Goal: Task Accomplishment & Management: Manage account settings

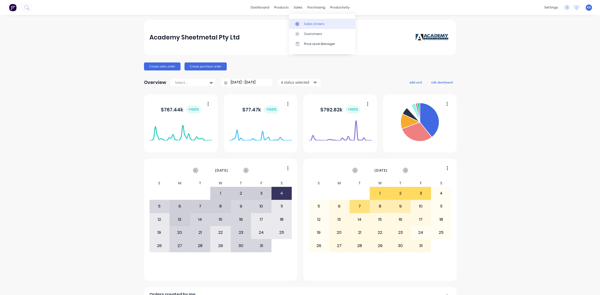
click at [300, 19] on link "Sales Orders" at bounding box center [322, 24] width 66 height 10
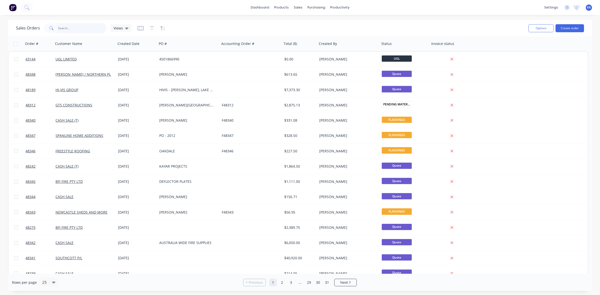
click at [78, 32] on input "text" at bounding box center [82, 28] width 49 height 10
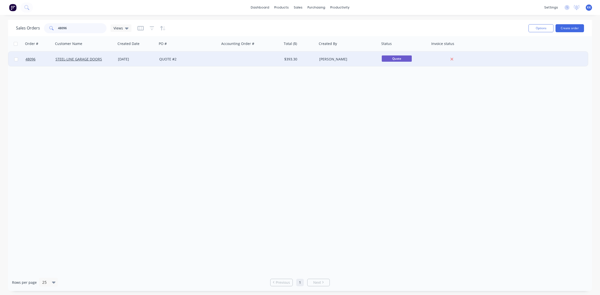
type input "48096"
click at [139, 56] on div "[DATE]" at bounding box center [136, 59] width 41 height 15
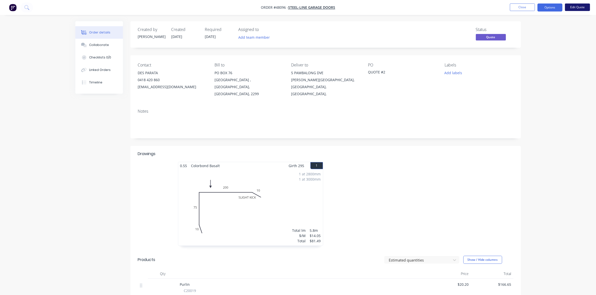
click at [578, 8] on button "Edit Quote" at bounding box center [577, 8] width 25 height 8
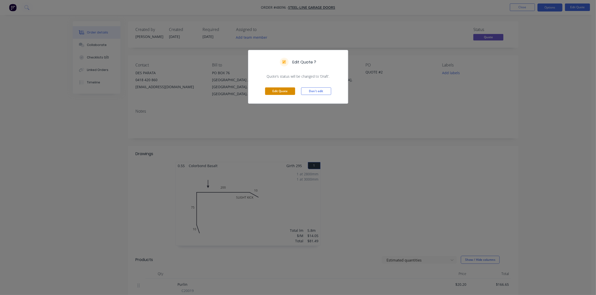
click at [278, 94] on button "Edit Quote" at bounding box center [280, 92] width 30 height 8
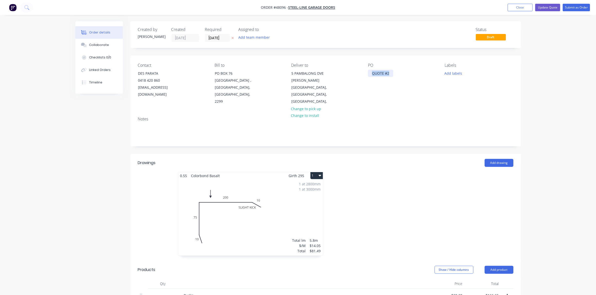
drag, startPoint x: 369, startPoint y: 71, endPoint x: 394, endPoint y: 73, distance: 24.0
click at [392, 73] on div "QUOTE #2" at bounding box center [380, 73] width 25 height 7
click at [218, 36] on input "[DATE]" at bounding box center [217, 38] width 25 height 8
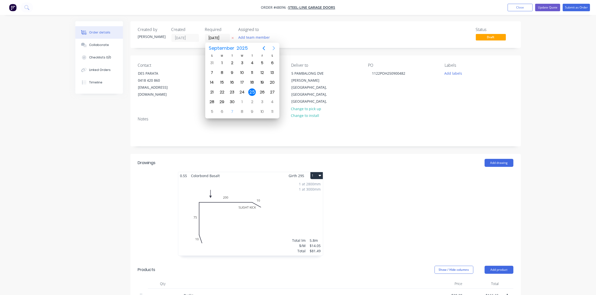
click at [273, 49] on icon "Next page" at bounding box center [274, 48] width 6 height 6
click at [250, 84] on div "16" at bounding box center [252, 83] width 8 height 8
type input "[DATE]"
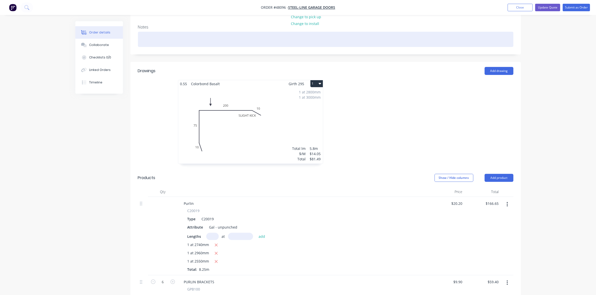
scroll to position [69, 0]
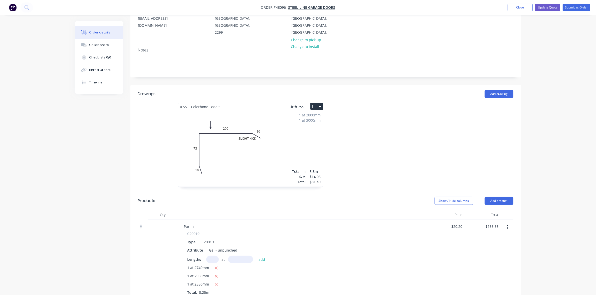
click at [571, 12] on nav "Order #48096 - STEEL-LINE GARAGE DOORS Add product Close Update Quote Submit as…" at bounding box center [298, 7] width 596 height 15
click at [572, 8] on button "Submit as Order" at bounding box center [575, 8] width 27 height 8
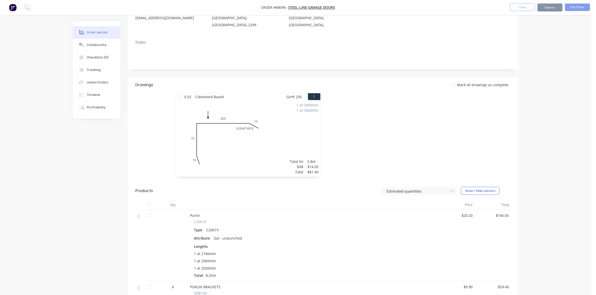
scroll to position [0, 0]
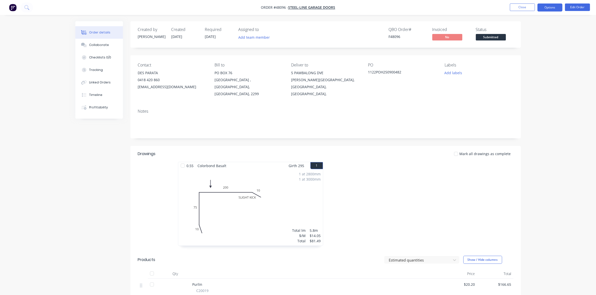
click at [547, 6] on button "Options" at bounding box center [549, 8] width 25 height 8
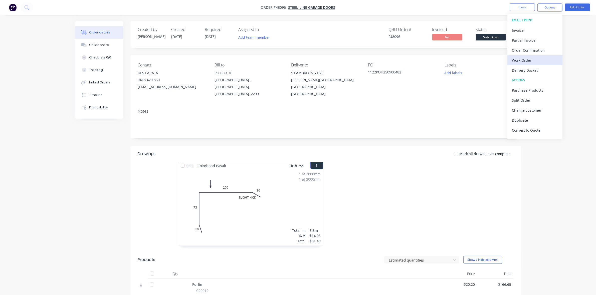
click at [522, 63] on div "Work Order" at bounding box center [535, 60] width 46 height 7
click at [522, 53] on div "Without pricing" at bounding box center [535, 50] width 46 height 7
click at [494, 36] on span "Submitted" at bounding box center [491, 37] width 30 height 6
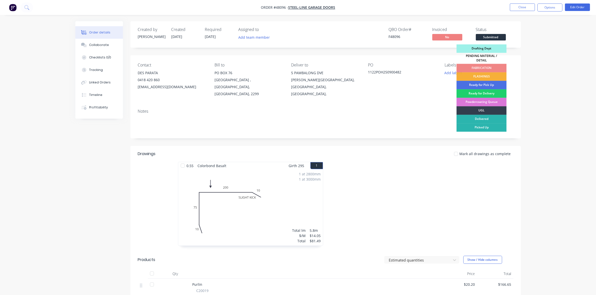
click at [496, 58] on div "PENDING MATERIAL / DETAIL" at bounding box center [481, 58] width 50 height 11
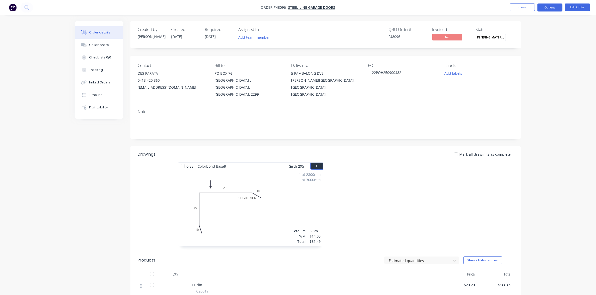
click at [549, 6] on button "Options" at bounding box center [549, 8] width 25 height 8
click at [528, 89] on div "Purchase Products" at bounding box center [535, 90] width 46 height 7
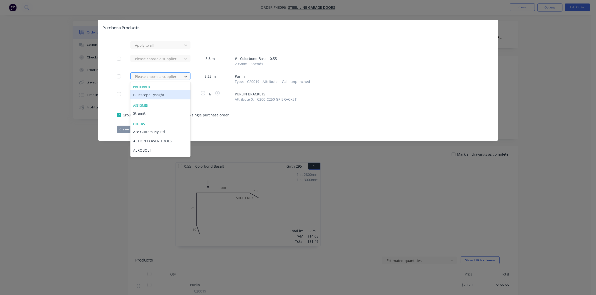
click at [165, 77] on div at bounding box center [157, 77] width 45 height 6
click at [164, 96] on div "Bluescope Lysaght" at bounding box center [160, 94] width 60 height 9
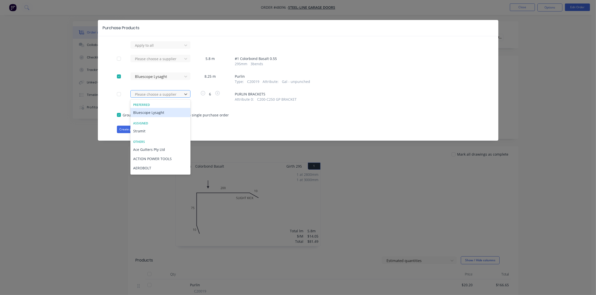
click at [164, 96] on div at bounding box center [157, 94] width 45 height 6
click at [164, 110] on div "Bluescope Lysaght" at bounding box center [160, 112] width 60 height 9
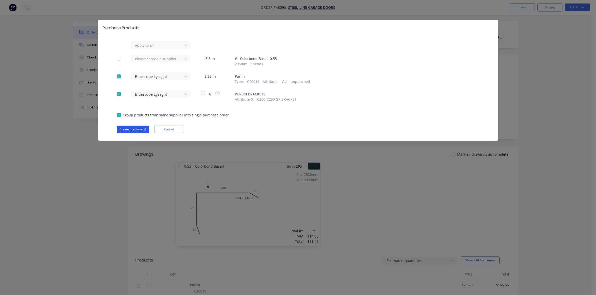
click at [139, 129] on button "Create purchase(s)" at bounding box center [133, 130] width 32 height 8
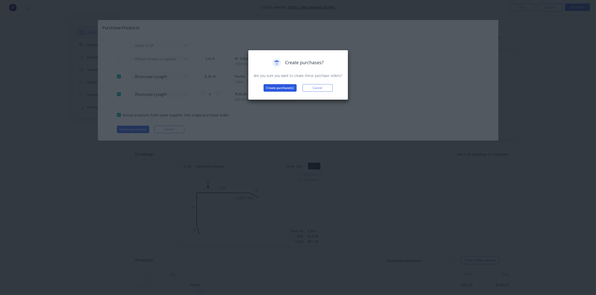
click at [290, 90] on button "Create purchase(s)" at bounding box center [279, 88] width 33 height 8
click at [269, 97] on button "View purchase(s)" at bounding box center [280, 96] width 30 height 8
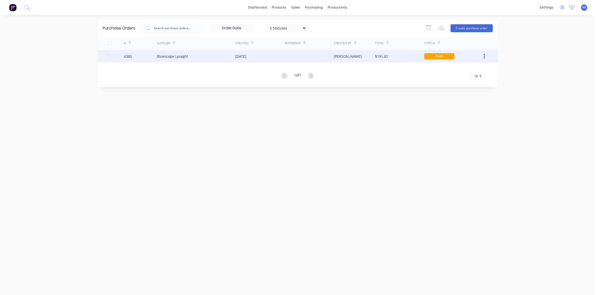
click at [266, 59] on div "[DATE]" at bounding box center [259, 56] width 49 height 13
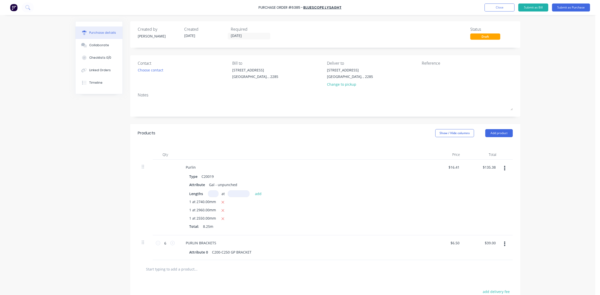
drag, startPoint x: 330, startPoint y: 86, endPoint x: 311, endPoint y: 81, distance: 20.3
click at [330, 86] on div "Change to pickup" at bounding box center [350, 84] width 46 height 5
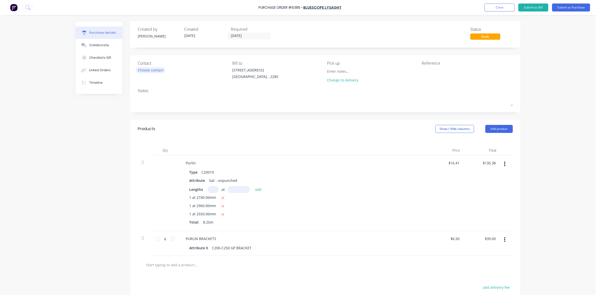
click at [148, 68] on div "Choose contact" at bounding box center [151, 70] width 26 height 5
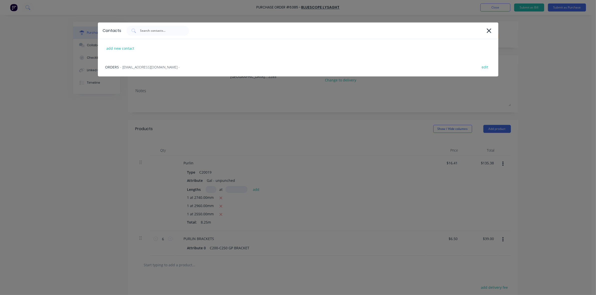
click at [148, 68] on span "- [EMAIL_ADDRESS][DOMAIN_NAME] -" at bounding box center [150, 67] width 60 height 5
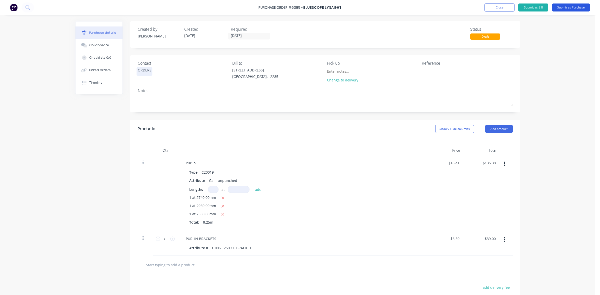
click at [571, 5] on button "Submit as Purchase" at bounding box center [571, 8] width 38 height 8
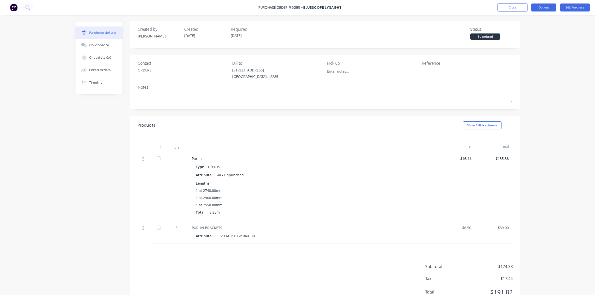
click at [549, 7] on button "Options" at bounding box center [544, 8] width 25 height 8
click at [542, 18] on div "Print / Email" at bounding box center [533, 20] width 39 height 7
click at [534, 42] on div "Without pricing" at bounding box center [533, 40] width 39 height 7
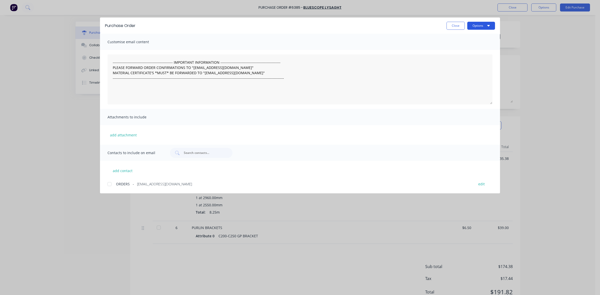
click at [477, 23] on button "Options" at bounding box center [482, 26] width 28 height 8
click at [473, 47] on div "Print" at bounding box center [471, 48] width 39 height 7
drag, startPoint x: 453, startPoint y: 27, endPoint x: 379, endPoint y: 29, distance: 74.1
click at [451, 27] on button "Close" at bounding box center [456, 26] width 18 height 8
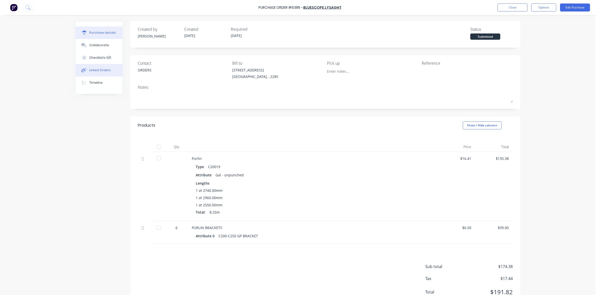
drag, startPoint x: 94, startPoint y: 70, endPoint x: 114, endPoint y: 67, distance: 20.5
click at [93, 70] on div "Linked Orders" at bounding box center [100, 70] width 22 height 5
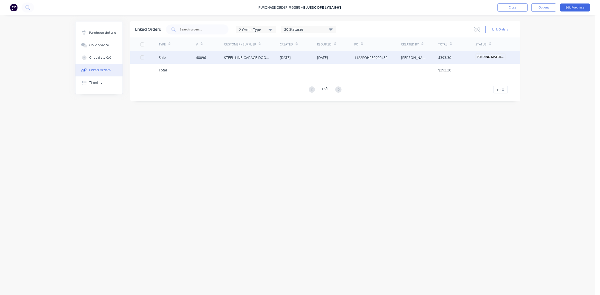
click at [248, 53] on div "STEEL-LINE GARAGE DOORS" at bounding box center [252, 57] width 56 height 13
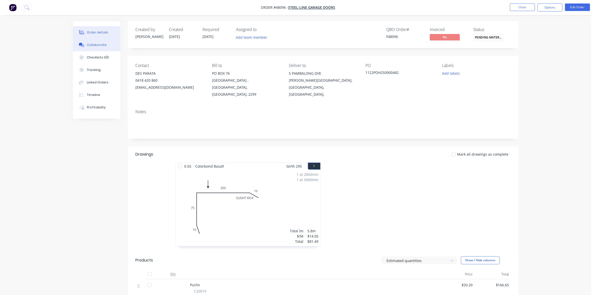
click at [98, 48] on button "Collaborate" at bounding box center [97, 45] width 48 height 13
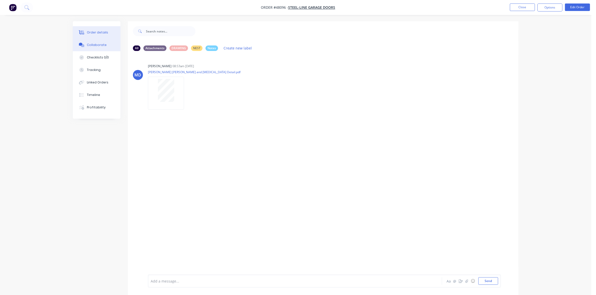
click at [104, 33] on div "Order details" at bounding box center [97, 32] width 21 height 5
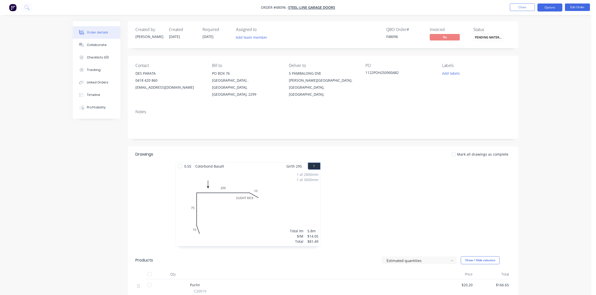
click at [558, 8] on button "Options" at bounding box center [549, 8] width 25 height 8
click at [524, 72] on div "Delivery Docket" at bounding box center [535, 70] width 46 height 7
click at [527, 50] on div "Without pricing" at bounding box center [535, 50] width 46 height 7
click at [523, 7] on button "Close" at bounding box center [522, 8] width 25 height 8
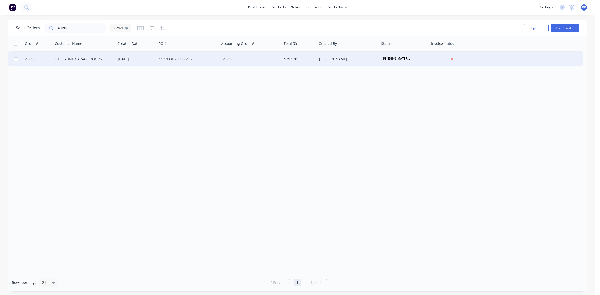
click at [178, 62] on div "1122POH250900482" at bounding box center [188, 59] width 63 height 15
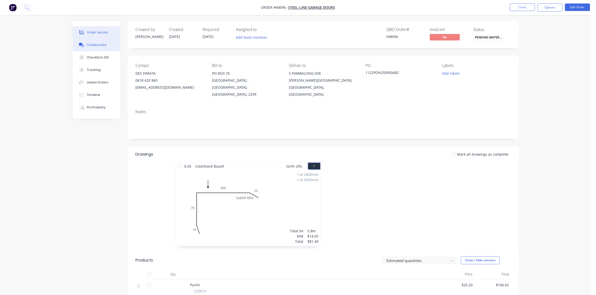
click at [92, 45] on div "Collaborate" at bounding box center [97, 45] width 20 height 5
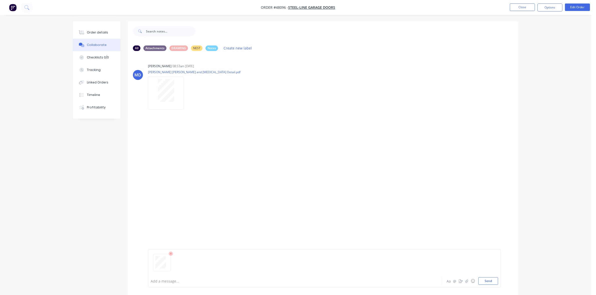
click at [169, 282] on div at bounding box center [281, 281] width 260 height 5
click at [524, 10] on button "Close" at bounding box center [522, 8] width 25 height 8
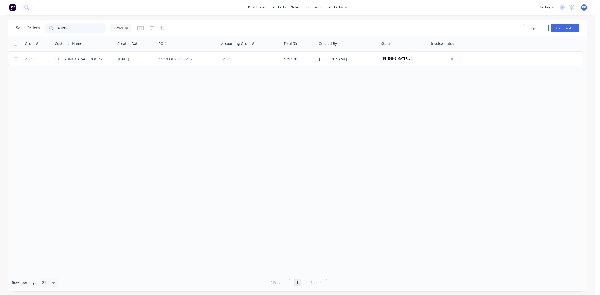
drag, startPoint x: 68, startPoint y: 29, endPoint x: 51, endPoint y: 30, distance: 17.0
click at [51, 30] on div "48096" at bounding box center [75, 28] width 63 height 10
type input "bfi"
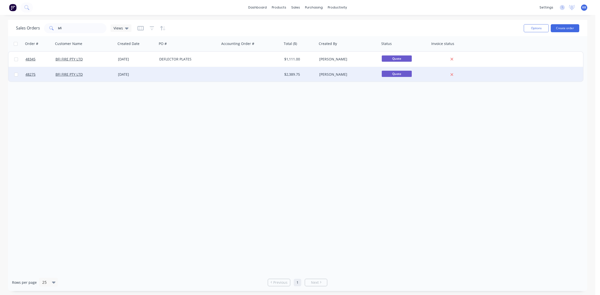
click at [207, 78] on div at bounding box center [188, 74] width 63 height 15
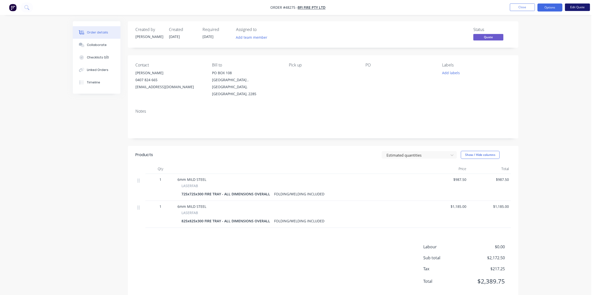
click at [584, 6] on button "Edit Quote" at bounding box center [577, 8] width 25 height 8
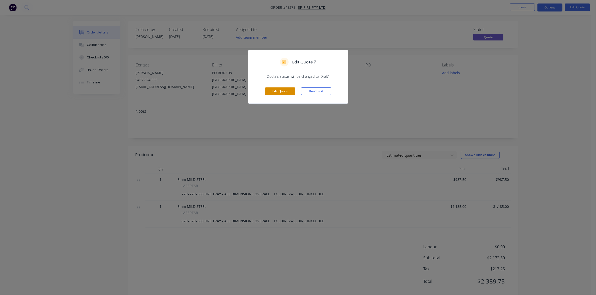
drag, startPoint x: 278, startPoint y: 92, endPoint x: 282, endPoint y: 92, distance: 4.0
click at [277, 92] on button "Edit Quote" at bounding box center [280, 92] width 30 height 8
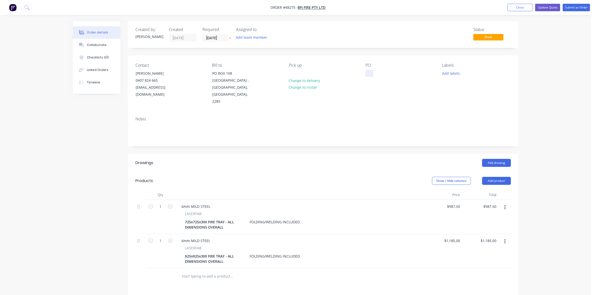
click at [368, 74] on div at bounding box center [369, 73] width 8 height 7
click at [216, 42] on label "[DATE]" at bounding box center [214, 38] width 25 height 8
click at [216, 42] on input "[DATE]" at bounding box center [215, 38] width 25 height 8
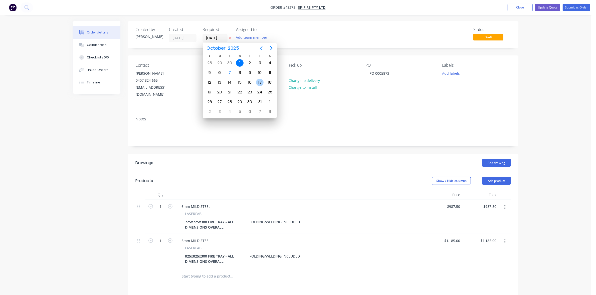
click at [258, 85] on div "17" at bounding box center [260, 83] width 8 height 8
type input "[DATE]"
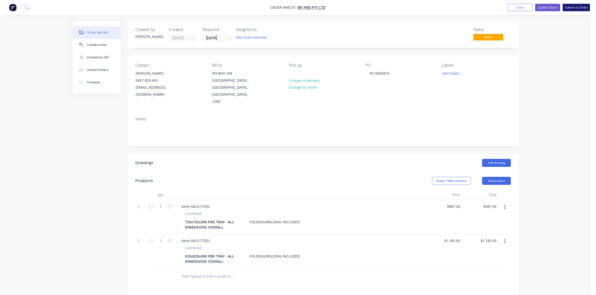
click at [582, 9] on button "Submit as Order" at bounding box center [575, 8] width 27 height 8
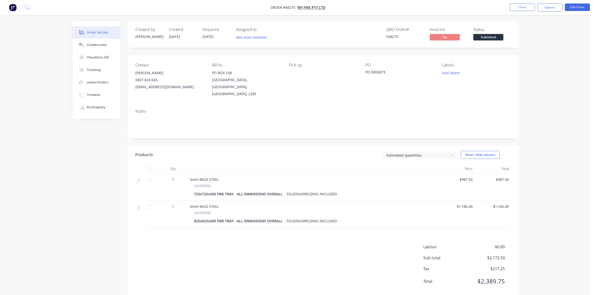
click at [553, 11] on button "Options" at bounding box center [549, 8] width 25 height 8
click at [526, 58] on div "Work Order" at bounding box center [535, 60] width 46 height 7
click at [525, 53] on div "Without pricing" at bounding box center [535, 50] width 46 height 7
click at [484, 37] on span "Submitted" at bounding box center [488, 37] width 30 height 6
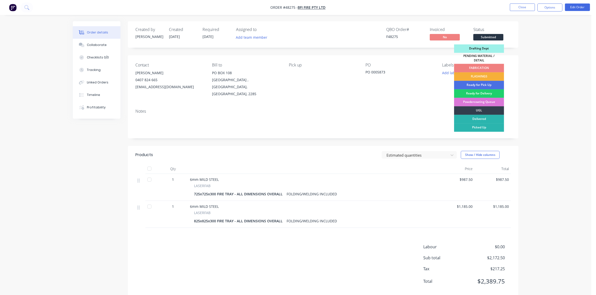
click at [479, 65] on div "FABRICATION" at bounding box center [479, 68] width 50 height 9
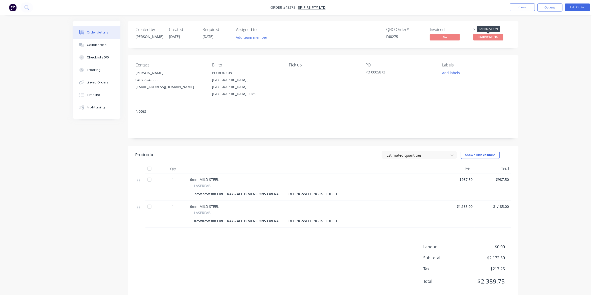
drag, startPoint x: 494, startPoint y: 37, endPoint x: 492, endPoint y: 43, distance: 6.5
click at [493, 38] on span "FABRICATION" at bounding box center [488, 37] width 30 height 6
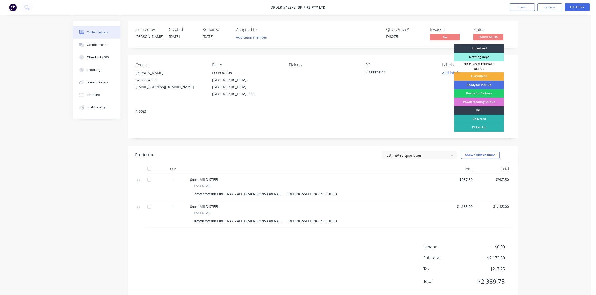
click at [485, 55] on div "Drafting Dept" at bounding box center [479, 57] width 50 height 9
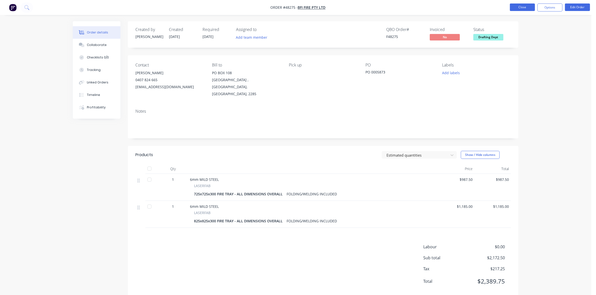
click at [517, 8] on button "Close" at bounding box center [522, 8] width 25 height 8
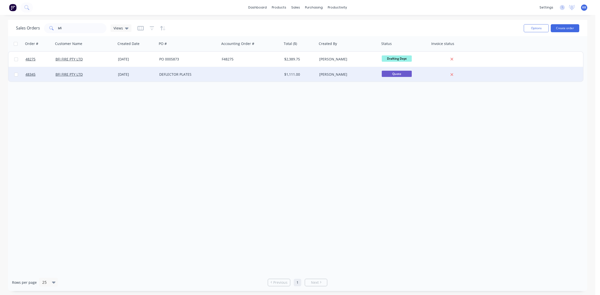
click at [247, 79] on div at bounding box center [251, 74] width 63 height 15
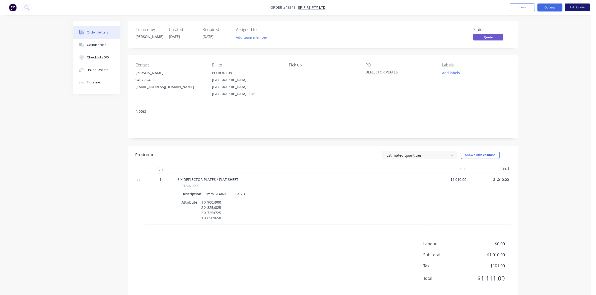
click at [569, 7] on button "Edit Quote" at bounding box center [577, 8] width 25 height 8
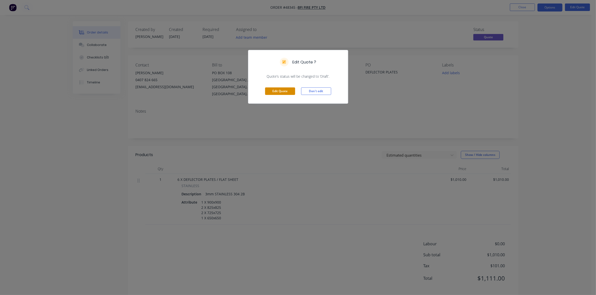
click at [271, 91] on button "Edit Quote" at bounding box center [280, 92] width 30 height 8
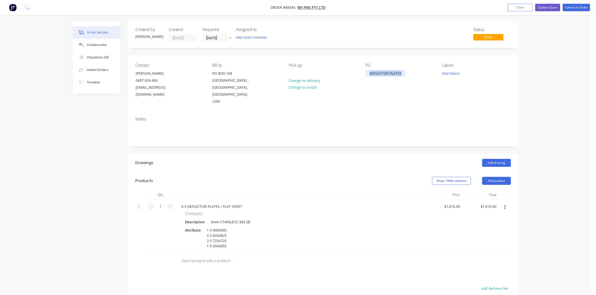
drag, startPoint x: 369, startPoint y: 73, endPoint x: 407, endPoint y: 69, distance: 38.0
click at [405, 72] on div "DEFLECTOR PLATES" at bounding box center [385, 73] width 40 height 7
click at [210, 40] on input "[DATE]" at bounding box center [215, 38] width 25 height 8
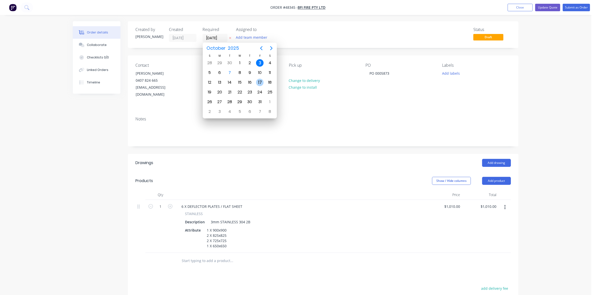
click at [257, 80] on div "17" at bounding box center [260, 83] width 8 height 8
type input "[DATE]"
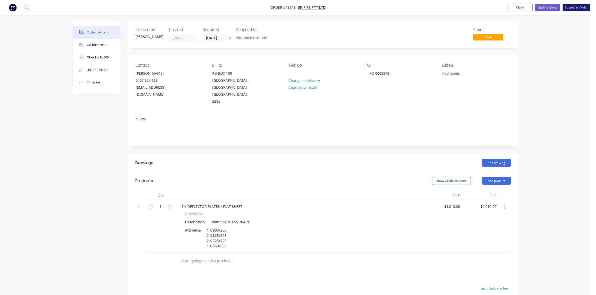
click at [573, 4] on button "Submit as Order" at bounding box center [575, 8] width 27 height 8
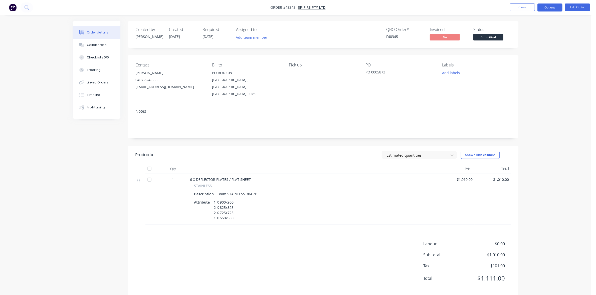
click at [552, 10] on button "Options" at bounding box center [549, 8] width 25 height 8
click at [520, 56] on button "Work Order" at bounding box center [534, 60] width 55 height 10
click at [520, 50] on div "Without pricing" at bounding box center [535, 50] width 46 height 7
click at [492, 36] on span "Submitted" at bounding box center [488, 37] width 30 height 6
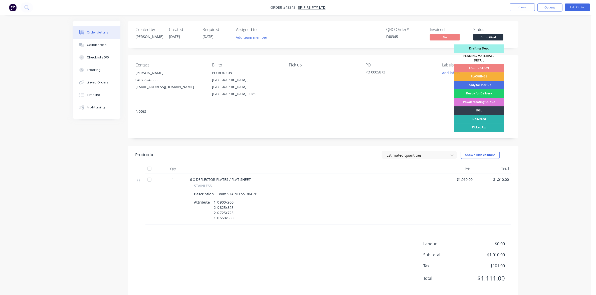
click at [487, 66] on div "FABRICATION" at bounding box center [479, 68] width 50 height 9
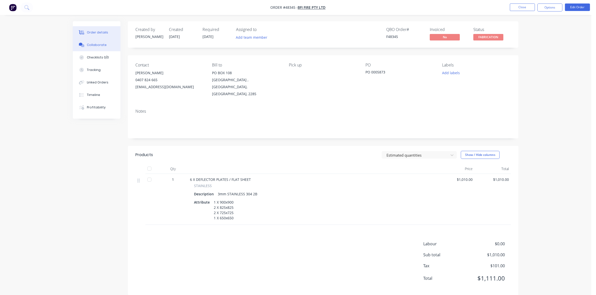
click at [96, 45] on div "Collaborate" at bounding box center [97, 45] width 20 height 5
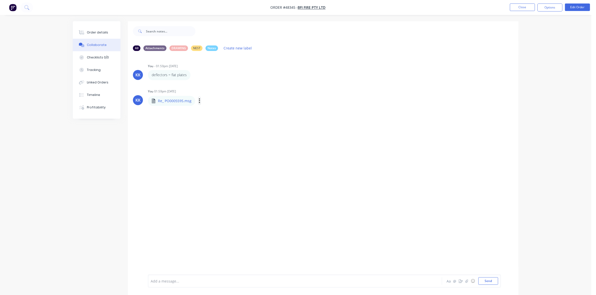
click at [199, 100] on icon "button" at bounding box center [200, 101] width 2 height 6
click at [212, 111] on button "Download" at bounding box center [232, 114] width 56 height 11
click at [103, 30] on div "Order details" at bounding box center [97, 32] width 21 height 5
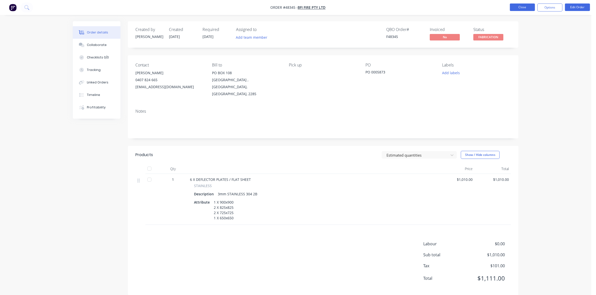
click at [516, 9] on button "Close" at bounding box center [522, 8] width 25 height 8
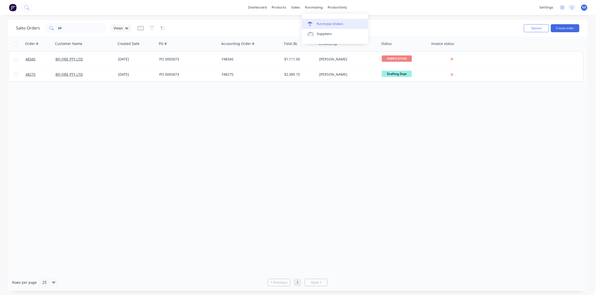
click at [327, 22] on div "Purchase Orders" at bounding box center [330, 24] width 27 height 5
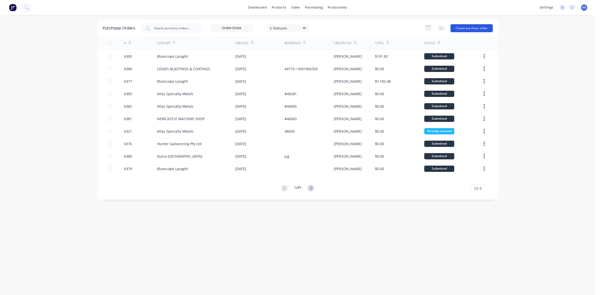
click at [487, 30] on button "Create purchase order" at bounding box center [472, 28] width 42 height 8
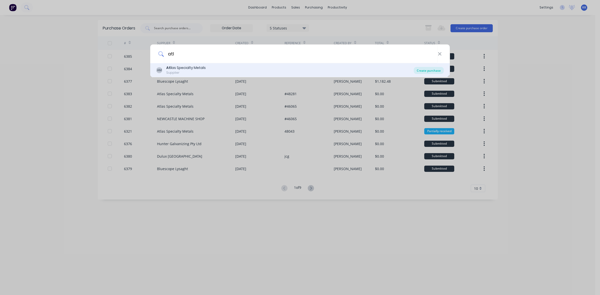
type input "atl"
click at [436, 72] on div "Create purchase" at bounding box center [429, 70] width 30 height 7
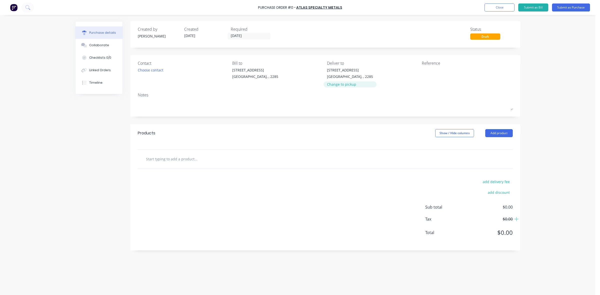
click at [346, 84] on div "Change to pickup" at bounding box center [350, 84] width 46 height 5
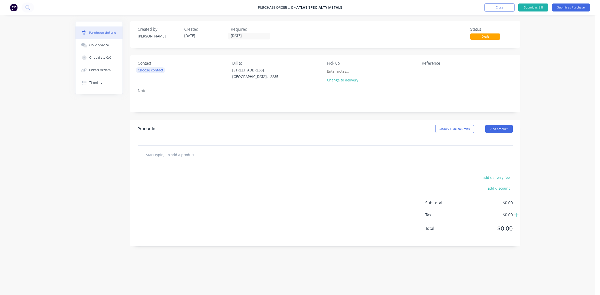
click at [147, 70] on div "Choose contact" at bounding box center [151, 70] width 26 height 5
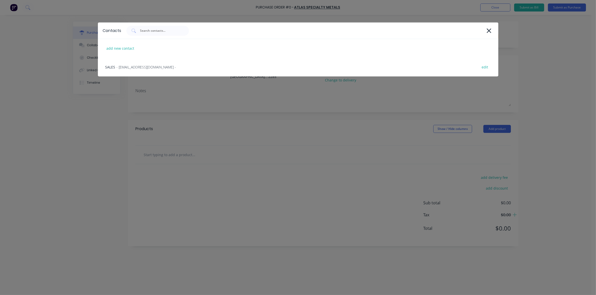
click at [149, 70] on span "- [EMAIL_ADDRESS][DOMAIN_NAME] -" at bounding box center [147, 67] width 60 height 5
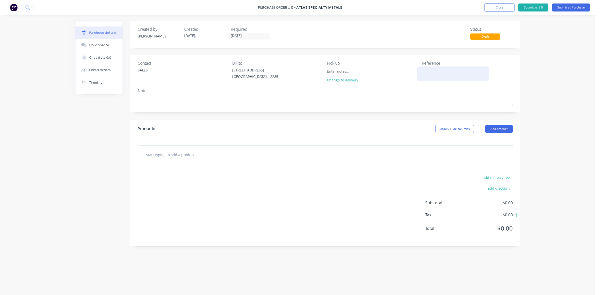
click at [434, 68] on textarea at bounding box center [453, 73] width 63 height 11
type textarea "483"
type textarea "x"
type textarea "4834"
type textarea "x"
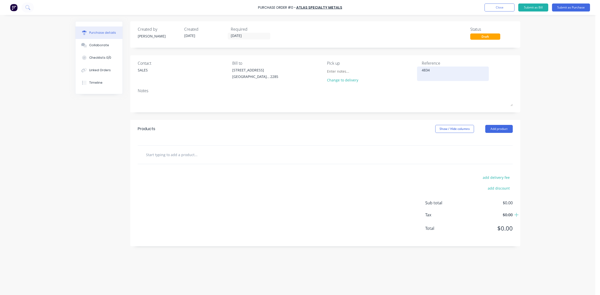
type textarea "48345"
type textarea "x"
type textarea "48345"
type textarea "x"
type textarea "48345 b"
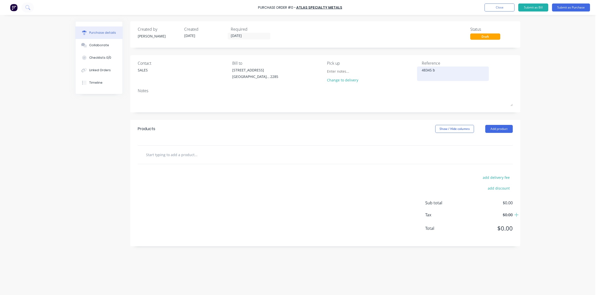
type textarea "x"
type textarea "48345 bf"
type textarea "x"
type textarea "48345 bfi"
type textarea "x"
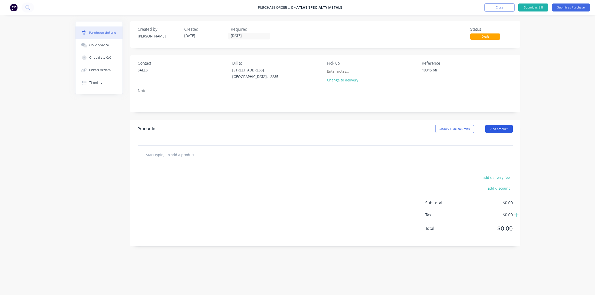
type textarea "48345 bfi"
click at [508, 133] on button "Add product" at bounding box center [500, 129] width 28 height 8
click at [492, 145] on div "Product catalogue" at bounding box center [489, 141] width 39 height 7
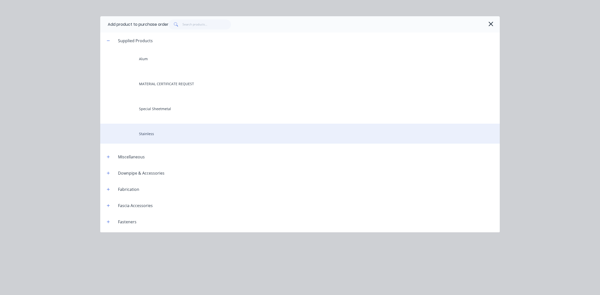
click at [173, 138] on div "Stainless" at bounding box center [300, 134] width 400 height 20
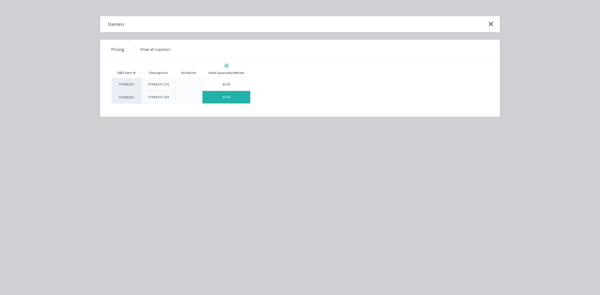
click at [240, 100] on div "$0.00" at bounding box center [227, 97] width 48 height 13
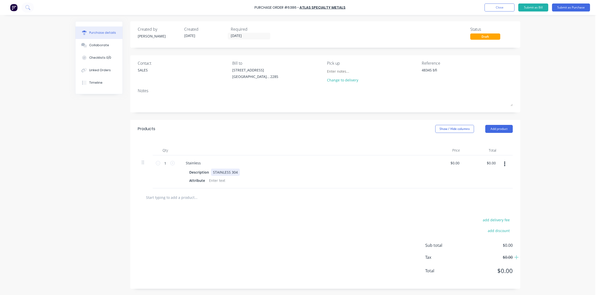
type textarea "x"
click at [236, 174] on div "STAINLESS 304" at bounding box center [225, 172] width 29 height 7
type textarea "x"
click at [211, 180] on div at bounding box center [217, 180] width 20 height 7
click at [172, 163] on icon at bounding box center [172, 163] width 5 height 5
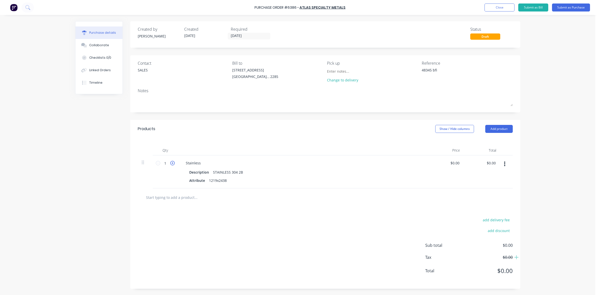
type textarea "x"
type input "2"
type textarea "x"
click at [186, 163] on div "Stainless" at bounding box center [193, 163] width 23 height 7
click at [576, 6] on button "Submit as Purchase" at bounding box center [571, 8] width 38 height 8
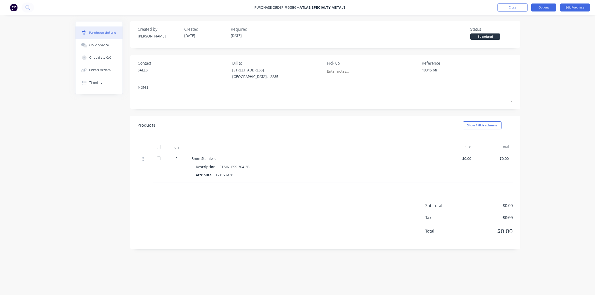
click at [546, 7] on button "Options" at bounding box center [544, 8] width 25 height 8
click at [529, 22] on div "Print / Email" at bounding box center [533, 20] width 39 height 7
click at [529, 38] on div "Without pricing" at bounding box center [533, 40] width 39 height 7
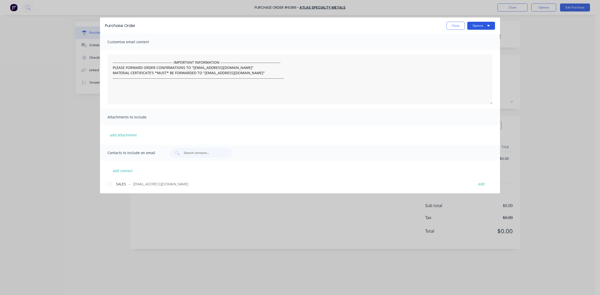
click at [483, 27] on button "Options" at bounding box center [482, 26] width 28 height 8
click at [477, 38] on div "Preview" at bounding box center [471, 38] width 39 height 7
click at [460, 23] on button "Close" at bounding box center [456, 26] width 18 height 8
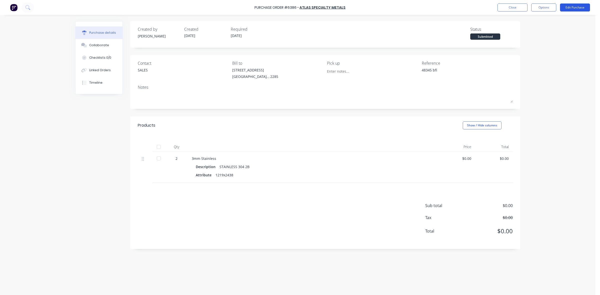
click at [569, 8] on button "Edit Purchase" at bounding box center [575, 8] width 30 height 8
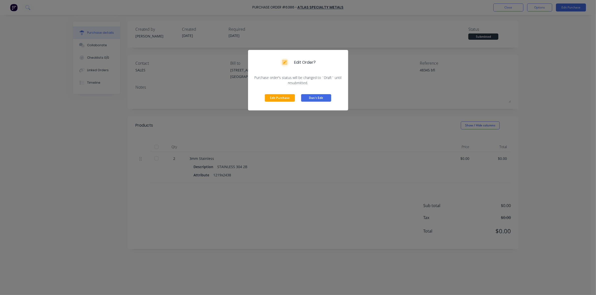
click at [304, 100] on button "Don't Edit" at bounding box center [316, 98] width 30 height 8
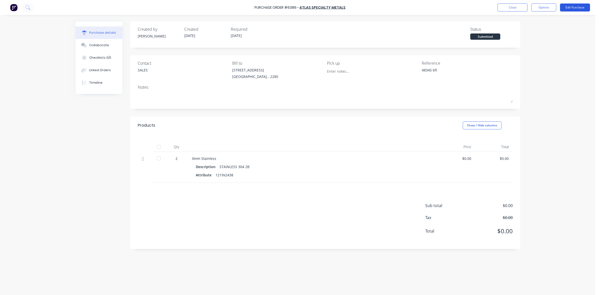
click at [579, 7] on button "Edit Purchase" at bounding box center [575, 8] width 30 height 8
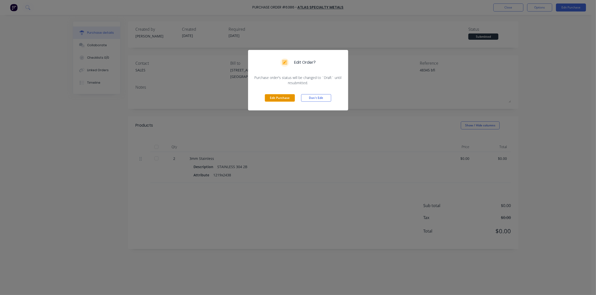
click at [268, 99] on button "Edit Purchase" at bounding box center [280, 98] width 30 height 8
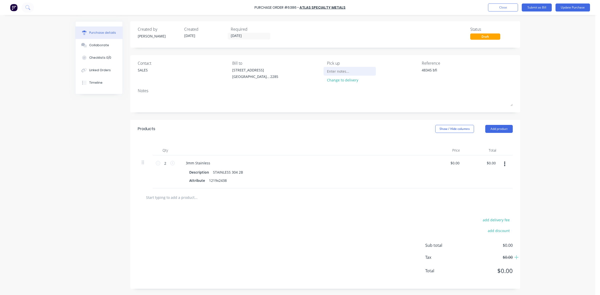
click at [341, 73] on input at bounding box center [350, 72] width 46 height 8
type textarea "x"
type input "p"
type textarea "x"
type input "pe"
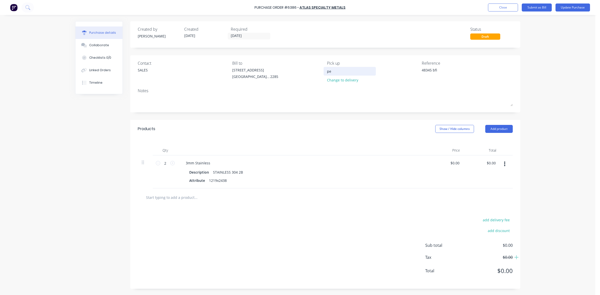
type textarea "x"
type input "pen"
type textarea "x"
type input "pend"
type textarea "x"
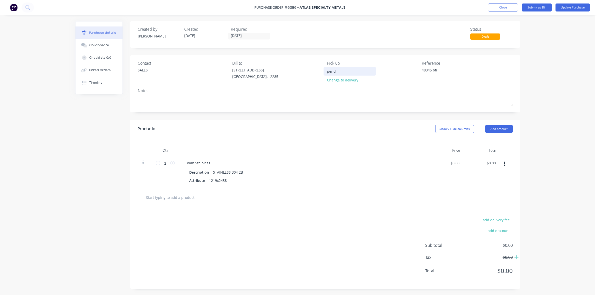
type input "[PERSON_NAME]"
type textarea "x"
type input "pendle"
type textarea "x"
type input "pendleb"
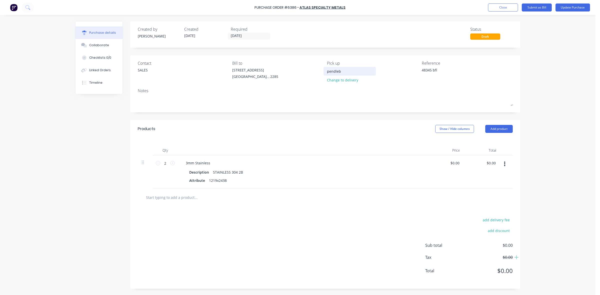
type textarea "x"
type input "pendlebu"
type textarea "x"
type input "pendlebur"
type textarea "x"
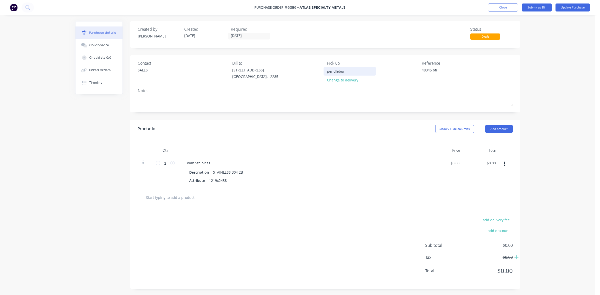
type input "pendlebury"
type textarea "x"
type input "pendlebury"
type textarea "x"
click at [212, 164] on div "3mm Stainless" at bounding box center [198, 163] width 33 height 7
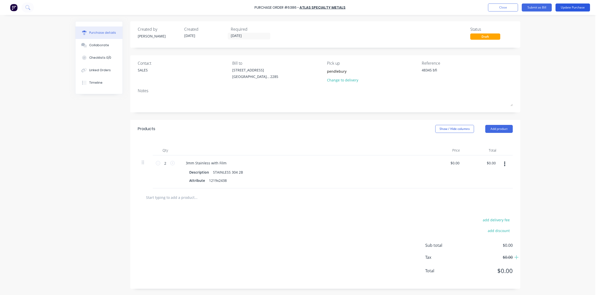
click at [570, 11] on button "Update Purchase" at bounding box center [573, 8] width 35 height 8
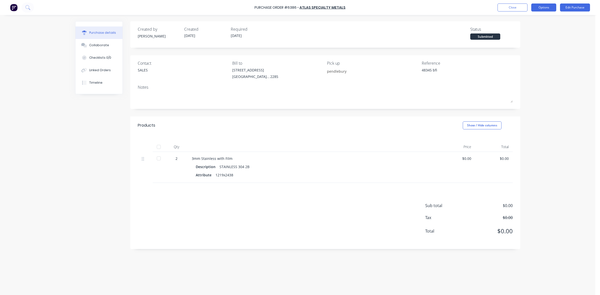
click at [557, 7] on div "Close Options Edit Purchase" at bounding box center [544, 8] width 93 height 8
click at [552, 6] on button "Options" at bounding box center [544, 8] width 25 height 8
click at [530, 19] on div "Print / Email" at bounding box center [533, 20] width 39 height 7
click at [528, 42] on div "Without pricing" at bounding box center [533, 40] width 39 height 7
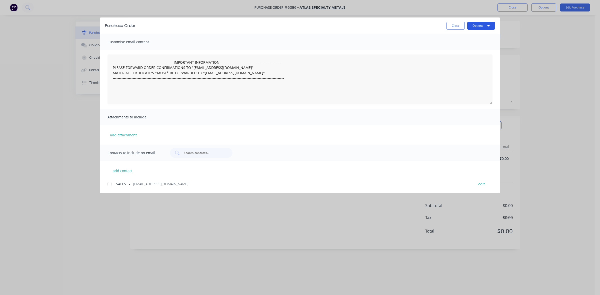
click at [488, 28] on button "Options" at bounding box center [482, 26] width 28 height 8
click at [477, 45] on div "Print" at bounding box center [471, 48] width 39 height 7
drag, startPoint x: 450, startPoint y: 24, endPoint x: 456, endPoint y: 21, distance: 7.0
click at [450, 24] on button "Close" at bounding box center [456, 26] width 18 height 8
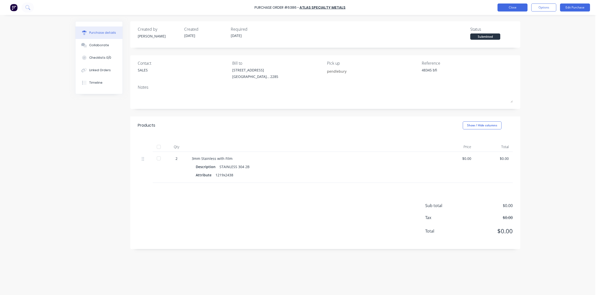
click at [509, 6] on button "Close" at bounding box center [513, 8] width 30 height 8
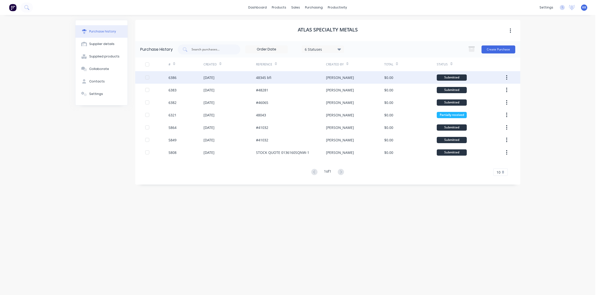
click at [274, 74] on div "48345 bfi" at bounding box center [291, 77] width 70 height 13
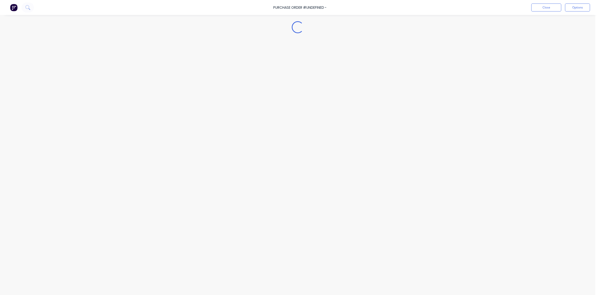
type textarea "x"
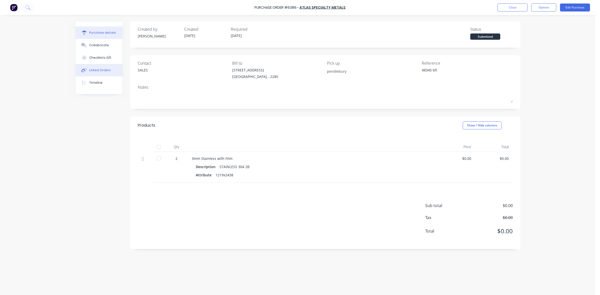
drag, startPoint x: 108, startPoint y: 68, endPoint x: 113, endPoint y: 68, distance: 5.0
click at [108, 68] on button "Linked Orders" at bounding box center [99, 70] width 47 height 13
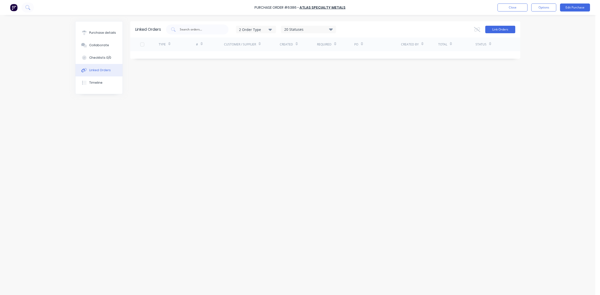
click at [492, 30] on button "Link Orders" at bounding box center [501, 30] width 30 height 8
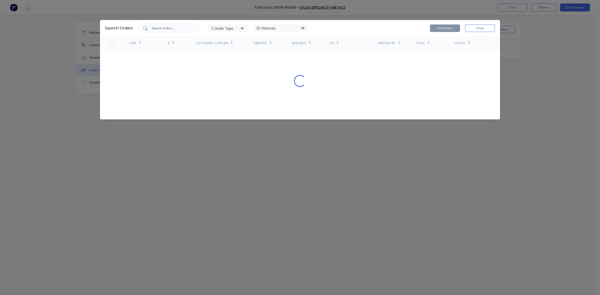
click at [172, 30] on input "text" at bounding box center [172, 28] width 42 height 5
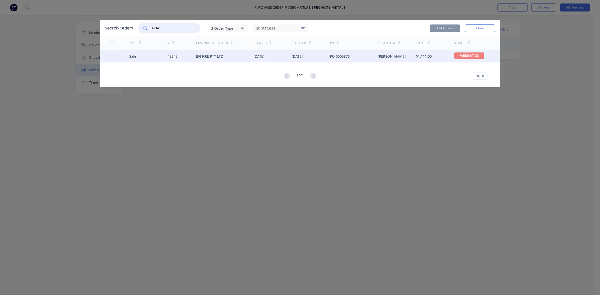
click at [112, 56] on div at bounding box center [112, 56] width 10 height 10
type input "48345"
click at [450, 27] on button "Link Orders" at bounding box center [445, 29] width 30 height 8
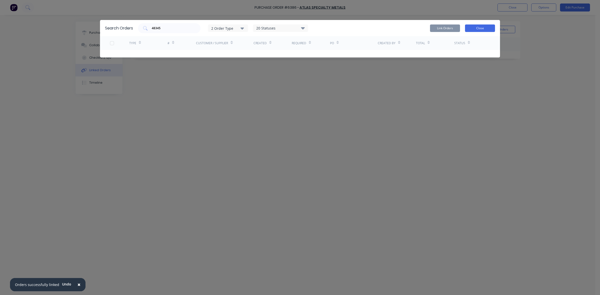
click at [472, 30] on button "Close" at bounding box center [480, 29] width 30 height 8
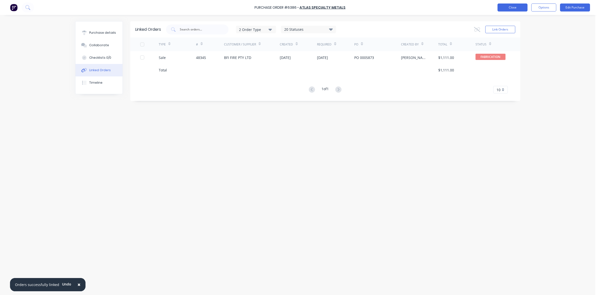
click at [515, 6] on button "Close" at bounding box center [513, 8] width 30 height 8
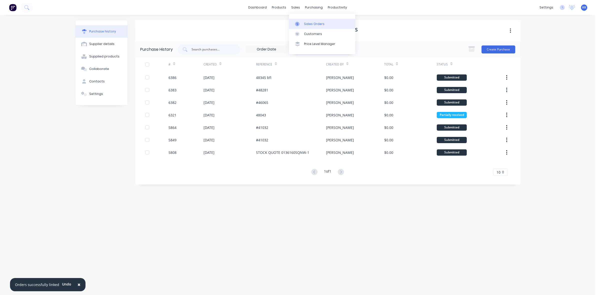
click at [304, 23] on div "Sales Orders" at bounding box center [314, 24] width 21 height 5
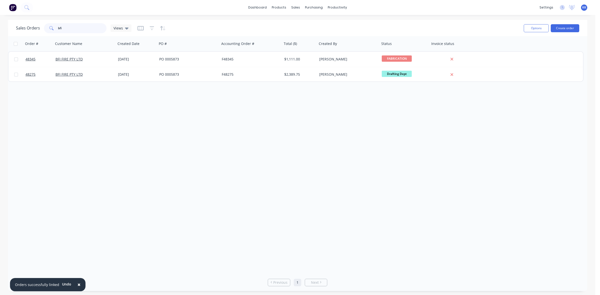
drag, startPoint x: 70, startPoint y: 31, endPoint x: 55, endPoint y: 30, distance: 15.5
click at [55, 30] on div "bfi" at bounding box center [75, 28] width 63 height 10
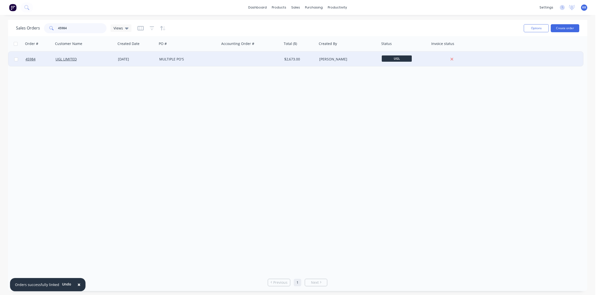
type input "45984"
click at [164, 58] on div "MULTIPLE PO'S" at bounding box center [187, 59] width 56 height 5
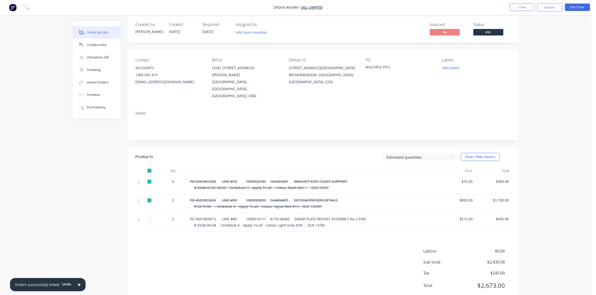
scroll to position [6, 0]
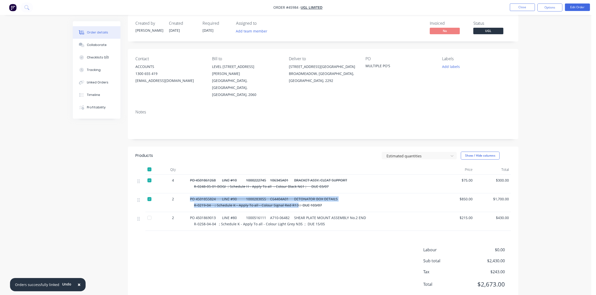
drag, startPoint x: 293, startPoint y: 191, endPoint x: 187, endPoint y: 183, distance: 106.7
click at [187, 194] on div "2 PO 4501855824 LINE #90 1000283055 C64404A01 DETONATOR BOX DETAILS R-0219-04 ;…" at bounding box center [322, 203] width 375 height 19
copy div "PO 4501855824 LINE #90 1000283055 C64404A01 DETONATOR BOX DETAILS R-0219-04 ; S…"
click at [526, 5] on button "Close" at bounding box center [522, 8] width 25 height 8
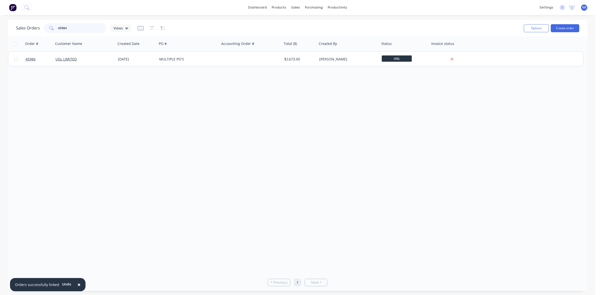
drag, startPoint x: 87, startPoint y: 30, endPoint x: 46, endPoint y: 28, distance: 41.3
click at [46, 28] on div "45984" at bounding box center [75, 28] width 63 height 10
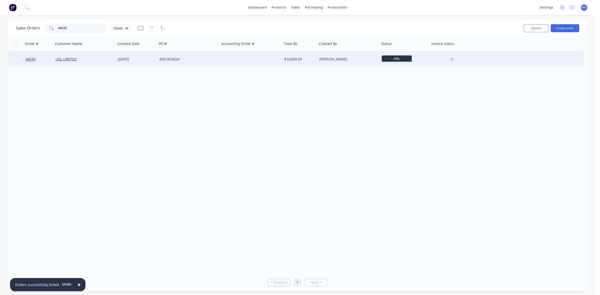
type input "46039"
click at [106, 61] on div "UGL LIMITED" at bounding box center [84, 59] width 56 height 5
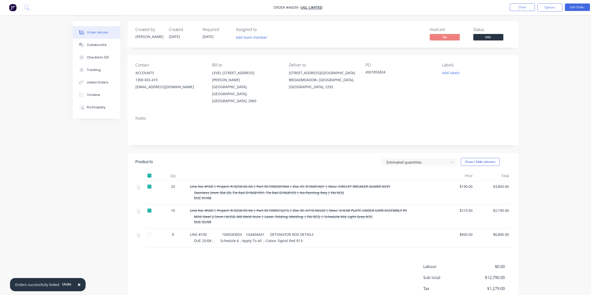
click at [148, 230] on div at bounding box center [149, 235] width 10 height 10
drag, startPoint x: 298, startPoint y: 226, endPoint x: 189, endPoint y: 218, distance: 109.7
click at [189, 229] on div "LINE #100 1000283055 C64404A01 DETONATOR BOX DETAILS DUE 25/08 ; Schedule K ; A…" at bounding box center [313, 238] width 250 height 19
copy div "LINE #100 1000283055 C64404A01 DETONATOR BOX DETAILS DUE 25/08 ; Schedule K ; A…"
click at [150, 230] on div at bounding box center [149, 235] width 10 height 10
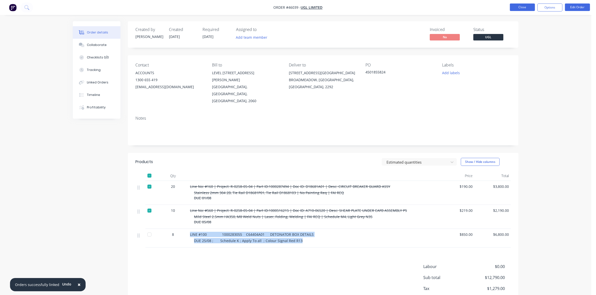
click at [515, 8] on button "Close" at bounding box center [522, 8] width 25 height 8
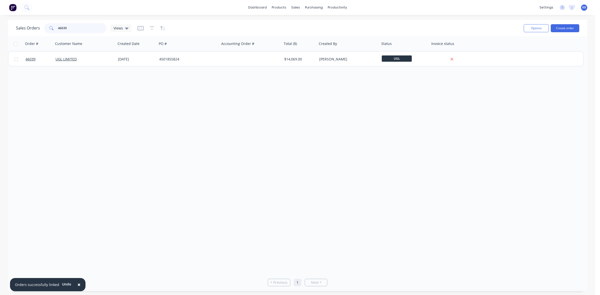
click at [49, 29] on div "46039" at bounding box center [75, 28] width 63 height 10
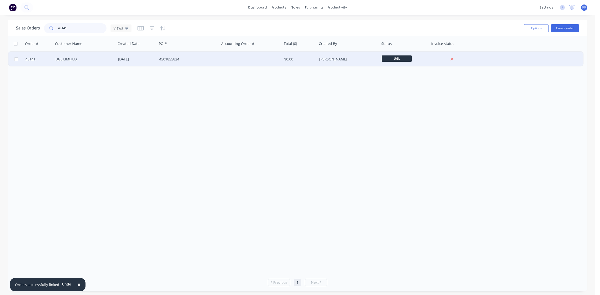
type input "43141"
click at [105, 62] on div "UGL LIMITED" at bounding box center [85, 59] width 63 height 15
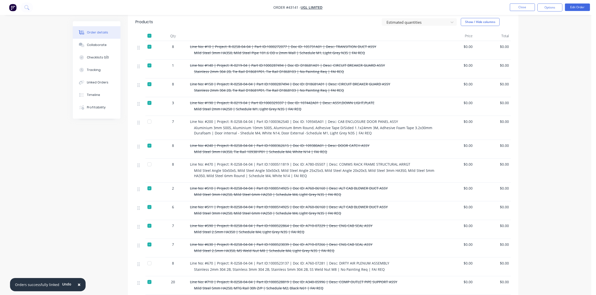
scroll to position [156, 0]
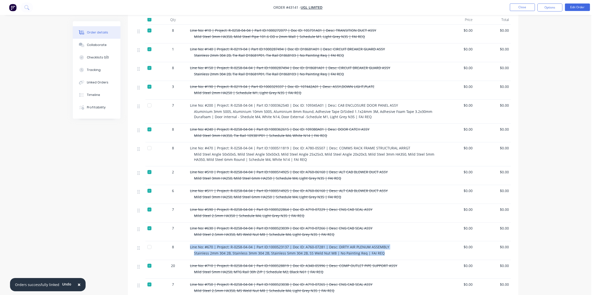
drag, startPoint x: 380, startPoint y: 240, endPoint x: 188, endPoint y: 233, distance: 192.2
click at [188, 242] on div "Line No: #670 | Project: R-0258-04-04 | Part ID:1000523137 | Doc ID: A760-07281…" at bounding box center [313, 251] width 250 height 19
copy div "Line No: #670 | Project: R-0258-04-04 | Part ID:1000523137 | Doc ID: A760-07281…"
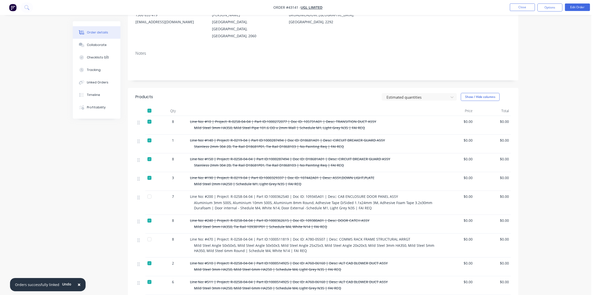
scroll to position [63, 0]
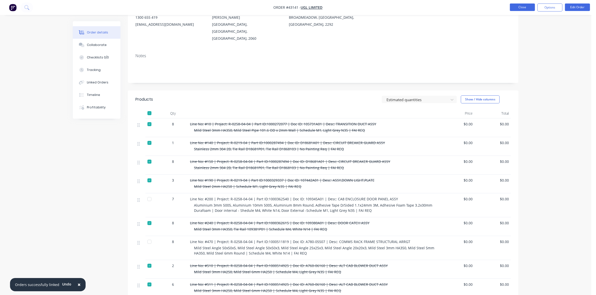
click at [532, 7] on button "Close" at bounding box center [522, 8] width 25 height 8
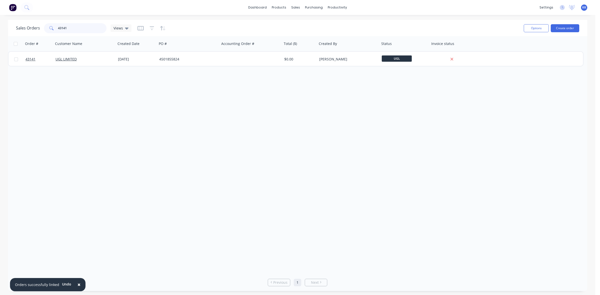
drag, startPoint x: 68, startPoint y: 24, endPoint x: 43, endPoint y: 24, distance: 25.0
click at [44, 24] on div "43141" at bounding box center [75, 28] width 63 height 10
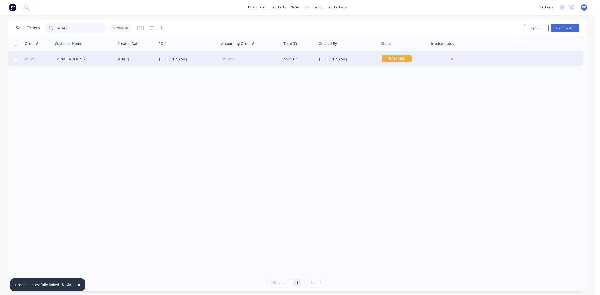
type input "48349"
click at [203, 62] on div "[PERSON_NAME]" at bounding box center [188, 59] width 63 height 15
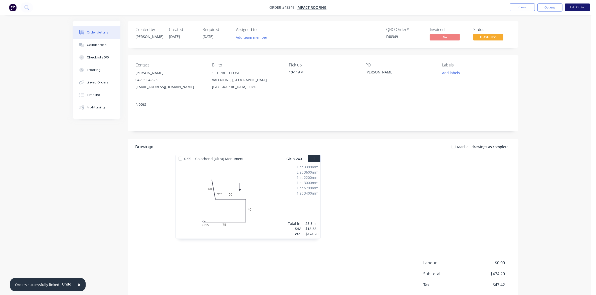
click at [582, 6] on button "Edit Order" at bounding box center [577, 8] width 25 height 8
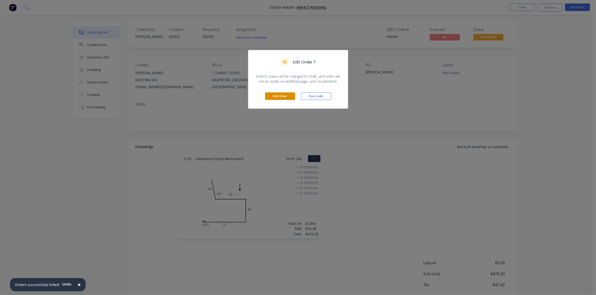
click at [288, 96] on button "Edit Order" at bounding box center [280, 97] width 30 height 8
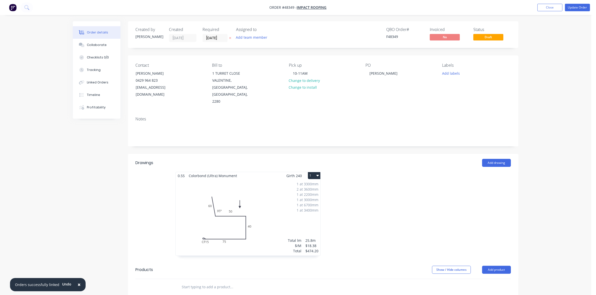
click at [272, 211] on div "1 at 3300mm 2 at 3600mm 1 at 2200mm 1 at 3000mm 1 at 6700mm 1 at 3400mm Total l…" at bounding box center [248, 218] width 145 height 76
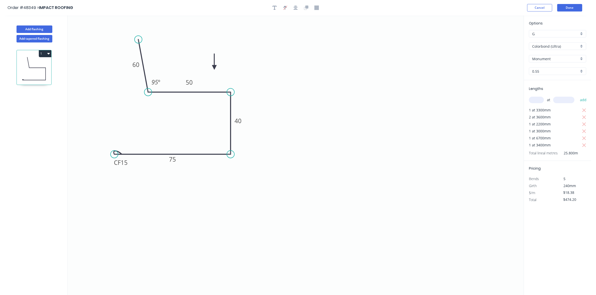
click at [554, 46] on input "Colorbond (Ultra)" at bounding box center [555, 46] width 47 height 5
click at [549, 84] on div "Colorbond" at bounding box center [557, 82] width 57 height 9
type input "Colorbond"
type input "$11.94"
type input "$308.05"
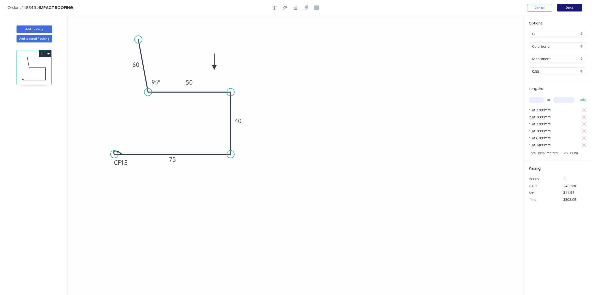
click at [572, 7] on button "Done" at bounding box center [569, 8] width 25 height 8
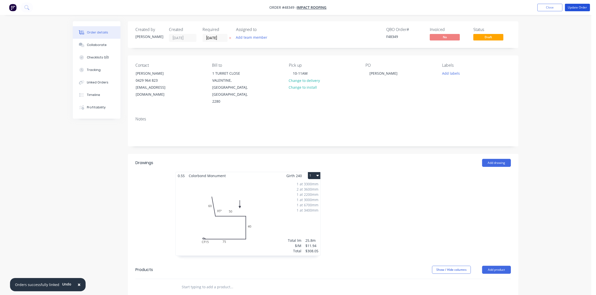
click at [572, 7] on button "Update Order" at bounding box center [577, 8] width 25 height 8
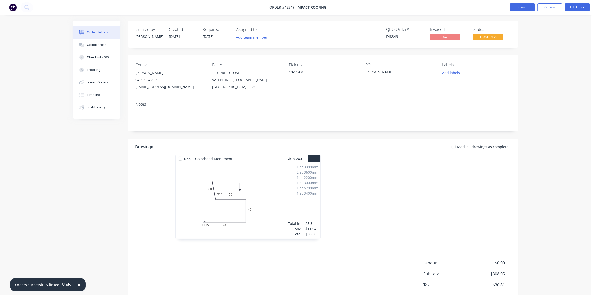
click at [524, 7] on button "Close" at bounding box center [522, 8] width 25 height 8
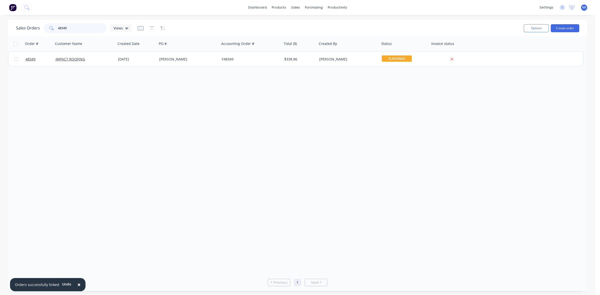
drag, startPoint x: 74, startPoint y: 29, endPoint x: 48, endPoint y: 31, distance: 26.1
click at [48, 31] on div "48349" at bounding box center [75, 28] width 63 height 10
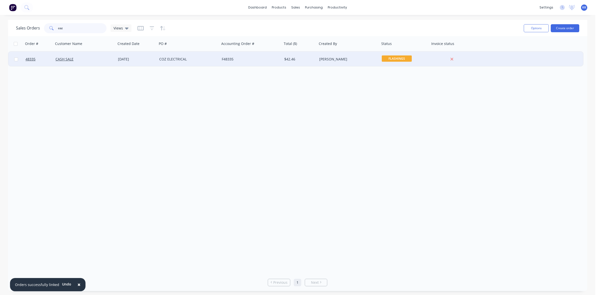
type input "coz"
click at [188, 59] on div "COZ ELECTRICAL" at bounding box center [187, 59] width 56 height 5
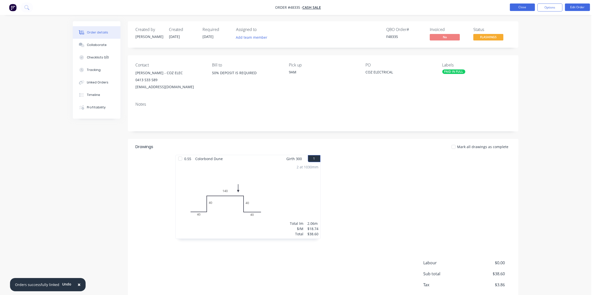
click at [525, 8] on button "Close" at bounding box center [522, 8] width 25 height 8
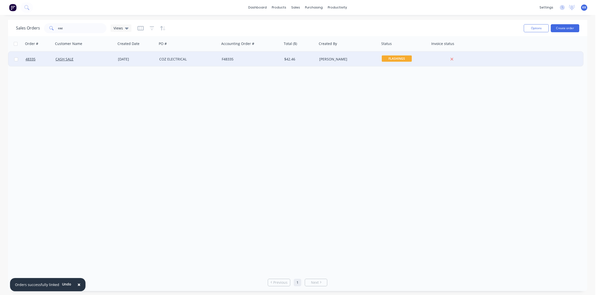
click at [170, 57] on div "COZ ELECTRICAL" at bounding box center [187, 59] width 56 height 5
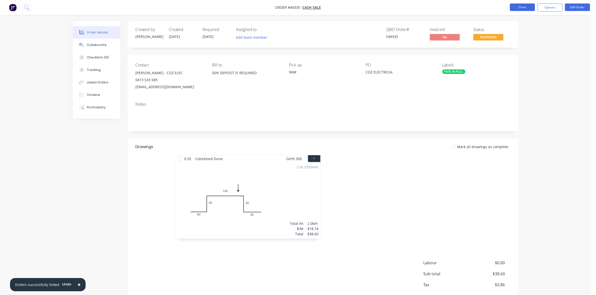
click at [514, 6] on button "Close" at bounding box center [522, 8] width 25 height 8
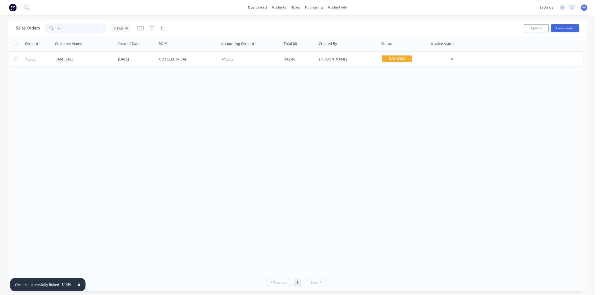
drag, startPoint x: 68, startPoint y: 27, endPoint x: 48, endPoint y: 29, distance: 20.1
click at [48, 29] on div "coz" at bounding box center [75, 28] width 63 height 10
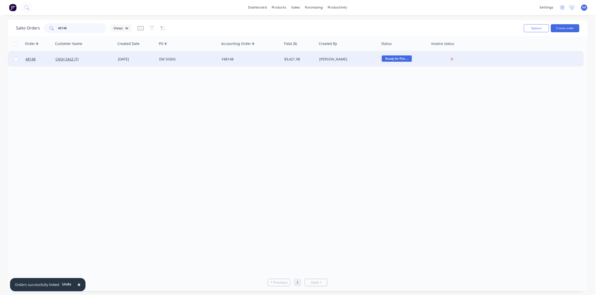
type input "48148"
click at [142, 62] on div "[DATE]" at bounding box center [136, 59] width 41 height 15
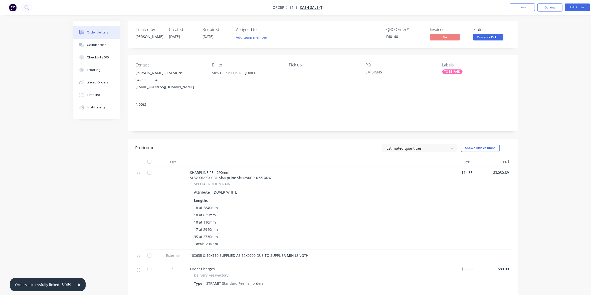
click at [449, 73] on div "TO BE PAID" at bounding box center [452, 72] width 20 height 5
click at [466, 115] on div "TO BE PAID" at bounding box center [465, 116] width 20 height 6
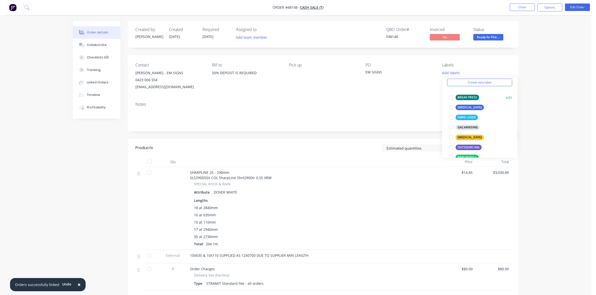
scroll to position [31, 0]
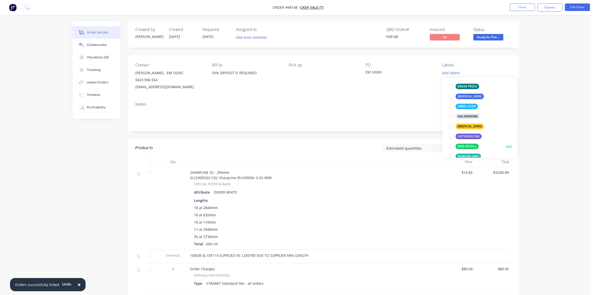
click at [466, 145] on div "PAID IN FULL" at bounding box center [466, 147] width 23 height 6
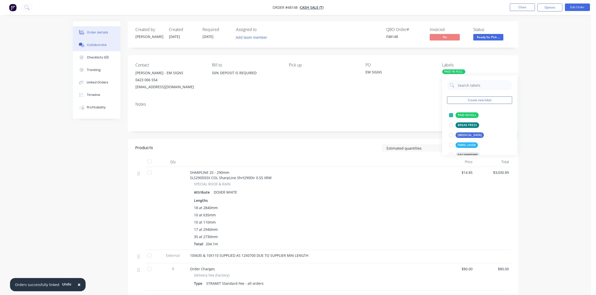
click at [99, 45] on div "Collaborate" at bounding box center [97, 45] width 20 height 5
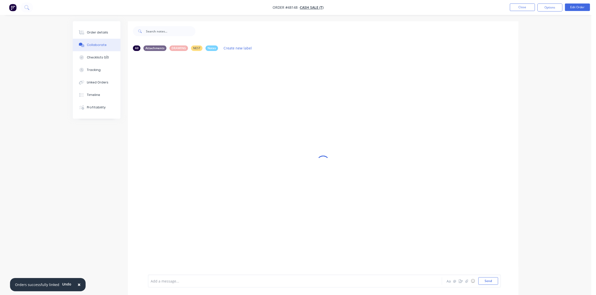
click at [161, 278] on div "Add a message..." at bounding box center [281, 282] width 260 height 8
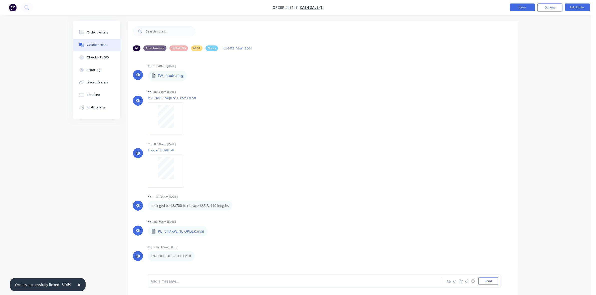
click at [518, 5] on button "Close" at bounding box center [522, 8] width 25 height 8
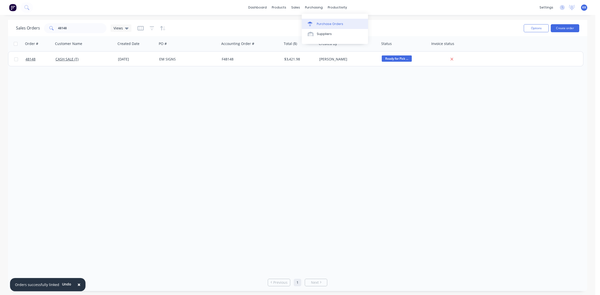
click at [328, 25] on div "Purchase Orders" at bounding box center [330, 24] width 27 height 5
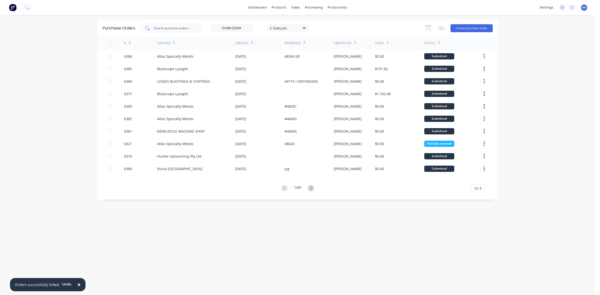
click at [181, 32] on div at bounding box center [171, 28] width 63 height 10
click at [302, 20] on link "Sales Orders" at bounding box center [322, 24] width 66 height 10
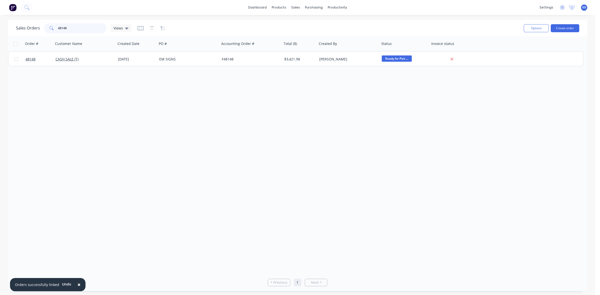
drag, startPoint x: 74, startPoint y: 28, endPoint x: 54, endPoint y: 28, distance: 20.5
click at [54, 28] on div "48148" at bounding box center [75, 28] width 63 height 10
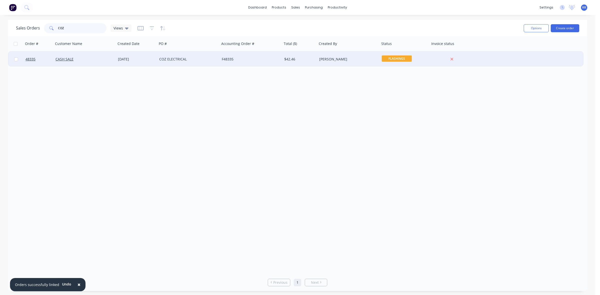
type input "COZ"
click at [194, 63] on div "COZ ELECTRICAL" at bounding box center [188, 59] width 63 height 15
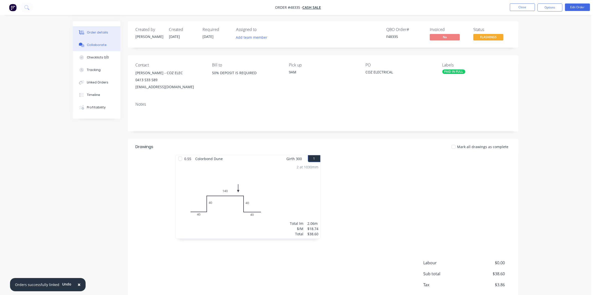
click at [94, 48] on button "Collaborate" at bounding box center [97, 45] width 48 height 13
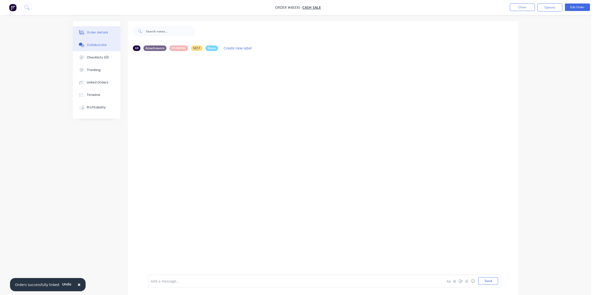
click at [90, 34] on div "Order details" at bounding box center [97, 32] width 21 height 5
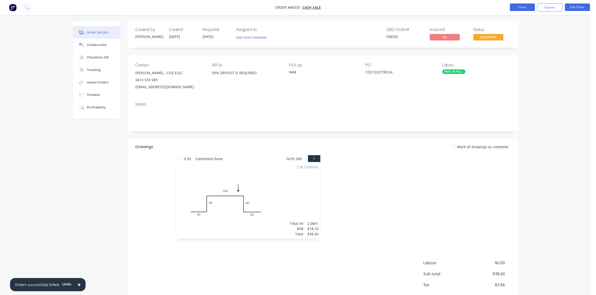
click at [518, 7] on button "Close" at bounding box center [522, 8] width 25 height 8
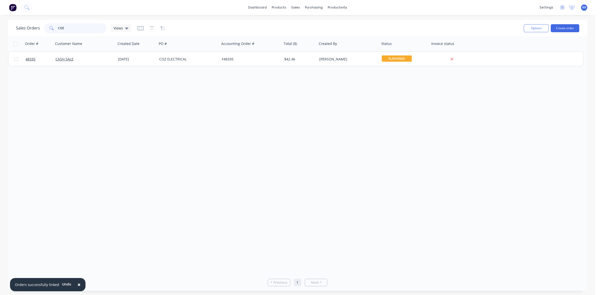
drag, startPoint x: 66, startPoint y: 27, endPoint x: 56, endPoint y: 27, distance: 10.0
click at [57, 27] on div "COZ" at bounding box center [75, 28] width 63 height 10
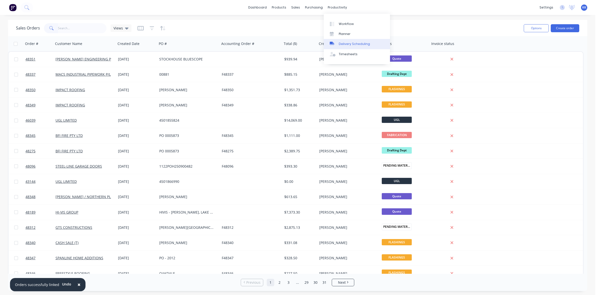
click at [364, 42] on div "Delivery Scheduling" at bounding box center [354, 44] width 31 height 5
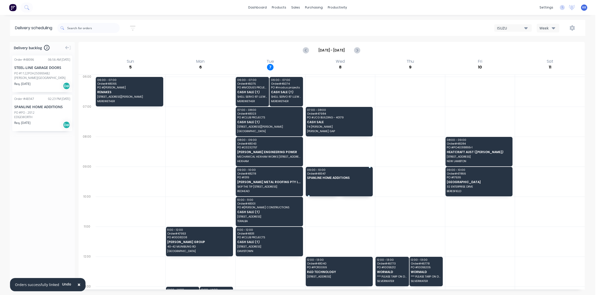
drag, startPoint x: 34, startPoint y: 113, endPoint x: 328, endPoint y: 171, distance: 299.4
click at [356, 50] on icon "Next page" at bounding box center [357, 50] width 6 height 6
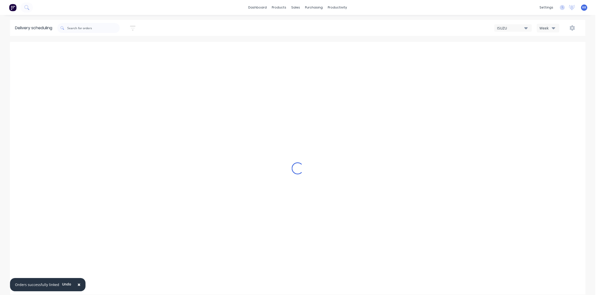
type input "[DATE] - [DATE]"
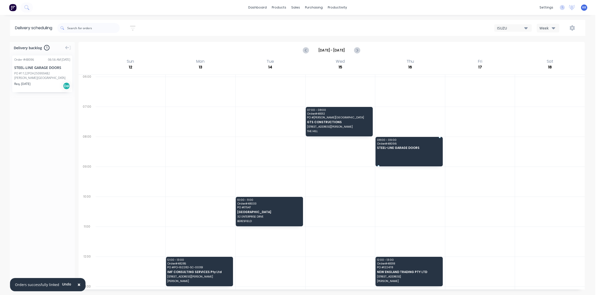
drag, startPoint x: 33, startPoint y: 77, endPoint x: 406, endPoint y: 141, distance: 378.6
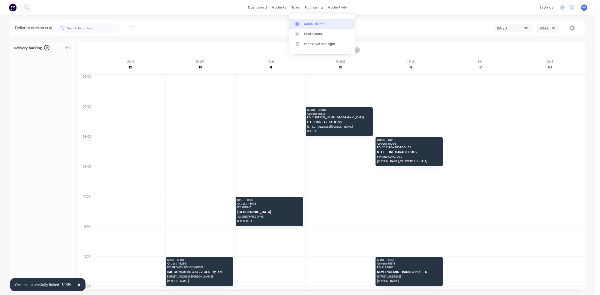
click at [304, 21] on link "Sales Orders" at bounding box center [322, 24] width 66 height 10
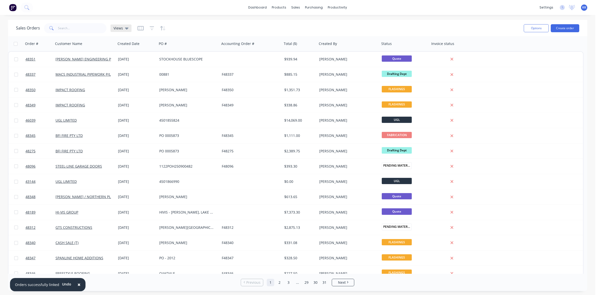
click at [126, 26] on icon at bounding box center [127, 29] width 4 height 6
click at [128, 78] on button "clear cash sales" at bounding box center [140, 81] width 57 height 6
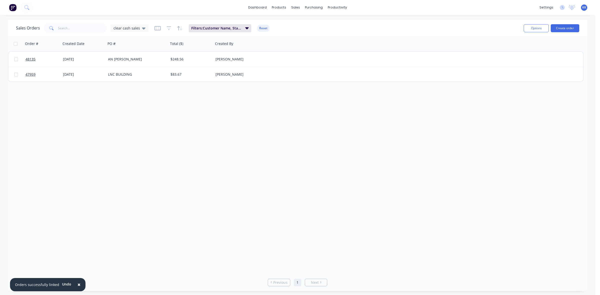
click at [14, 43] on input "checkbox" at bounding box center [16, 44] width 4 height 4
checkbox input "true"
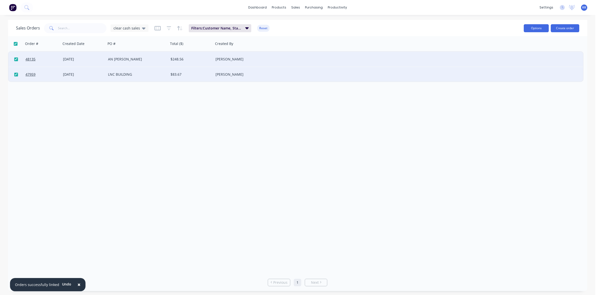
drag, startPoint x: 532, startPoint y: 25, endPoint x: 534, endPoint y: 29, distance: 4.2
click at [532, 26] on button "Options" at bounding box center [536, 28] width 25 height 8
click at [531, 50] on div "Archive" at bounding box center [522, 50] width 46 height 7
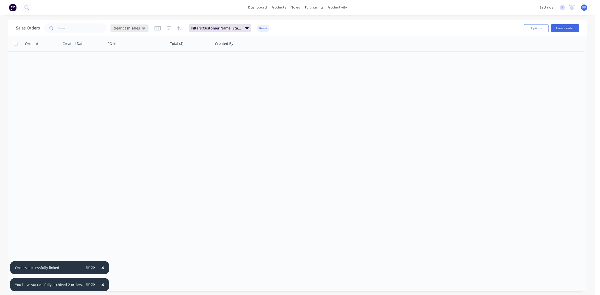
click at [138, 26] on span "clear cash sales" at bounding box center [127, 28] width 27 height 5
click at [127, 91] on button "clear invoiced" at bounding box center [140, 91] width 57 height 6
click at [15, 44] on input "checkbox" at bounding box center [16, 44] width 4 height 4
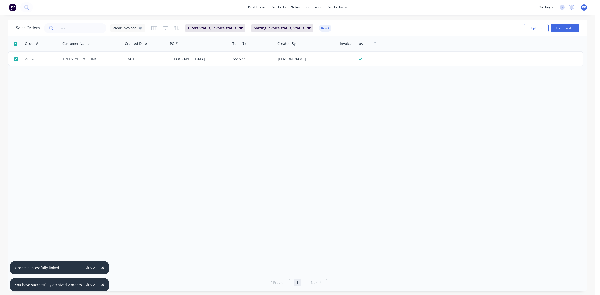
checkbox input "true"
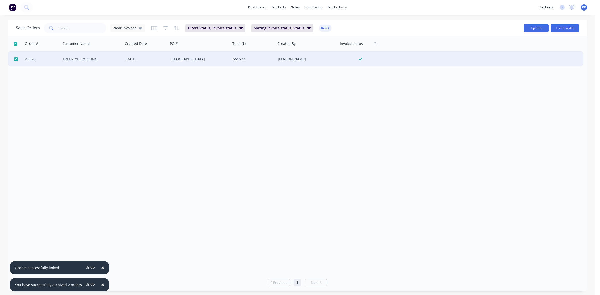
click at [543, 26] on button "Options" at bounding box center [536, 28] width 25 height 8
click at [527, 51] on div "Archive" at bounding box center [522, 50] width 46 height 7
checkbox input "false"
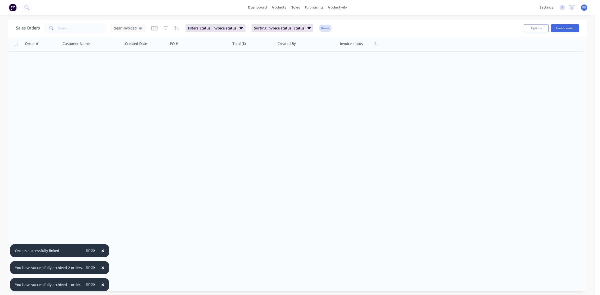
click at [323, 28] on button "Reset" at bounding box center [325, 28] width 12 height 7
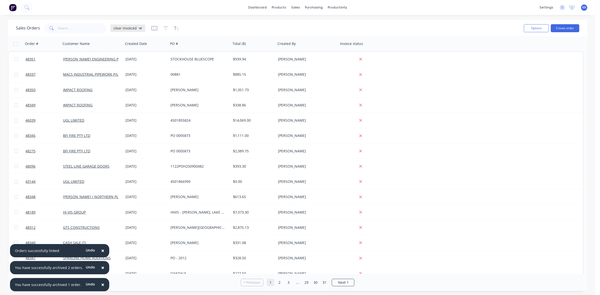
click at [140, 28] on icon at bounding box center [141, 29] width 4 height 2
click at [128, 69] on button "None (Default)" at bounding box center [140, 71] width 57 height 6
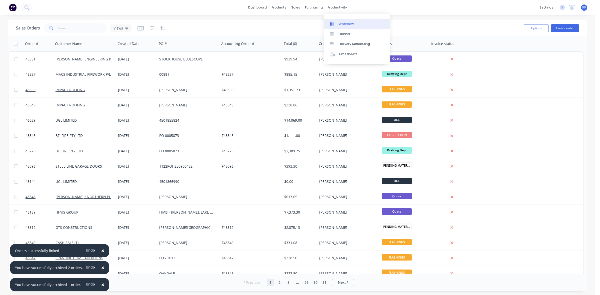
click at [343, 25] on div "Workflow" at bounding box center [346, 24] width 15 height 5
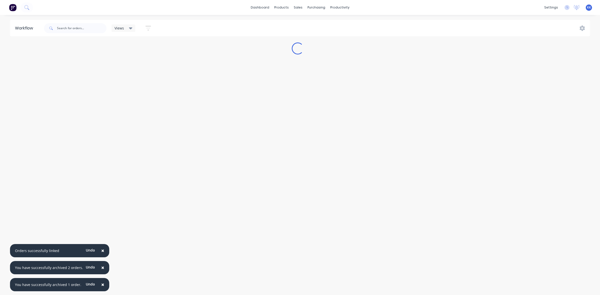
click at [101, 285] on span "×" at bounding box center [102, 284] width 3 height 7
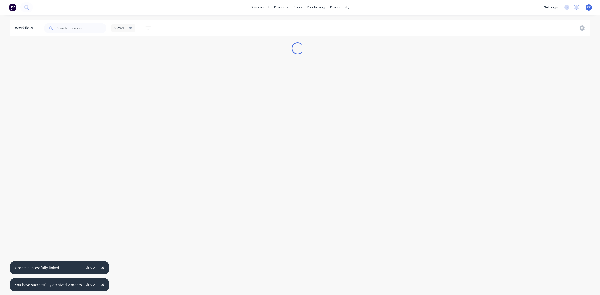
click at [101, 285] on span "×" at bounding box center [102, 284] width 3 height 7
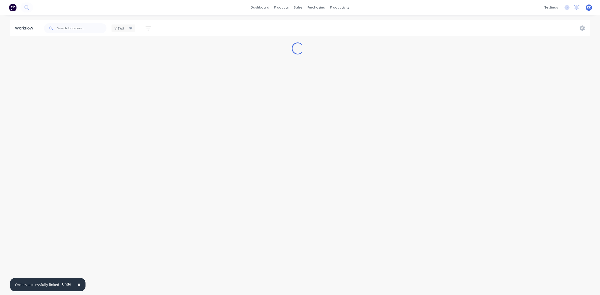
click at [78, 285] on span "×" at bounding box center [79, 284] width 3 height 7
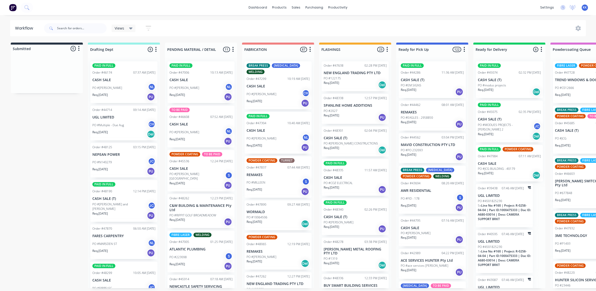
click at [273, 133] on div "PAID IN FULL Order #47304 10:40 AM [DATE] CASH SALE PO #[PERSON_NAME] NL Req. […" at bounding box center [277, 133] width 67 height 42
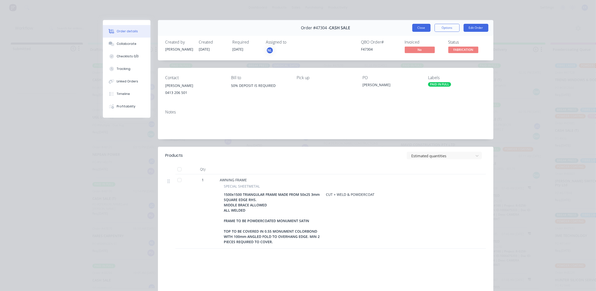
click at [413, 31] on button "Close" at bounding box center [421, 28] width 18 height 8
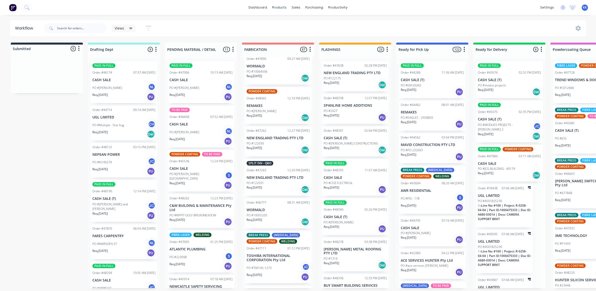
scroll to position [156, 0]
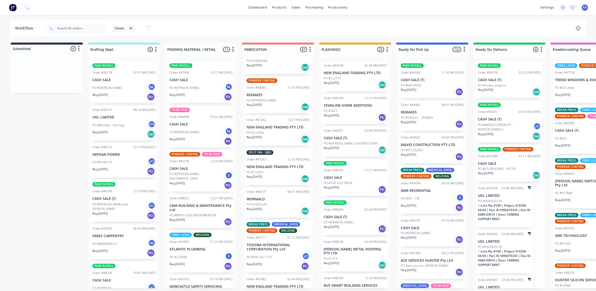
click at [273, 251] on p "TOSHIBA INTERNATIONAL CORPORATION Pty Ltd" at bounding box center [277, 247] width 63 height 9
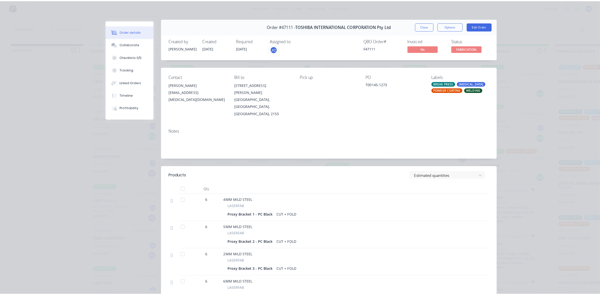
scroll to position [0, 0]
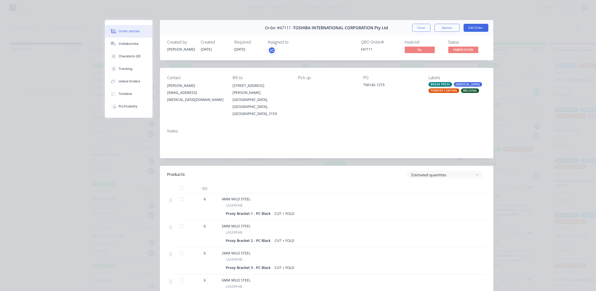
click at [419, 28] on button "Close" at bounding box center [421, 28] width 18 height 8
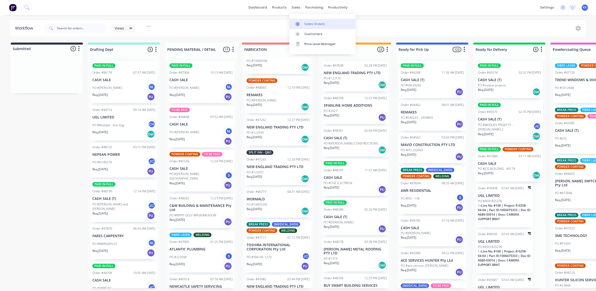
click at [305, 21] on link "Sales Orders" at bounding box center [322, 24] width 66 height 10
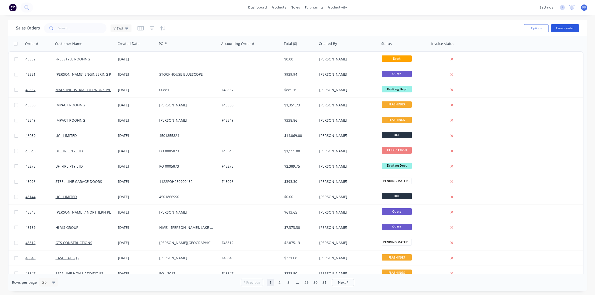
click at [565, 27] on button "Create order" at bounding box center [565, 28] width 29 height 8
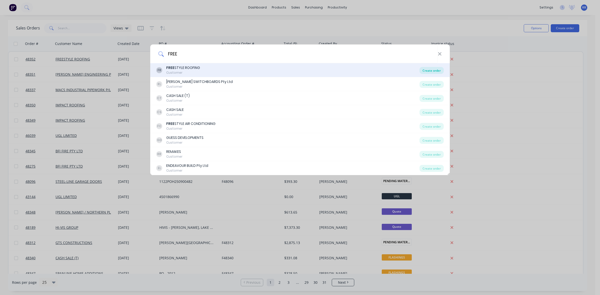
type input "FREE"
click at [431, 73] on div "Create order" at bounding box center [432, 70] width 24 height 7
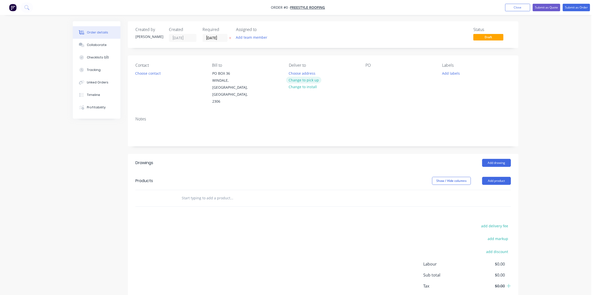
click at [298, 81] on button "Change to pick up" at bounding box center [304, 80] width 36 height 7
click at [149, 75] on button "Choose contact" at bounding box center [148, 73] width 31 height 7
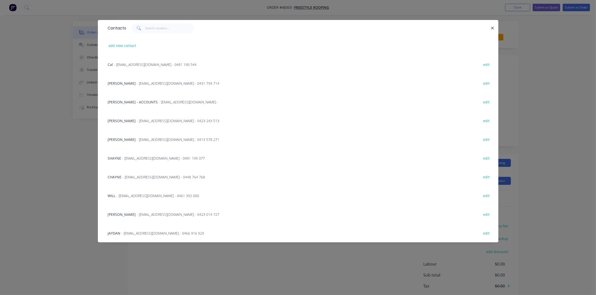
drag, startPoint x: 137, startPoint y: 216, endPoint x: 118, endPoint y: 212, distance: 19.9
click at [137, 216] on span "- [EMAIL_ADDRESS][DOMAIN_NAME] - 0423 014 727" at bounding box center [178, 214] width 83 height 5
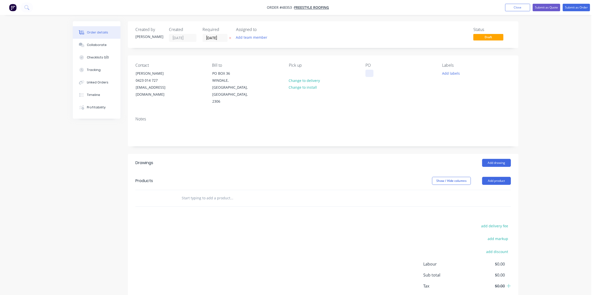
click at [366, 70] on div at bounding box center [369, 73] width 8 height 7
click at [493, 159] on button "Add drawing" at bounding box center [496, 163] width 29 height 8
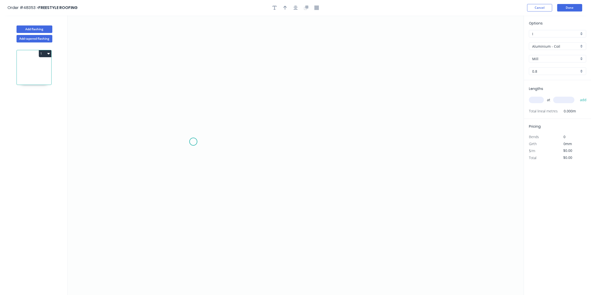
click at [185, 145] on icon "0" at bounding box center [296, 156] width 456 height 280
click at [198, 134] on icon at bounding box center [191, 139] width 13 height 11
click at [293, 134] on icon "0 ?" at bounding box center [296, 156] width 456 height 280
click at [293, 69] on icon "0 ? ? ? º" at bounding box center [296, 156] width 456 height 280
click at [322, 69] on icon "0 ? ? ? ? º" at bounding box center [296, 156] width 456 height 280
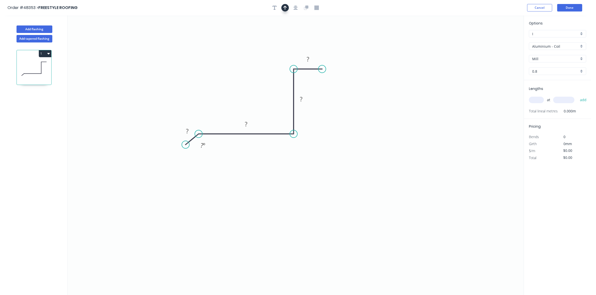
click at [284, 7] on icon "button" at bounding box center [285, 8] width 4 height 4
drag, startPoint x: 497, startPoint y: 40, endPoint x: 252, endPoint y: 116, distance: 257.0
click at [279, 98] on icon at bounding box center [279, 92] width 5 height 16
click at [214, 154] on div "Hide angle" at bounding box center [223, 153] width 50 height 10
click at [189, 132] on rect at bounding box center [187, 131] width 10 height 7
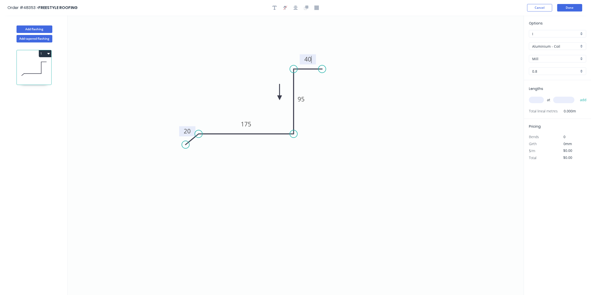
type input "$21.52"
click at [534, 99] on input "text" at bounding box center [536, 100] width 15 height 7
type input "1"
type input "1800"
click at [577, 96] on button "add" at bounding box center [583, 100] width 12 height 9
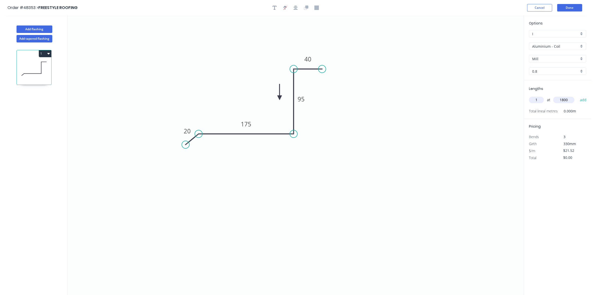
type input "$38.74"
click at [569, 45] on input "Aluminium - Coil" at bounding box center [555, 46] width 47 height 5
click at [555, 81] on div "Colorbond" at bounding box center [557, 82] width 57 height 9
type input "Colorbond"
type input "Basalt"
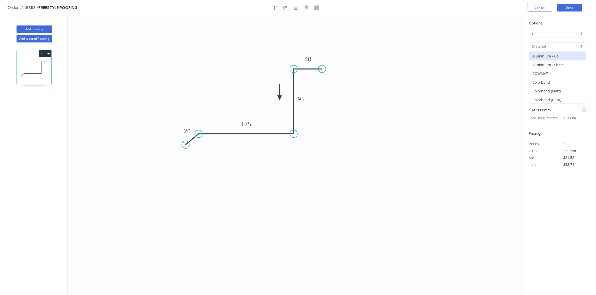
type input "0.55"
type input "$14.45"
type input "$26.01"
click at [552, 61] on input "Basalt" at bounding box center [555, 58] width 47 height 5
click at [552, 71] on div "Dover White" at bounding box center [557, 68] width 57 height 9
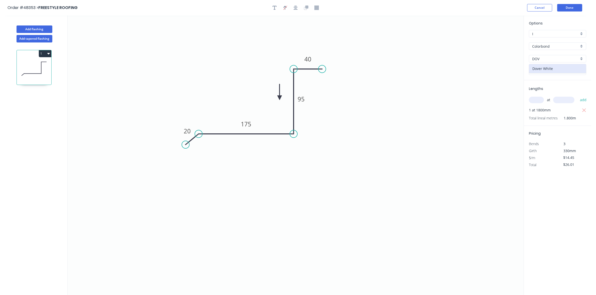
type input "Dover White"
click at [41, 53] on button "1" at bounding box center [45, 53] width 13 height 7
click at [40, 63] on div "Duplicate" at bounding box center [27, 66] width 39 height 7
type input "$0.00"
click at [191, 132] on rect at bounding box center [187, 131] width 10 height 7
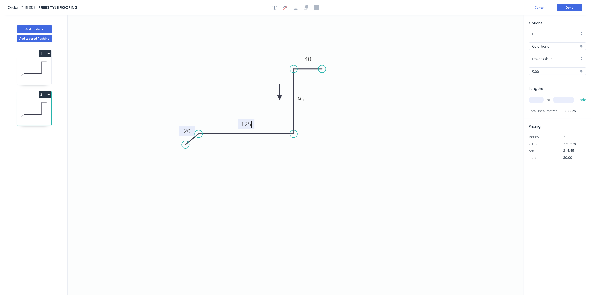
type input "$11.24"
click at [537, 99] on input "text" at bounding box center [536, 100] width 15 height 7
type input "1"
type input "1800"
click at [577, 96] on button "add" at bounding box center [583, 100] width 12 height 9
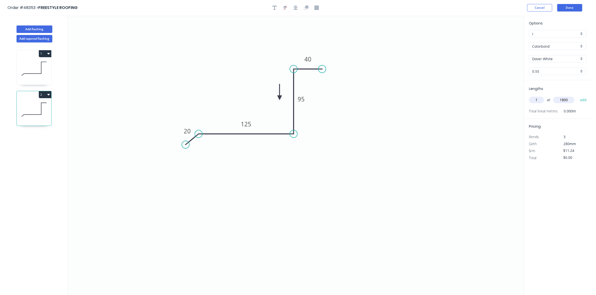
type input "$20.23"
click at [569, 8] on button "Done" at bounding box center [569, 8] width 25 height 8
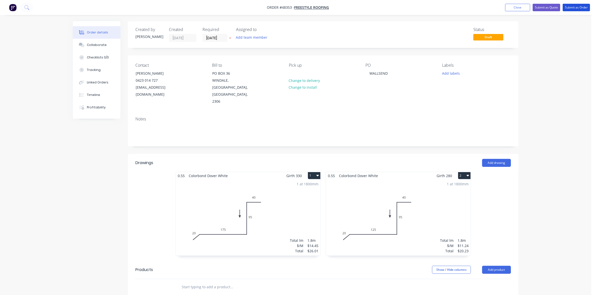
click at [569, 8] on button "Submit as Order" at bounding box center [575, 8] width 27 height 8
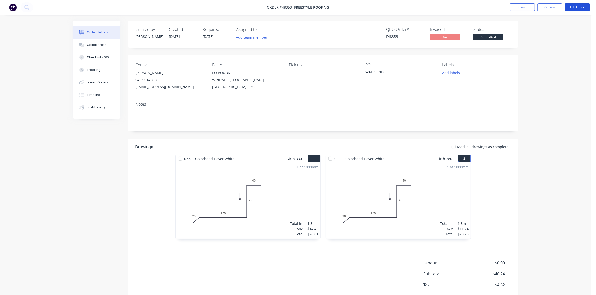
click at [582, 7] on button "Edit Order" at bounding box center [577, 8] width 25 height 8
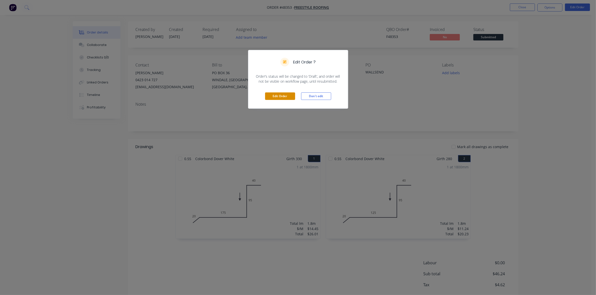
click at [287, 98] on button "Edit Order" at bounding box center [280, 97] width 30 height 8
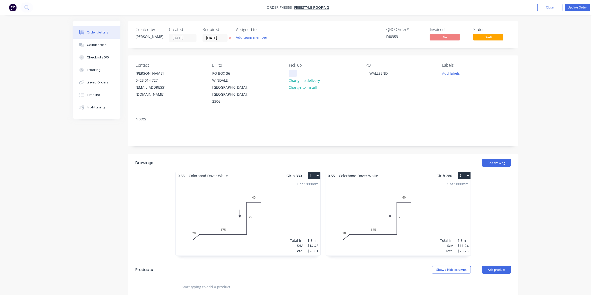
click at [293, 70] on div at bounding box center [293, 73] width 8 height 7
click at [569, 8] on button "Update Order" at bounding box center [577, 8] width 25 height 8
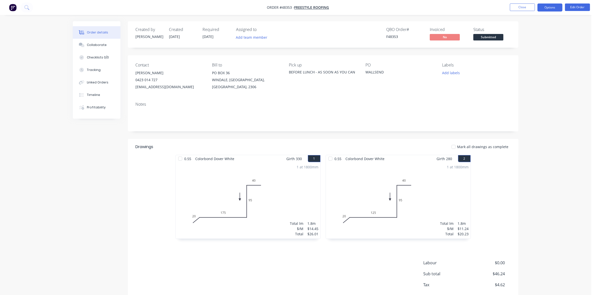
click at [556, 10] on button "Options" at bounding box center [549, 8] width 25 height 8
click at [528, 56] on button "Work Order" at bounding box center [534, 60] width 55 height 10
click at [527, 53] on div "Without pricing" at bounding box center [535, 50] width 46 height 7
click at [489, 34] on span "Submitted" at bounding box center [488, 37] width 30 height 6
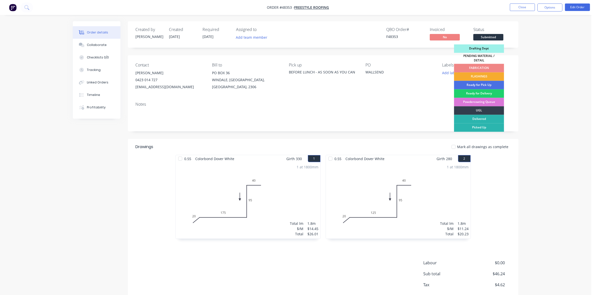
drag, startPoint x: 487, startPoint y: 74, endPoint x: 537, endPoint y: 30, distance: 67.0
click at [487, 74] on div "FLASHINGS" at bounding box center [479, 77] width 50 height 9
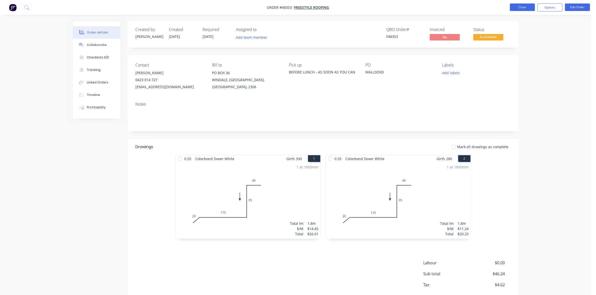
click at [525, 10] on button "Close" at bounding box center [522, 8] width 25 height 8
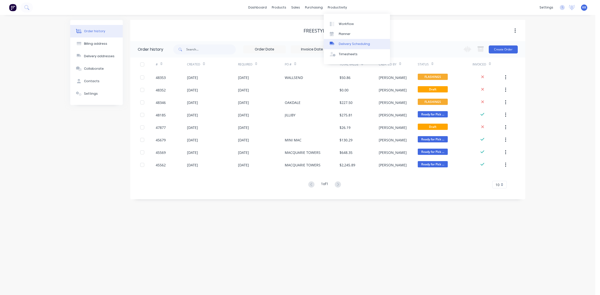
click at [346, 40] on link "Delivery Scheduling" at bounding box center [357, 44] width 66 height 10
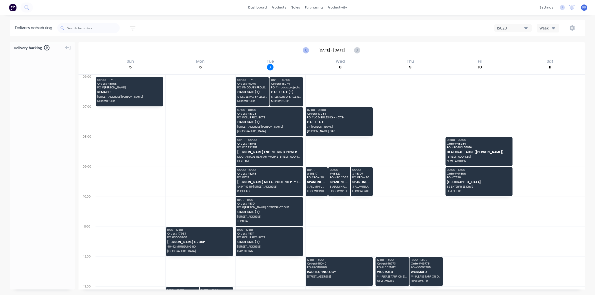
click at [303, 51] on icon "Previous page" at bounding box center [306, 50] width 6 height 6
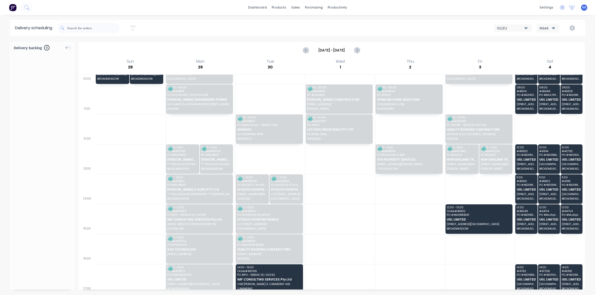
scroll to position [119, 0]
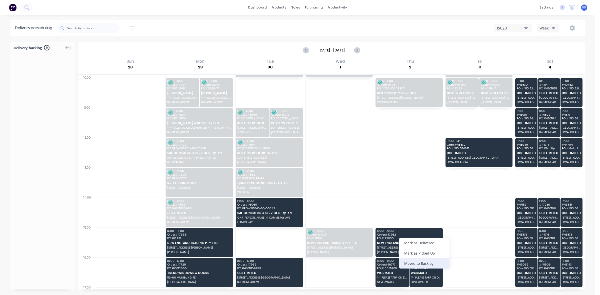
click at [427, 265] on div "Moved to Backlog" at bounding box center [425, 264] width 50 height 10
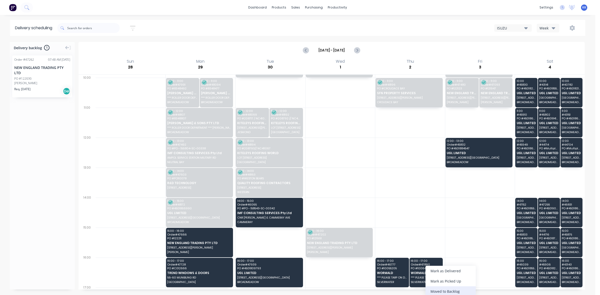
click at [440, 291] on div "Moved to Backlog" at bounding box center [451, 292] width 50 height 10
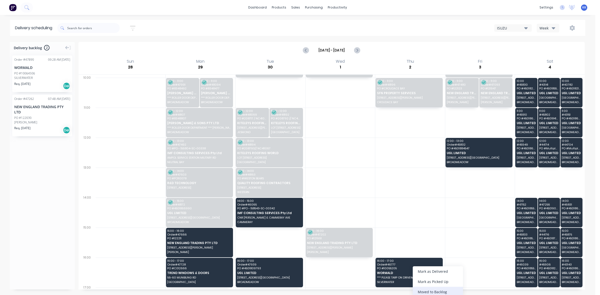
click at [441, 292] on div "Moved to Backlog" at bounding box center [438, 292] width 50 height 10
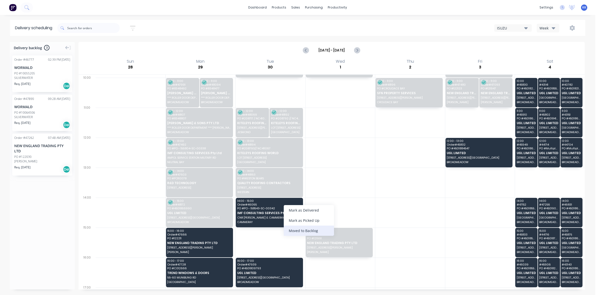
click at [308, 232] on div "Moved to Backlog" at bounding box center [309, 231] width 50 height 10
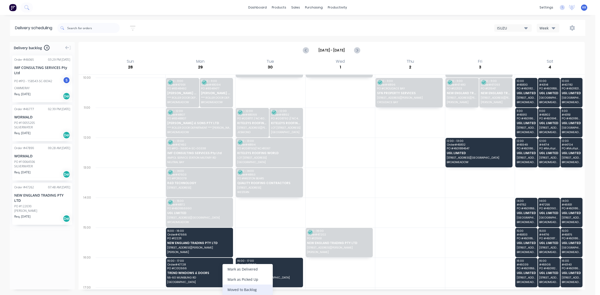
click at [246, 286] on div "Moved to Backlog" at bounding box center [248, 290] width 50 height 10
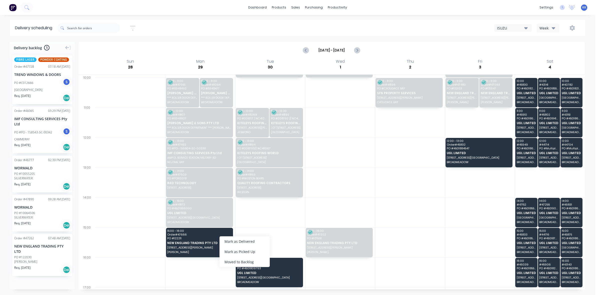
click at [239, 258] on div "Moved to Backlog" at bounding box center [245, 262] width 50 height 10
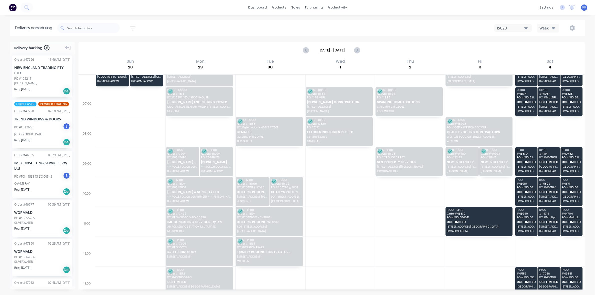
scroll to position [0, 0]
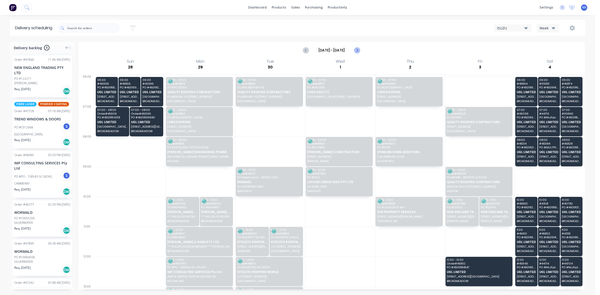
click at [358, 50] on icon "Next page" at bounding box center [357, 50] width 2 height 4
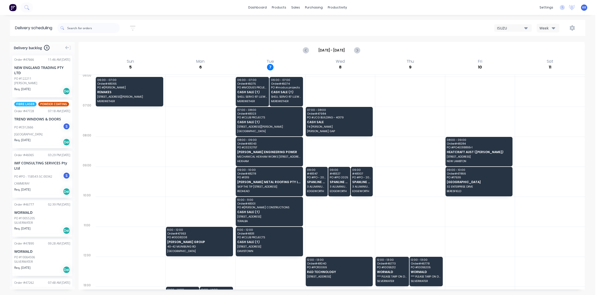
scroll to position [119, 0]
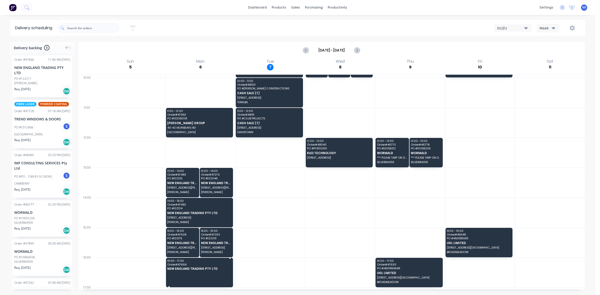
drag, startPoint x: 36, startPoint y: 83, endPoint x: 203, endPoint y: 263, distance: 246.2
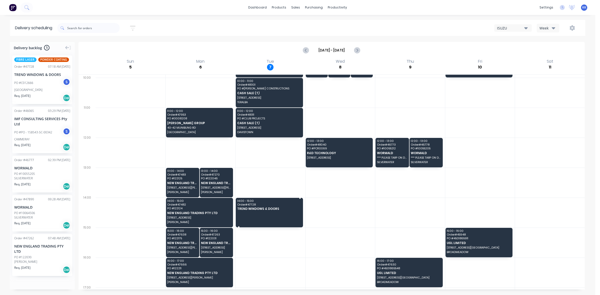
drag, startPoint x: 35, startPoint y: 86, endPoint x: 262, endPoint y: 203, distance: 255.9
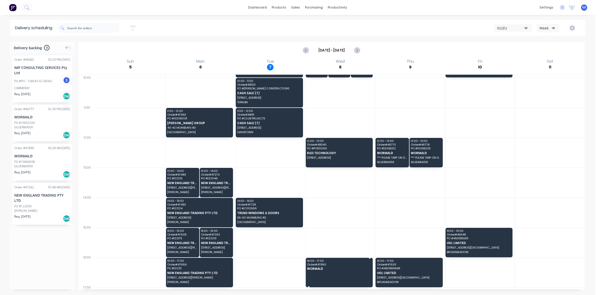
drag, startPoint x: 24, startPoint y: 161, endPoint x: 330, endPoint y: 266, distance: 323.7
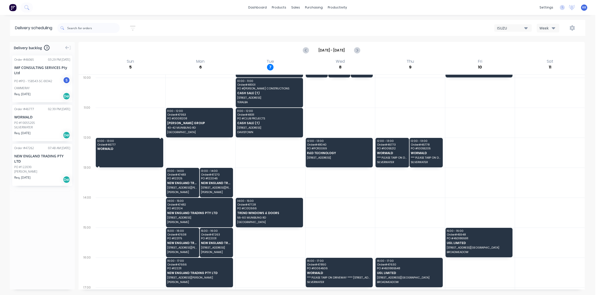
drag, startPoint x: 51, startPoint y: 129, endPoint x: 108, endPoint y: 138, distance: 57.2
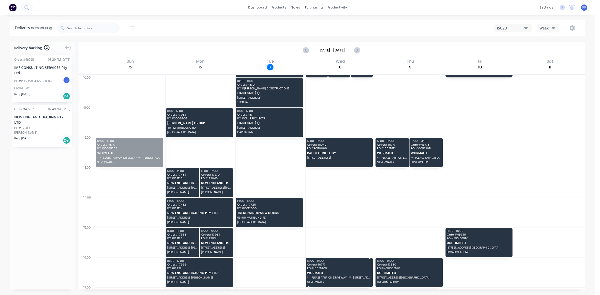
drag, startPoint x: 108, startPoint y: 146, endPoint x: 324, endPoint y: 263, distance: 245.6
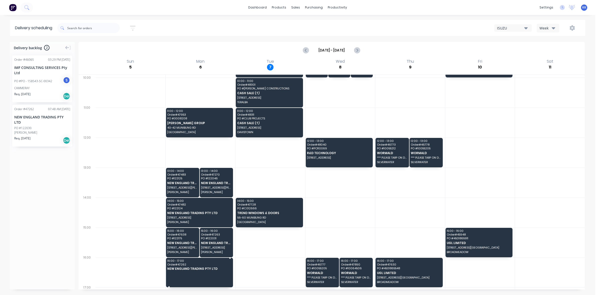
drag, startPoint x: 23, startPoint y: 138, endPoint x: 187, endPoint y: 263, distance: 205.6
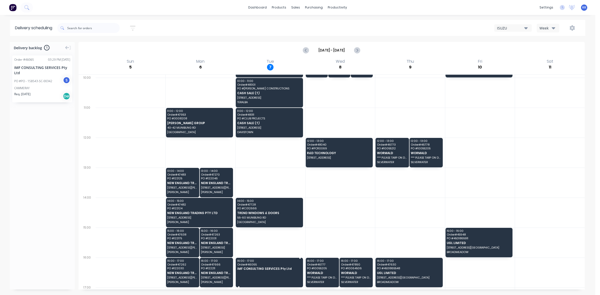
drag, startPoint x: 28, startPoint y: 90, endPoint x: 264, endPoint y: 269, distance: 296.5
click at [305, 52] on icon "Previous page" at bounding box center [306, 50] width 6 height 6
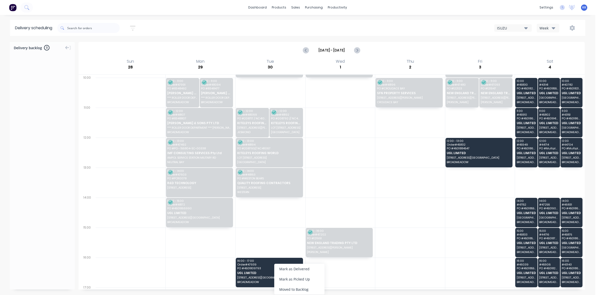
drag, startPoint x: 315, startPoint y: 290, endPoint x: 328, endPoint y: 282, distance: 15.0
click at [315, 290] on div "Moved to Backlog" at bounding box center [299, 290] width 50 height 10
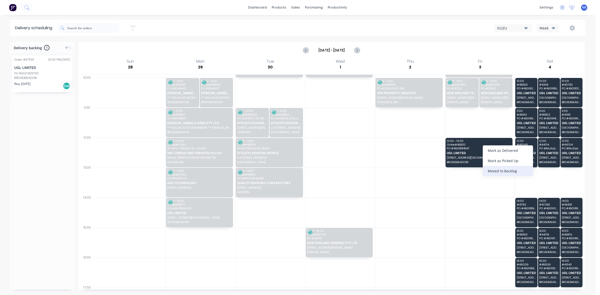
click at [504, 173] on div "Moved to Backlog" at bounding box center [508, 171] width 50 height 10
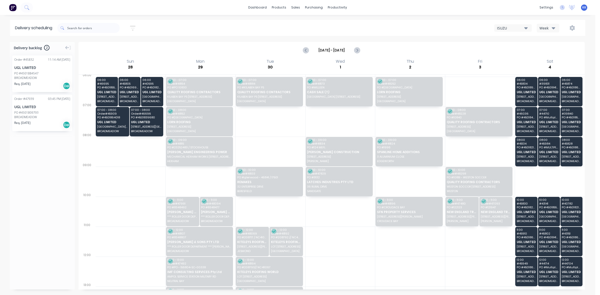
scroll to position [0, 0]
click at [129, 107] on div "Moved to Backlog" at bounding box center [126, 108] width 50 height 10
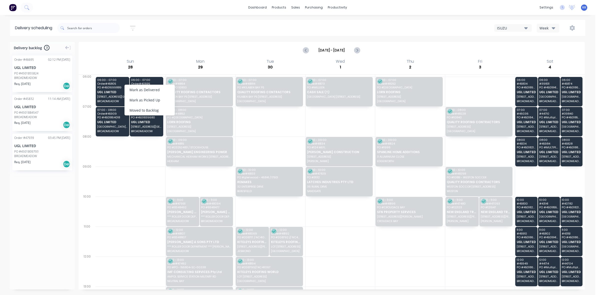
drag, startPoint x: 150, startPoint y: 112, endPoint x: 150, endPoint y: 97, distance: 15.0
click at [150, 112] on div "Moved to Backlog" at bounding box center [150, 110] width 50 height 10
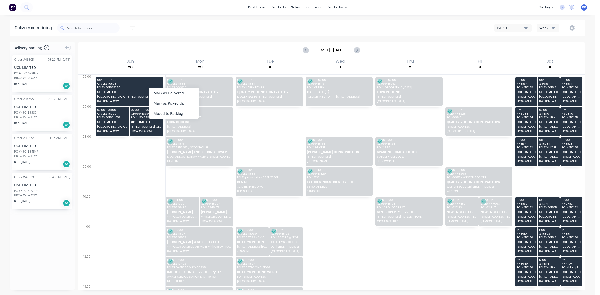
click at [165, 110] on div "Moved to Backlog" at bounding box center [174, 114] width 50 height 10
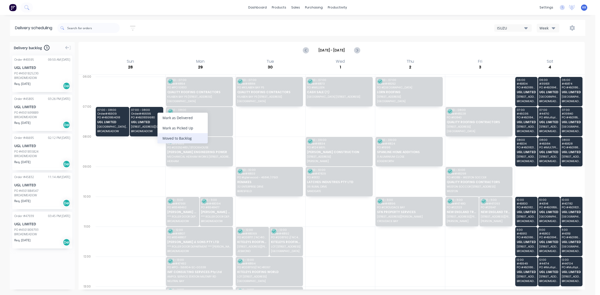
click at [173, 136] on div "Moved to Backlog" at bounding box center [183, 138] width 50 height 10
click at [166, 136] on div "Moved to Backlog" at bounding box center [168, 139] width 50 height 10
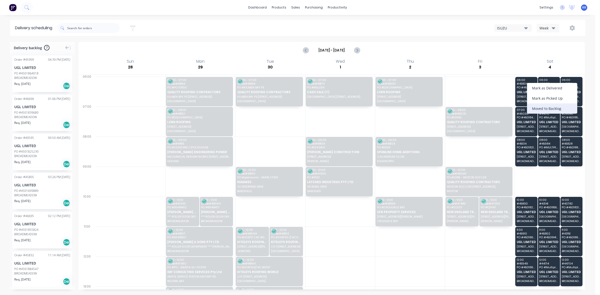
click at [542, 108] on div "Moved to Backlog" at bounding box center [552, 109] width 50 height 10
click at [552, 108] on div "Moved to Backlog" at bounding box center [563, 112] width 50 height 10
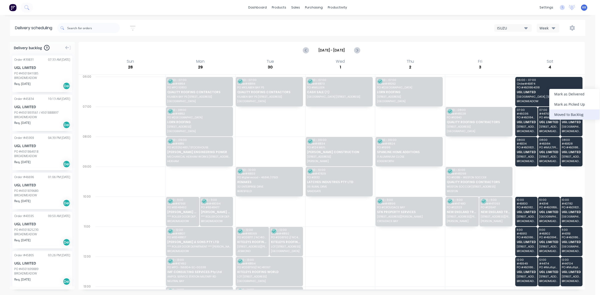
click at [570, 111] on div "Moved to Backlog" at bounding box center [575, 115] width 50 height 10
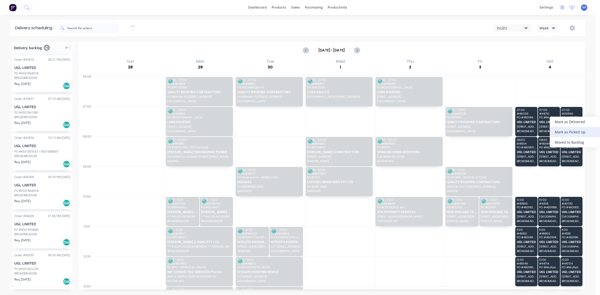
click at [562, 137] on div "Mark as Picked Up" at bounding box center [575, 132] width 50 height 10
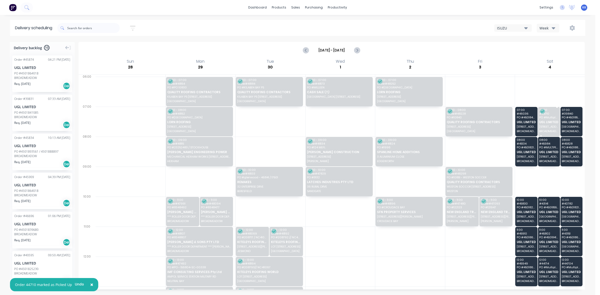
drag, startPoint x: 549, startPoint y: 107, endPoint x: 550, endPoint y: 113, distance: 6.1
click at [568, 120] on div "Unmark as Picked Up" at bounding box center [575, 119] width 50 height 10
click at [574, 141] on div "Moved to Backlog" at bounding box center [575, 142] width 50 height 10
click at [583, 146] on div "Moved to Backlog" at bounding box center [575, 145] width 50 height 10
click at [567, 144] on div "Moved to Backlog" at bounding box center [564, 144] width 50 height 10
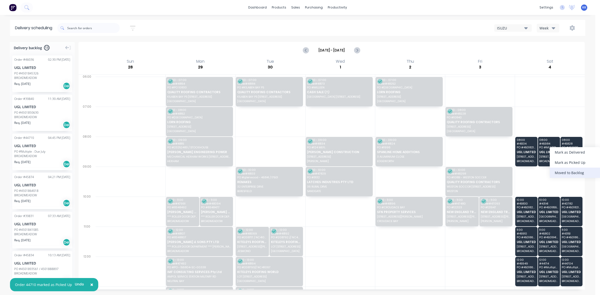
click at [575, 169] on div "Moved to Backlog" at bounding box center [575, 173] width 50 height 10
click at [571, 171] on div "Moved to Backlog" at bounding box center [575, 171] width 50 height 10
click at [573, 177] on div "Moved to Backlog" at bounding box center [575, 179] width 50 height 10
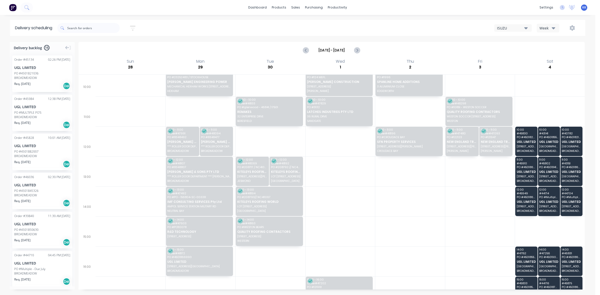
scroll to position [119, 0]
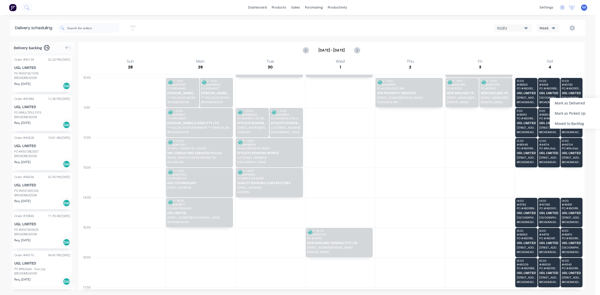
click at [578, 122] on div "Moved to Backlog" at bounding box center [575, 124] width 50 height 10
click at [575, 121] on div "Moved to Backlog" at bounding box center [575, 122] width 50 height 10
click at [564, 123] on div "Moved to Backlog" at bounding box center [574, 123] width 50 height 10
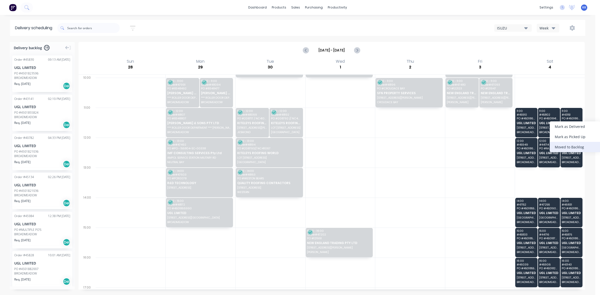
click at [582, 145] on div "Moved to Backlog" at bounding box center [575, 147] width 50 height 10
click at [570, 143] on div "Moved to Backlog" at bounding box center [575, 145] width 50 height 10
click at [573, 148] on div "Moved to Backlog" at bounding box center [575, 149] width 50 height 10
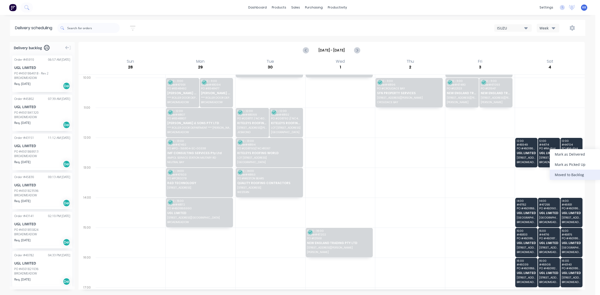
click at [579, 177] on div "Moved to Backlog" at bounding box center [575, 175] width 50 height 10
click at [577, 174] on div "Moved to Backlog" at bounding box center [575, 175] width 50 height 10
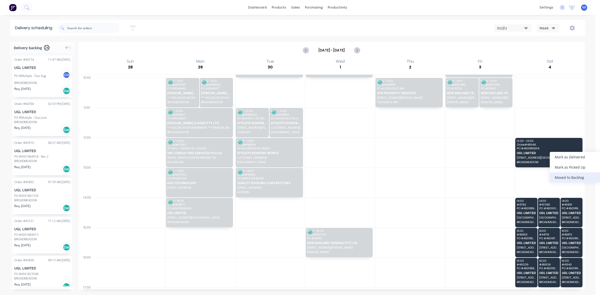
click at [570, 177] on div "Moved to Backlog" at bounding box center [575, 178] width 50 height 10
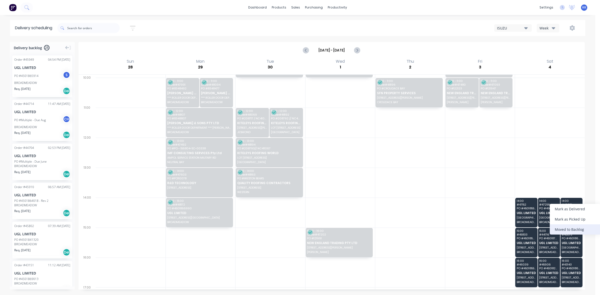
click at [581, 230] on div "Moved to Backlog" at bounding box center [575, 230] width 50 height 10
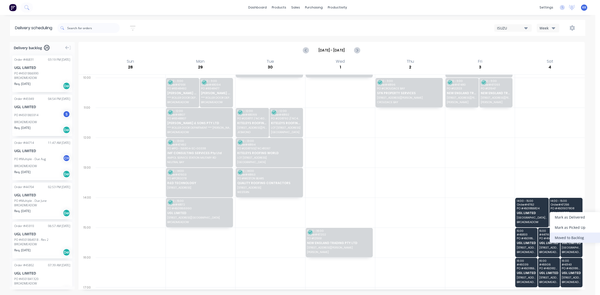
click at [575, 235] on div "Moved to Backlog" at bounding box center [575, 238] width 50 height 10
click at [575, 237] on div "Moved to Backlog" at bounding box center [575, 236] width 50 height 10
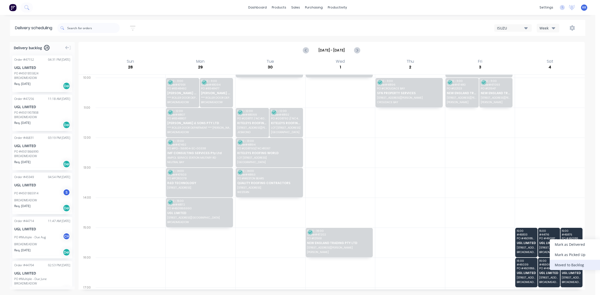
click at [579, 263] on div "Moved to Backlog" at bounding box center [575, 265] width 50 height 10
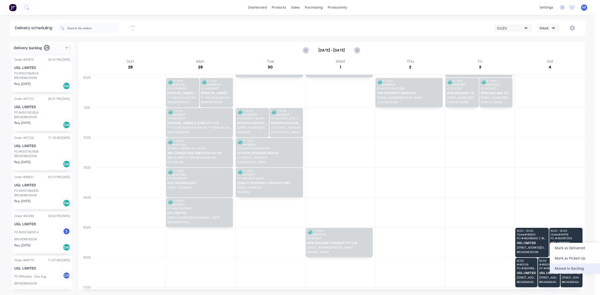
click at [575, 273] on div "Moved to Backlog" at bounding box center [575, 269] width 50 height 10
click at [571, 270] on div "Moved to Backlog" at bounding box center [575, 273] width 50 height 10
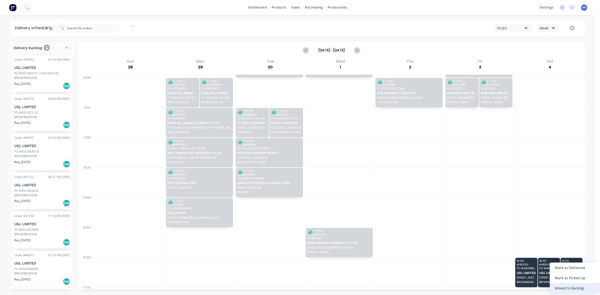
click at [577, 286] on div "Moved to Backlog" at bounding box center [575, 288] width 50 height 10
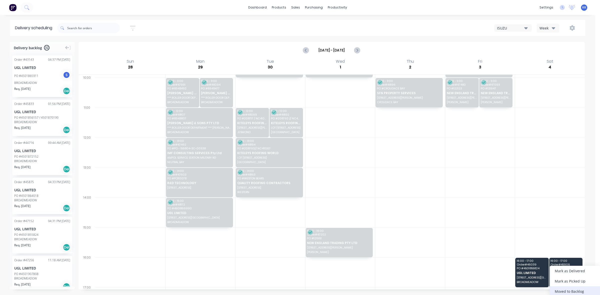
click at [573, 289] on div "Moved to Backlog" at bounding box center [575, 292] width 50 height 10
click at [569, 289] on div "Moved to Backlog" at bounding box center [575, 293] width 50 height 10
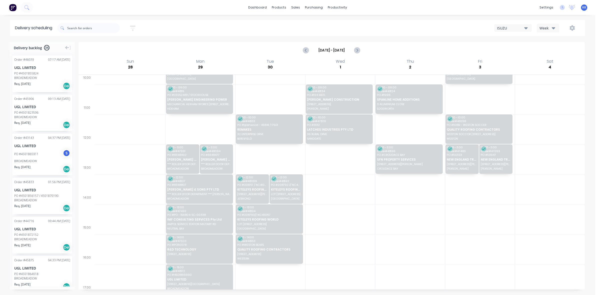
scroll to position [0, 0]
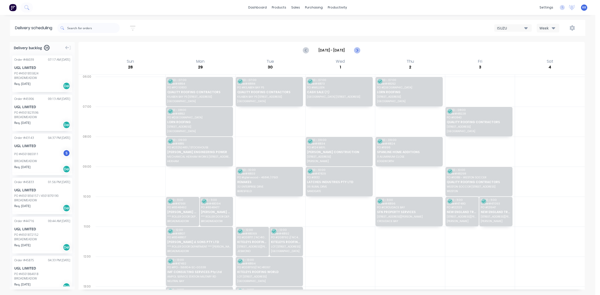
click at [357, 50] on icon "Next page" at bounding box center [357, 50] width 6 height 6
type input "[DATE] - [DATE]"
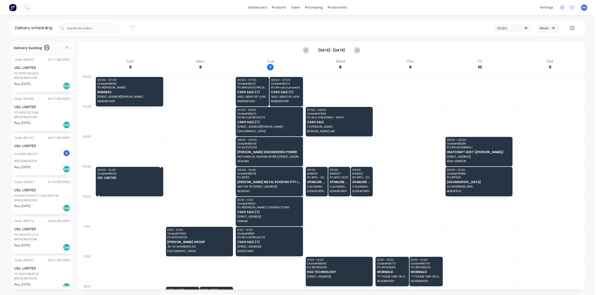
drag, startPoint x: 42, startPoint y: 116, endPoint x: 114, endPoint y: 178, distance: 95.5
drag, startPoint x: 34, startPoint y: 121, endPoint x: 117, endPoint y: 172, distance: 96.7
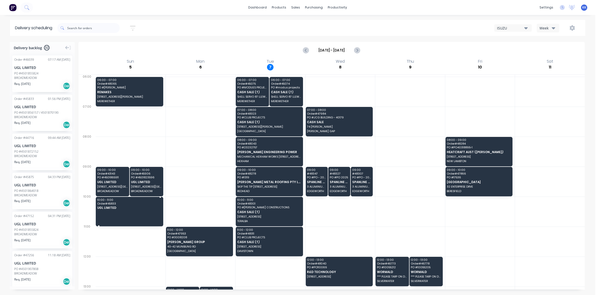
drag, startPoint x: 29, startPoint y: 119, endPoint x: 99, endPoint y: 202, distance: 108.1
drag, startPoint x: 33, startPoint y: 158, endPoint x: 115, endPoint y: 209, distance: 96.3
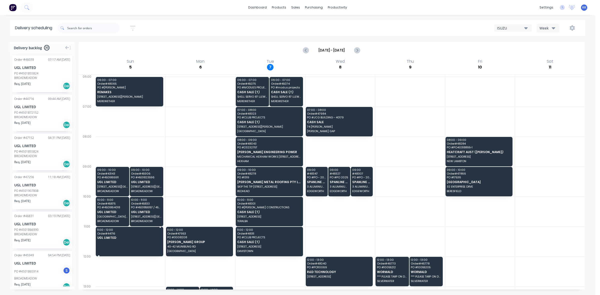
drag, startPoint x: 35, startPoint y: 118, endPoint x: 119, endPoint y: 236, distance: 145.7
drag, startPoint x: 29, startPoint y: 117, endPoint x: 112, endPoint y: 237, distance: 145.7
drag, startPoint x: 33, startPoint y: 121, endPoint x: 100, endPoint y: 194, distance: 99.4
drag, startPoint x: 31, startPoint y: 117, endPoint x: 116, endPoint y: 233, distance: 144.1
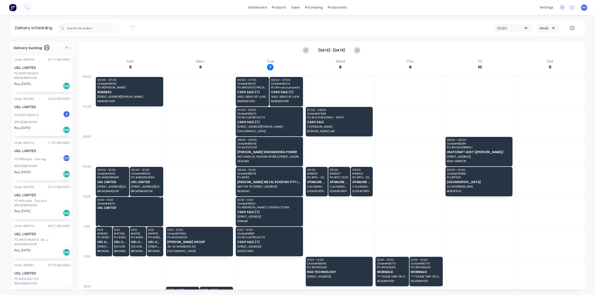
drag, startPoint x: 36, startPoint y: 165, endPoint x: 103, endPoint y: 207, distance: 79.3
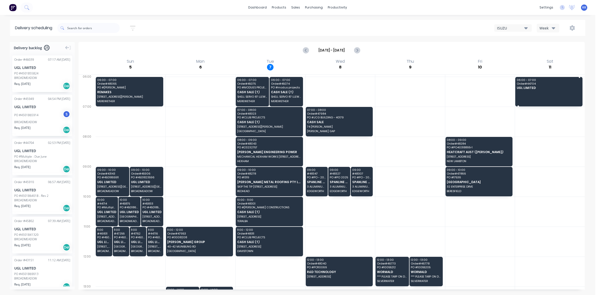
drag, startPoint x: 38, startPoint y: 158, endPoint x: 529, endPoint y: 88, distance: 496.3
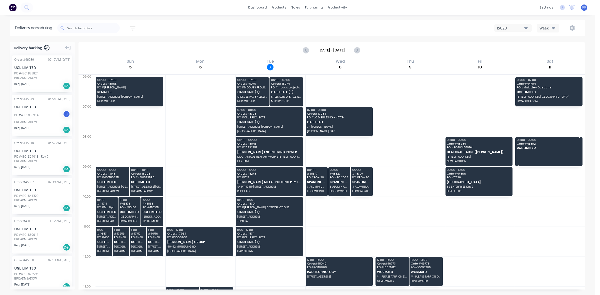
drag, startPoint x: 29, startPoint y: 203, endPoint x: 538, endPoint y: 146, distance: 512.0
drag, startPoint x: 32, startPoint y: 163, endPoint x: 538, endPoint y: 143, distance: 507.2
drag, startPoint x: 20, startPoint y: 124, endPoint x: 556, endPoint y: 141, distance: 535.9
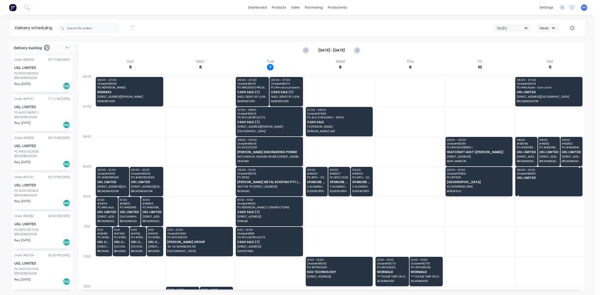
drag, startPoint x: 31, startPoint y: 154, endPoint x: 554, endPoint y: 180, distance: 523.7
drag, startPoint x: 45, startPoint y: 269, endPoint x: 553, endPoint y: 172, distance: 517.8
drag, startPoint x: 39, startPoint y: 234, endPoint x: 549, endPoint y: 179, distance: 513.2
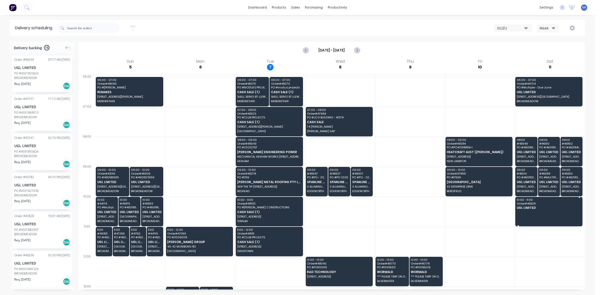
drag, startPoint x: 27, startPoint y: 236, endPoint x: 552, endPoint y: 210, distance: 525.5
drag, startPoint x: 32, startPoint y: 237, endPoint x: 567, endPoint y: 203, distance: 536.5
drag, startPoint x: 35, startPoint y: 235, endPoint x: 523, endPoint y: 206, distance: 489.7
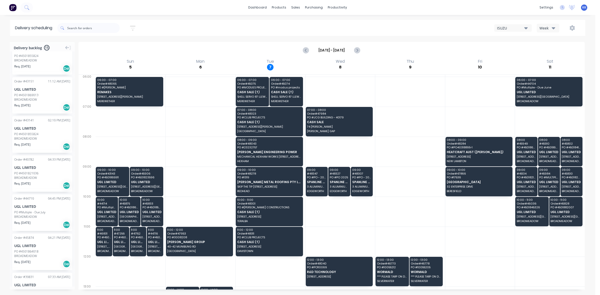
scroll to position [31, 0]
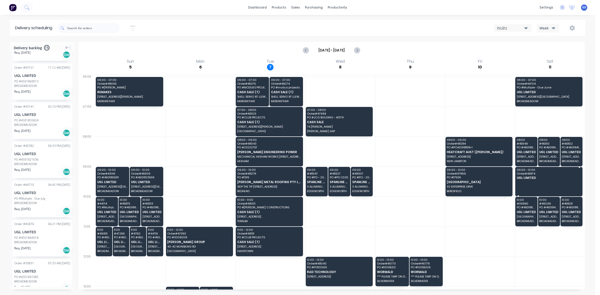
drag, startPoint x: 50, startPoint y: 240, endPoint x: 537, endPoint y: 172, distance: 492.0
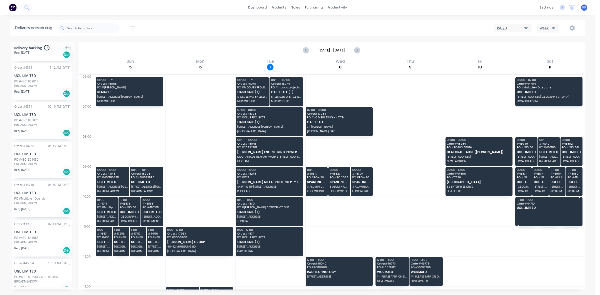
drag, startPoint x: 38, startPoint y: 203, endPoint x: 538, endPoint y: 208, distance: 500.6
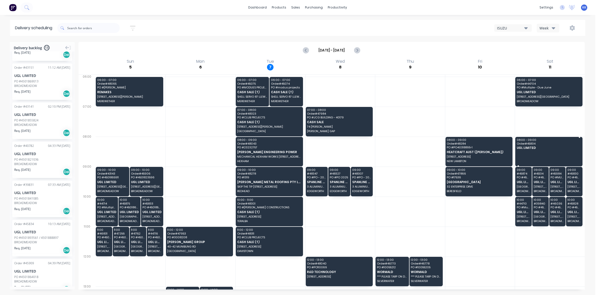
drag, startPoint x: 31, startPoint y: 240, endPoint x: 534, endPoint y: 147, distance: 512.0
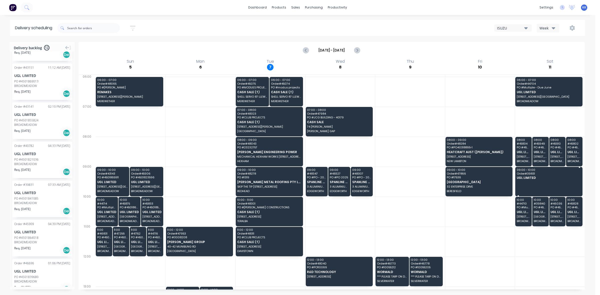
drag, startPoint x: 36, startPoint y: 195, endPoint x: 554, endPoint y: 177, distance: 518.4
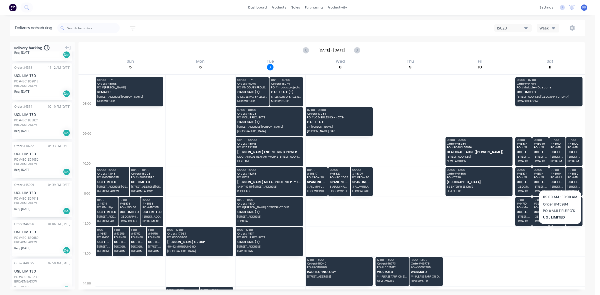
scroll to position [94, 0]
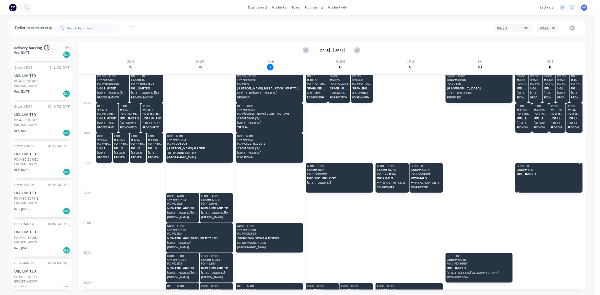
drag, startPoint x: 27, startPoint y: 88, endPoint x: 531, endPoint y: 173, distance: 510.9
drag, startPoint x: 36, startPoint y: 123, endPoint x: 530, endPoint y: 175, distance: 497.5
drag, startPoint x: 23, startPoint y: 89, endPoint x: 562, endPoint y: 172, distance: 545.9
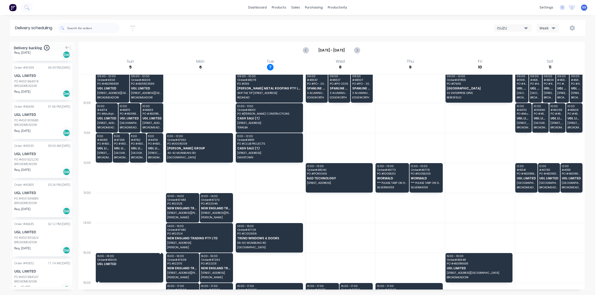
drag, startPoint x: 21, startPoint y: 82, endPoint x: 118, endPoint y: 258, distance: 201.0
drag, startPoint x: 29, startPoint y: 88, endPoint x: 102, endPoint y: 256, distance: 182.7
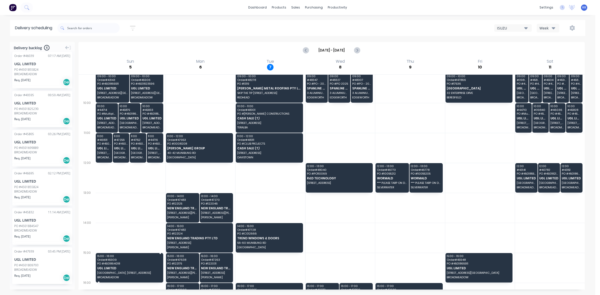
scroll to position [3, 0]
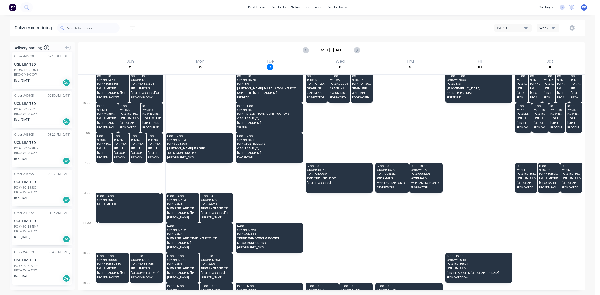
drag, startPoint x: 33, startPoint y: 109, endPoint x: 117, endPoint y: 198, distance: 121.8
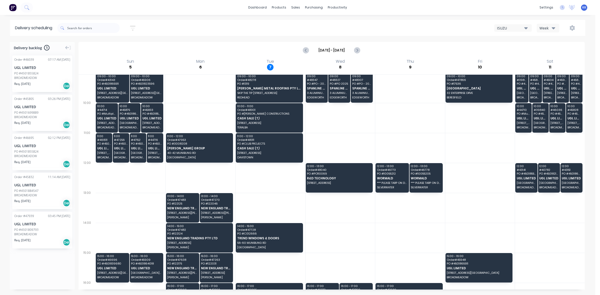
scroll to position [0, 0]
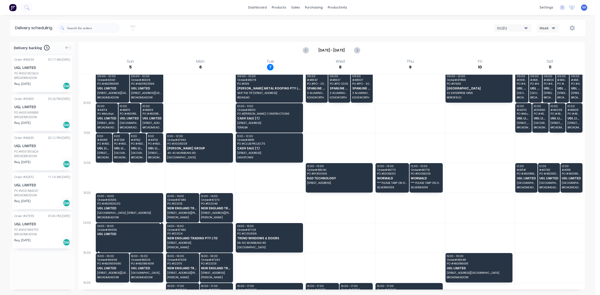
drag, startPoint x: 38, startPoint y: 153, endPoint x: 103, endPoint y: 224, distance: 96.5
drag, startPoint x: 33, startPoint y: 115, endPoint x: 116, endPoint y: 224, distance: 137.6
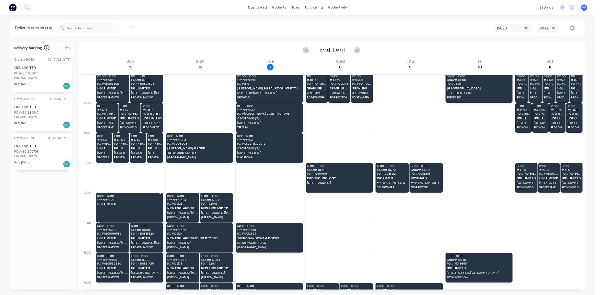
drag, startPoint x: 31, startPoint y: 151, endPoint x: 107, endPoint y: 198, distance: 90.1
drag, startPoint x: 33, startPoint y: 75, endPoint x: 107, endPoint y: 200, distance: 145.2
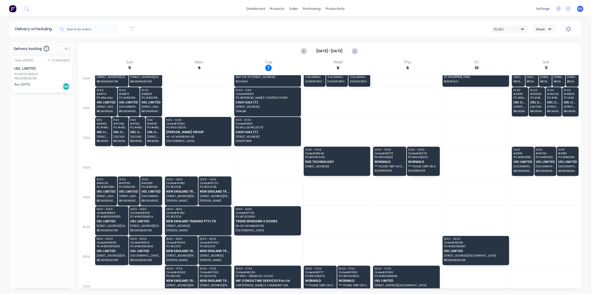
scroll to position [119, 0]
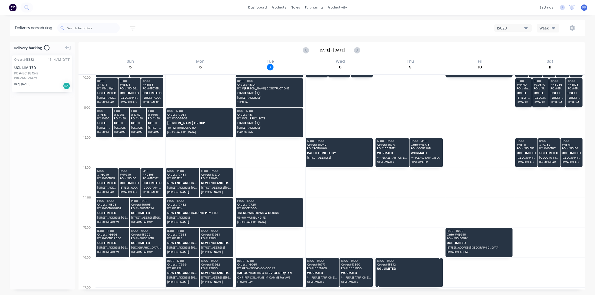
drag, startPoint x: 41, startPoint y: 72, endPoint x: 421, endPoint y: 270, distance: 429.1
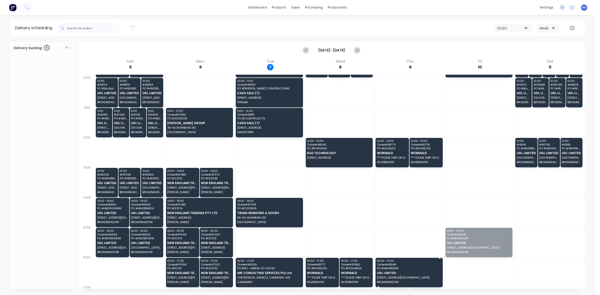
drag, startPoint x: 469, startPoint y: 244, endPoint x: 420, endPoint y: 273, distance: 57.9
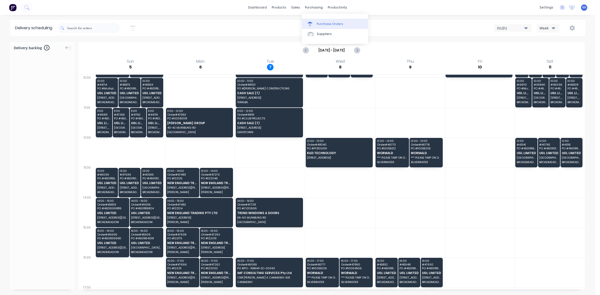
click at [316, 19] on link "Purchase Orders" at bounding box center [335, 24] width 66 height 10
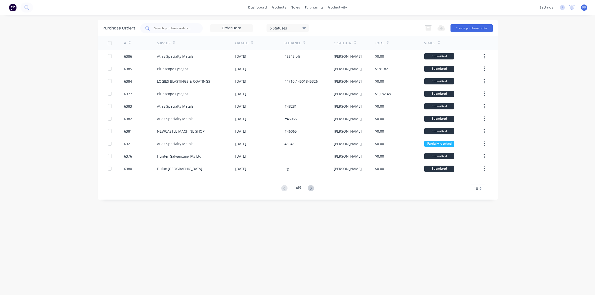
click at [174, 25] on div at bounding box center [171, 28] width 63 height 10
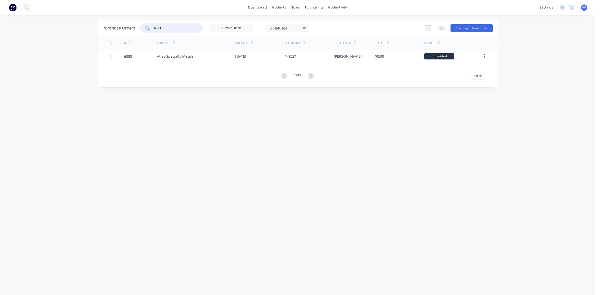
type input "6383"
click at [239, 63] on div "# Supplier Created Reference Created By Total Status 6383 Atlas Specialty Metal…" at bounding box center [298, 58] width 400 height 44
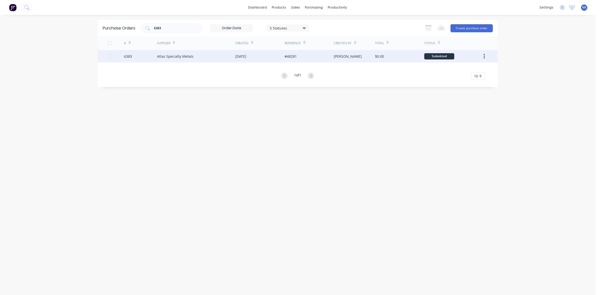
click at [236, 60] on div "[DATE]" at bounding box center [259, 56] width 49 height 13
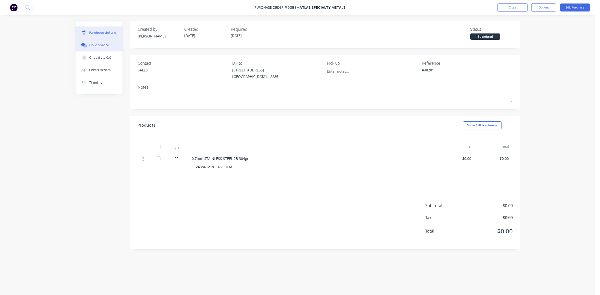
click at [98, 47] on div "Collaborate" at bounding box center [99, 45] width 20 height 5
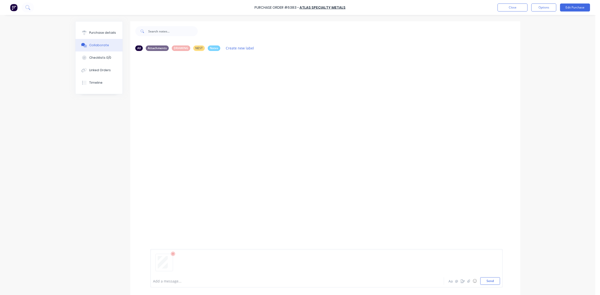
click at [159, 283] on div at bounding box center [283, 281] width 260 height 5
click at [511, 7] on button "Close" at bounding box center [513, 8] width 30 height 8
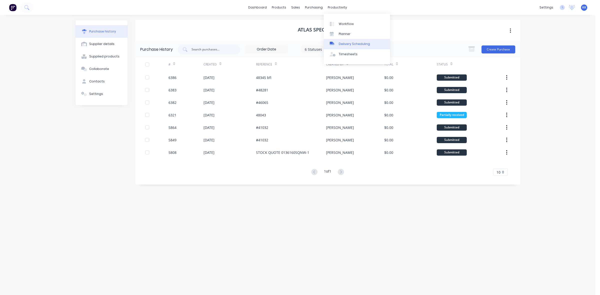
click at [352, 41] on link "Delivery Scheduling" at bounding box center [357, 44] width 66 height 10
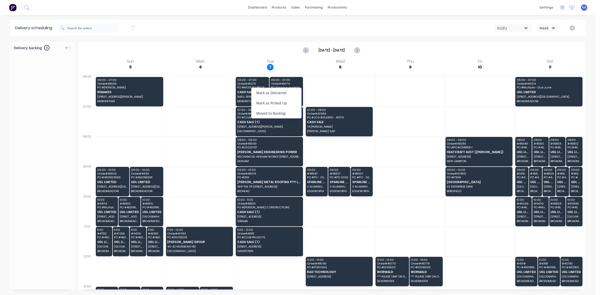
click at [266, 95] on div "Mark as Delivered" at bounding box center [276, 93] width 50 height 10
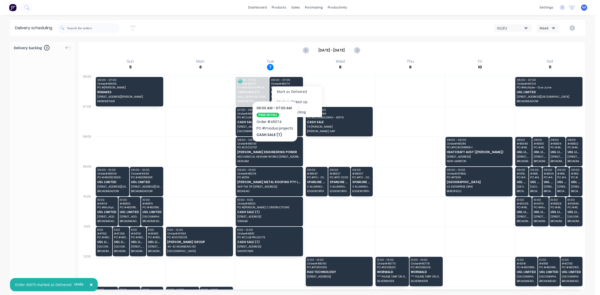
click at [284, 93] on div "Mark as Delivered" at bounding box center [297, 92] width 50 height 10
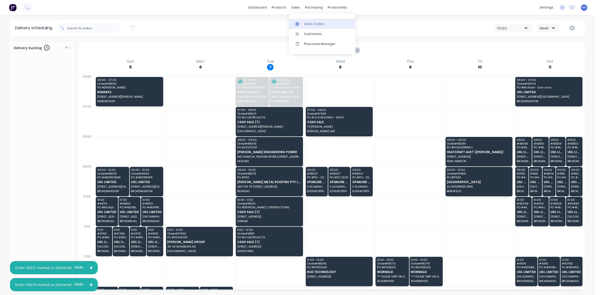
click at [305, 24] on div "Sales Orders" at bounding box center [314, 24] width 21 height 5
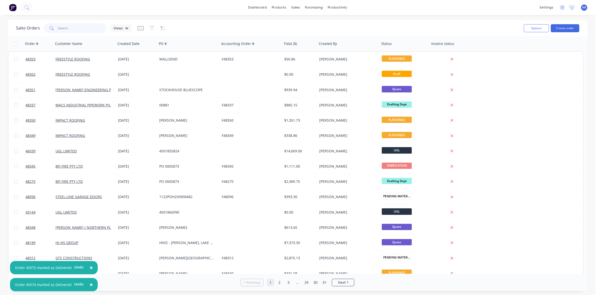
click at [96, 26] on input "text" at bounding box center [82, 28] width 49 height 10
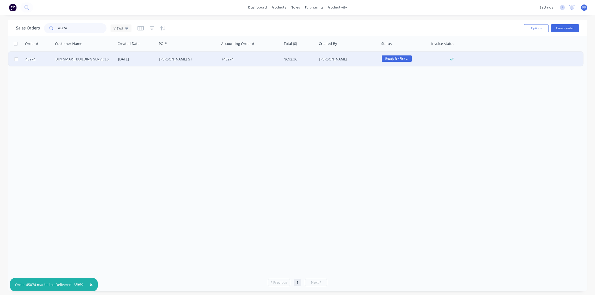
type input "48274"
click at [183, 57] on div "[PERSON_NAME] ST" at bounding box center [187, 59] width 56 height 5
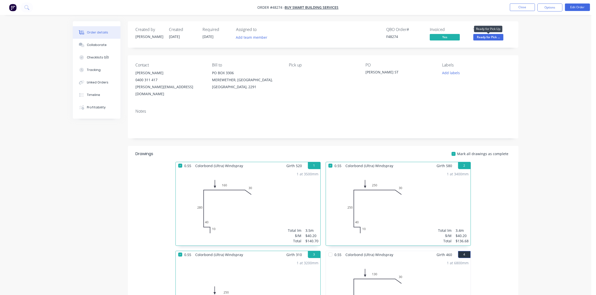
click at [497, 37] on span "Ready for Pick ..." at bounding box center [488, 37] width 30 height 6
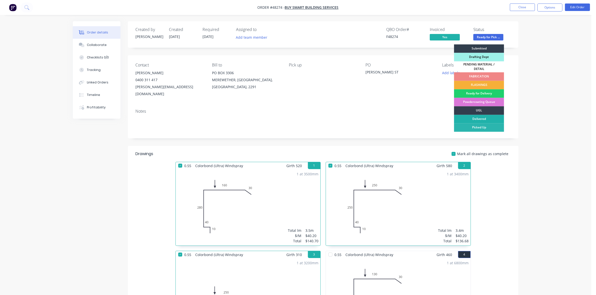
click at [482, 116] on div "Delivered" at bounding box center [479, 119] width 50 height 9
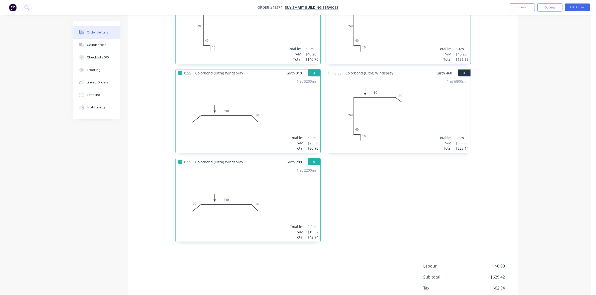
scroll to position [205, 0]
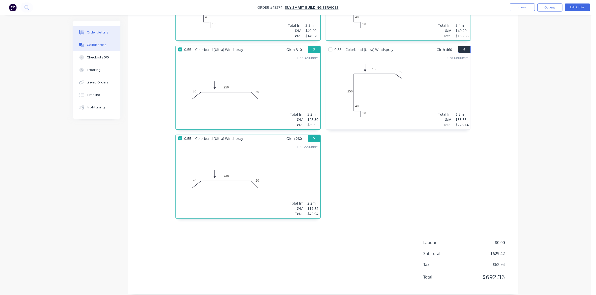
click at [114, 43] on button "Collaborate" at bounding box center [97, 45] width 48 height 13
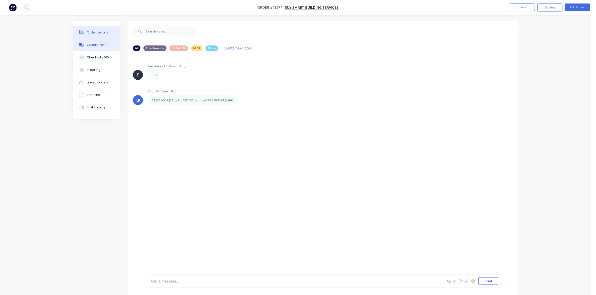
click at [100, 33] on div "Order details" at bounding box center [97, 32] width 21 height 5
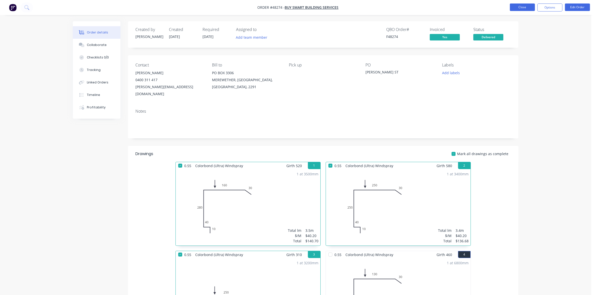
click at [522, 8] on button "Close" at bounding box center [522, 8] width 25 height 8
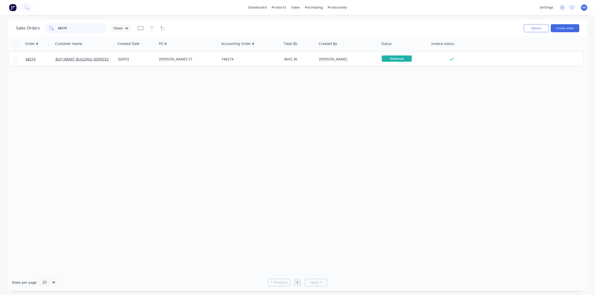
drag, startPoint x: 68, startPoint y: 30, endPoint x: 56, endPoint y: 30, distance: 12.3
click at [56, 30] on div "48274" at bounding box center [75, 28] width 63 height 10
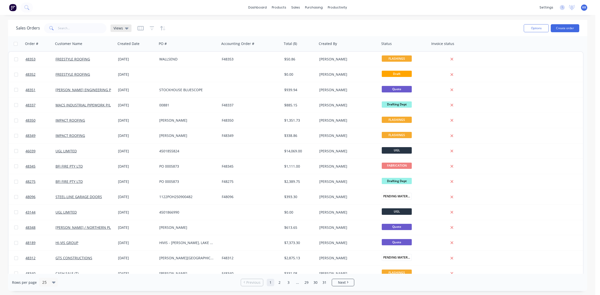
click at [121, 26] on span "Views" at bounding box center [119, 28] width 10 height 5
click at [120, 28] on span "Views" at bounding box center [119, 28] width 10 height 5
click at [122, 28] on span "Views" at bounding box center [119, 28] width 10 height 5
click at [151, 27] on icon "button" at bounding box center [152, 28] width 5 height 4
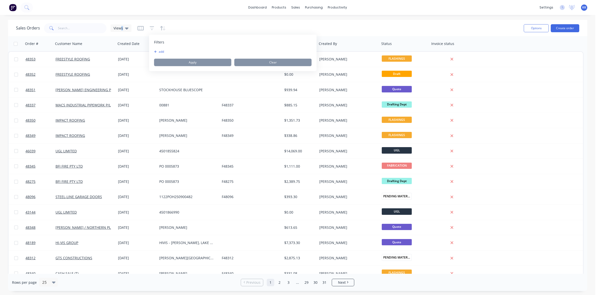
click at [156, 52] on icon "button" at bounding box center [155, 51] width 3 height 3
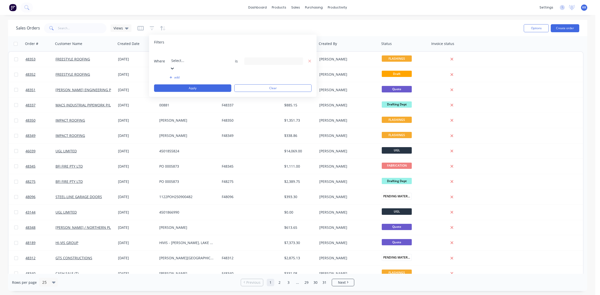
click at [172, 54] on input "text" at bounding box center [171, 53] width 1 height 5
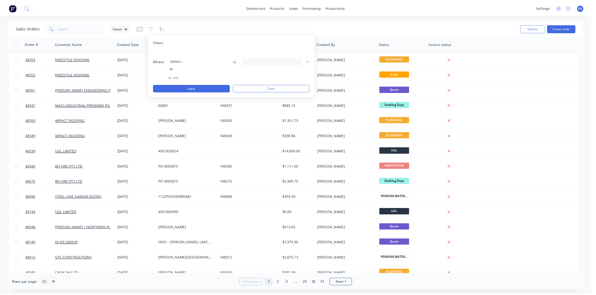
scroll to position [121, 0]
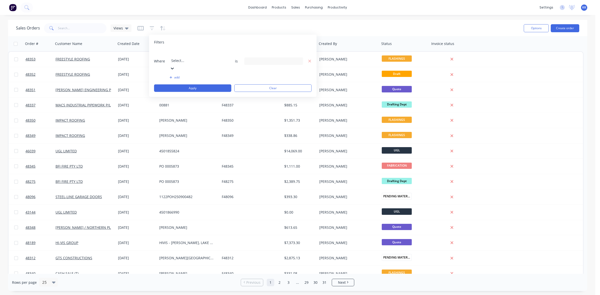
click at [258, 59] on div "13 Status selected" at bounding box center [269, 61] width 45 height 5
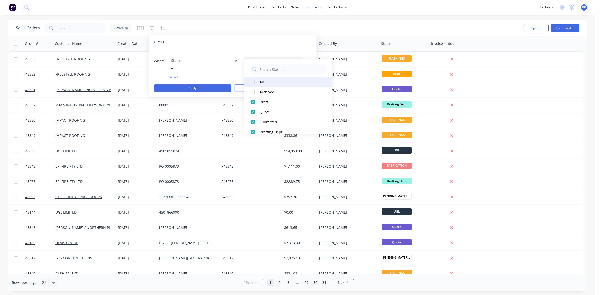
drag, startPoint x: 259, startPoint y: 82, endPoint x: 253, endPoint y: 80, distance: 7.0
click at [259, 82] on button "All" at bounding box center [289, 82] width 88 height 10
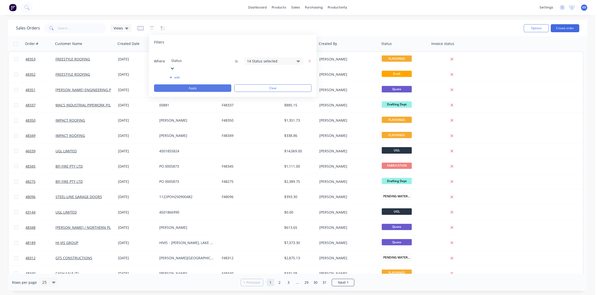
click at [226, 85] on button "Apply" at bounding box center [192, 89] width 77 height 8
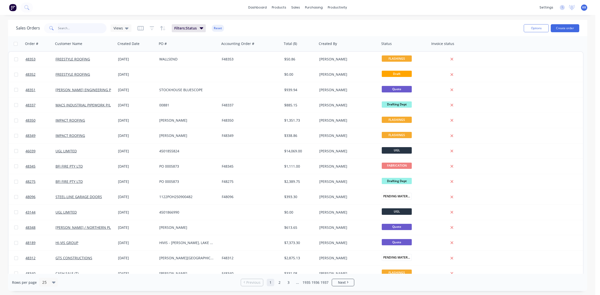
click at [86, 27] on input "text" at bounding box center [82, 28] width 49 height 10
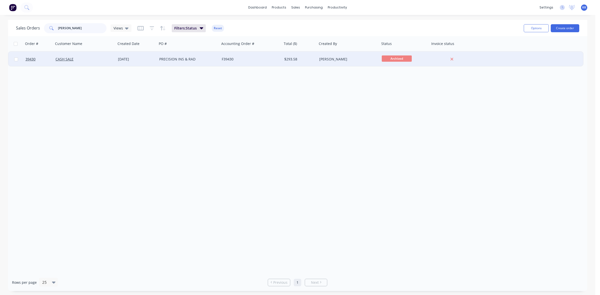
type input "[PERSON_NAME]"
click at [189, 63] on div "PRECISION INS & RAD" at bounding box center [188, 59] width 63 height 15
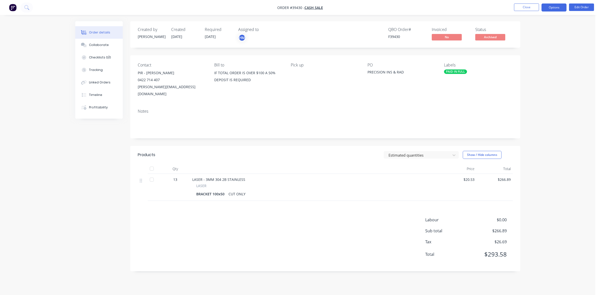
click at [556, 9] on button "Options" at bounding box center [554, 8] width 25 height 8
click at [525, 122] on div "Duplicate" at bounding box center [539, 120] width 46 height 7
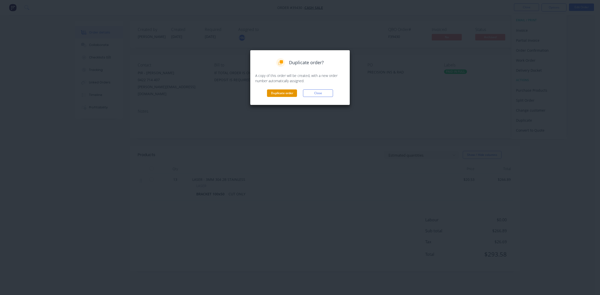
click at [285, 94] on button "Duplicate order" at bounding box center [282, 94] width 30 height 8
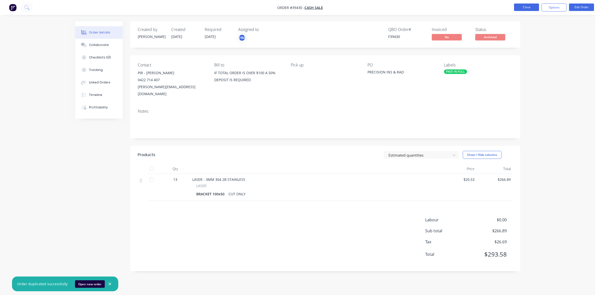
click at [535, 8] on button "Close" at bounding box center [526, 8] width 25 height 8
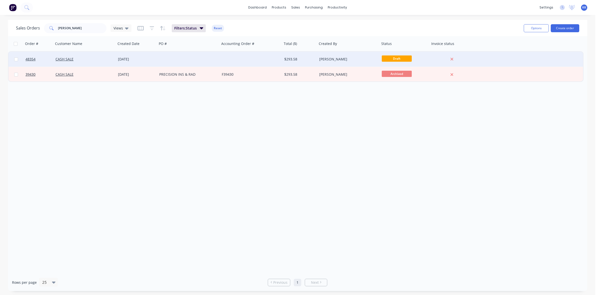
click at [221, 57] on div at bounding box center [251, 59] width 63 height 15
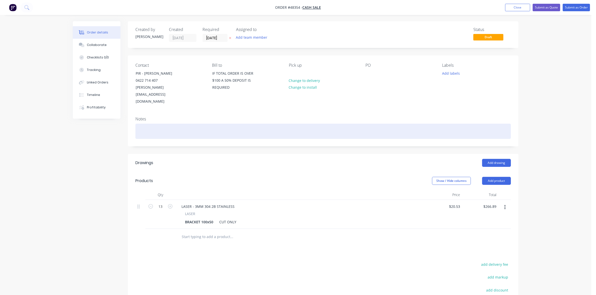
click at [183, 124] on div at bounding box center [322, 131] width 375 height 15
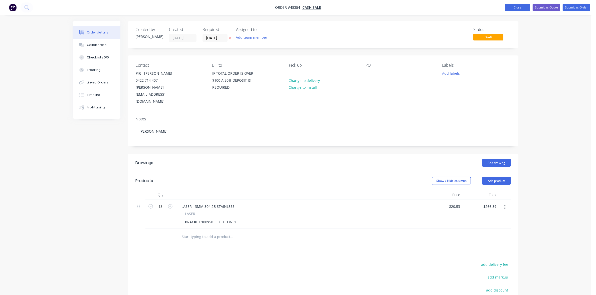
click at [520, 5] on button "Close" at bounding box center [517, 8] width 25 height 8
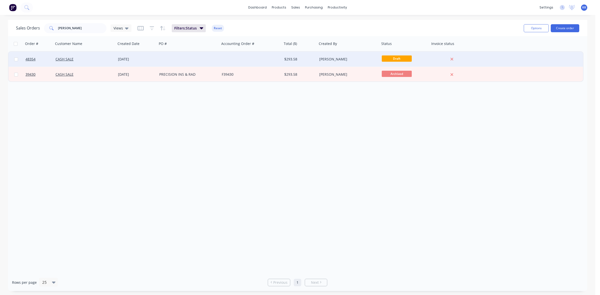
click at [99, 60] on div "CASH SALE" at bounding box center [84, 59] width 56 height 5
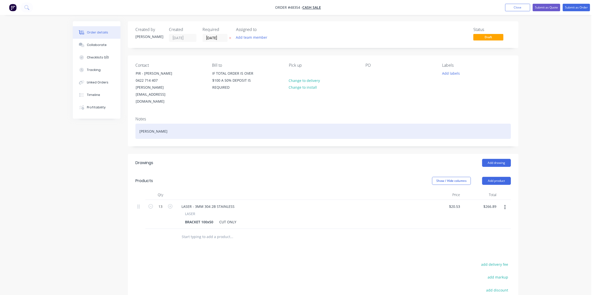
click at [153, 124] on div "[PERSON_NAME]" at bounding box center [322, 131] width 375 height 15
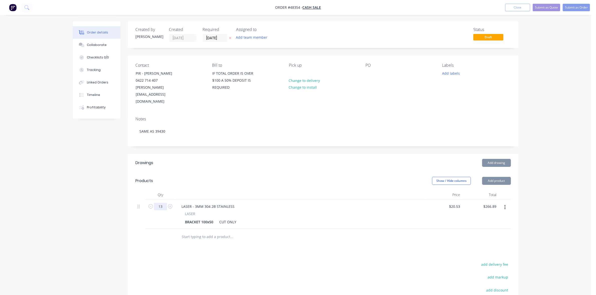
click at [161, 203] on input "13" at bounding box center [160, 207] width 13 height 8
type input "12"
type input "$246.36"
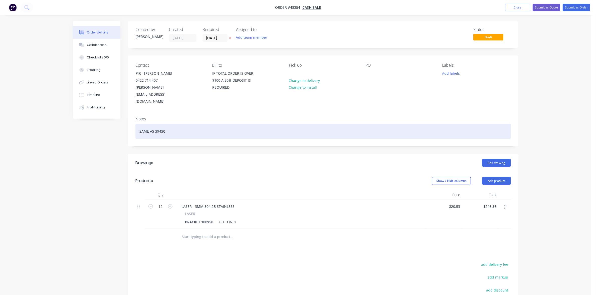
click at [174, 124] on div "SAME AS 39430" at bounding box center [322, 131] width 375 height 15
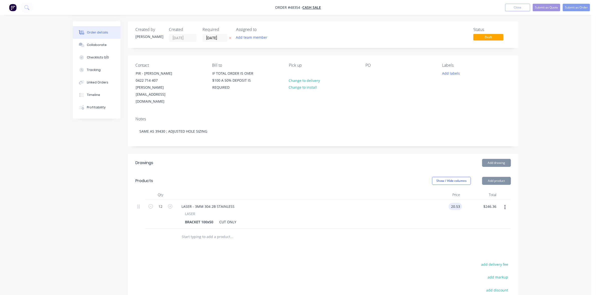
click at [456, 203] on input "20.53" at bounding box center [456, 206] width 12 height 7
type input "$26.50"
type input "$318.00"
click at [97, 47] on div "Collaborate" at bounding box center [97, 45] width 20 height 5
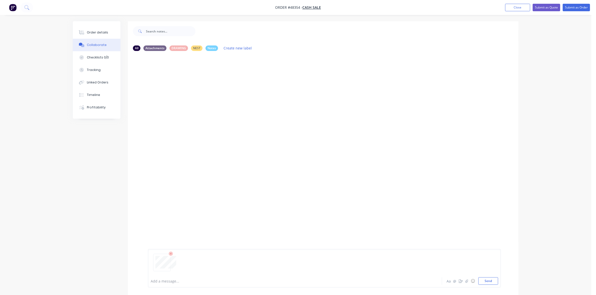
click at [160, 280] on div at bounding box center [281, 281] width 260 height 5
click at [157, 283] on div at bounding box center [281, 281] width 260 height 5
click at [98, 30] on div "Order details" at bounding box center [97, 32] width 21 height 5
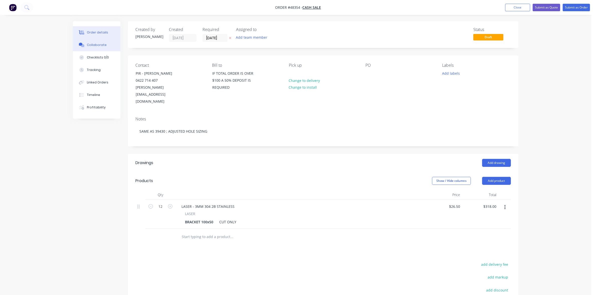
click at [100, 43] on div "Collaborate" at bounding box center [97, 45] width 20 height 5
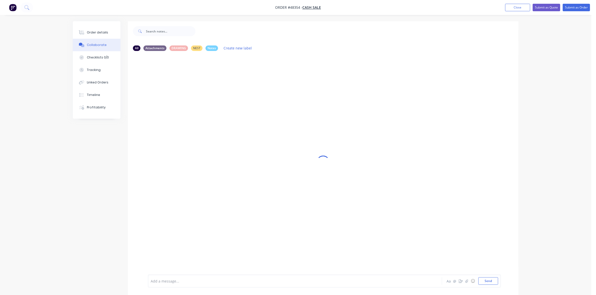
click at [168, 281] on div at bounding box center [281, 281] width 260 height 5
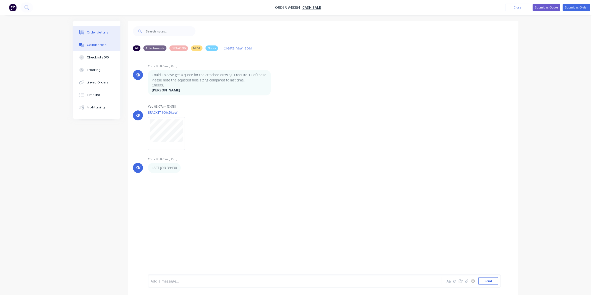
click at [97, 34] on div "Order details" at bounding box center [97, 32] width 21 height 5
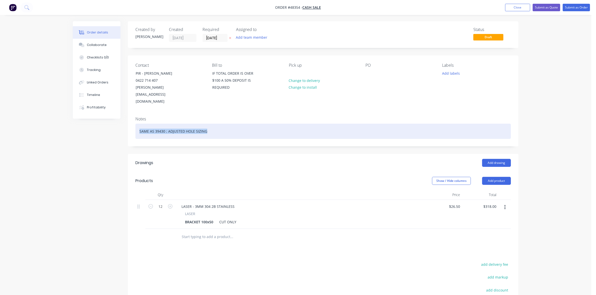
drag, startPoint x: 216, startPoint y: 116, endPoint x: 127, endPoint y: 117, distance: 89.1
click at [127, 117] on div "Order details Collaborate Checklists 0/0 Tracking Linked Orders Timeline Profit…" at bounding box center [295, 191] width 455 height 341
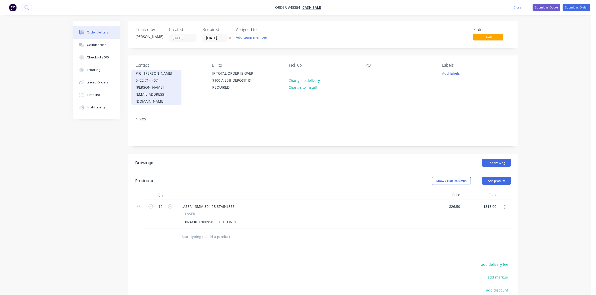
click at [154, 81] on div "0422 714 407" at bounding box center [157, 80] width 42 height 7
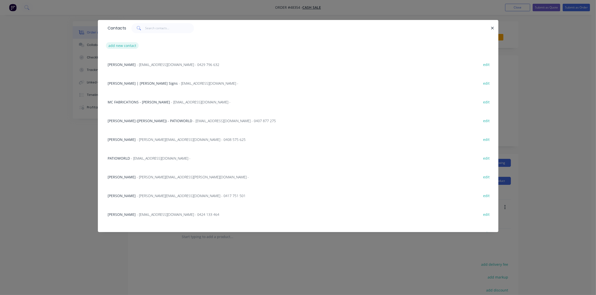
click at [128, 48] on button "add new contact" at bounding box center [122, 45] width 33 height 7
select select "AU"
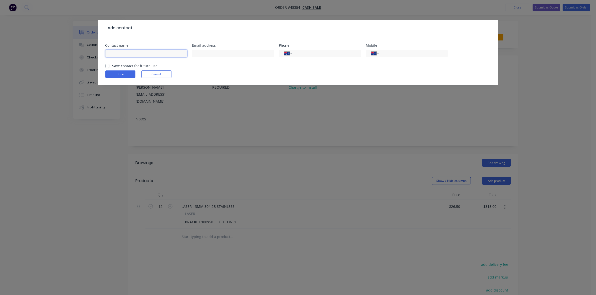
drag, startPoint x: 128, startPoint y: 48, endPoint x: 129, endPoint y: 51, distance: 2.9
click at [129, 51] on input "text" at bounding box center [146, 54] width 82 height 8
type input "[PERSON_NAME]"
click at [241, 55] on input "text" at bounding box center [233, 54] width 82 height 8
paste input "[PERSON_NAME] <[PERSON_NAME][EMAIL_ADDRESS][DOMAIN_NAME]>"
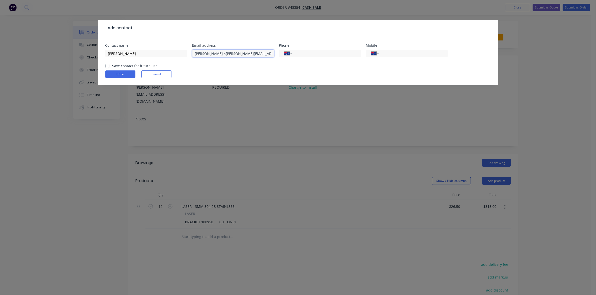
drag, startPoint x: 217, startPoint y: 53, endPoint x: 194, endPoint y: 53, distance: 22.5
click at [194, 53] on input "[PERSON_NAME] <[PERSON_NAME][EMAIL_ADDRESS][DOMAIN_NAME]" at bounding box center [233, 54] width 82 height 8
type input "[PERSON_NAME][EMAIL_ADDRESS][DOMAIN_NAME]"
click at [387, 53] on input "tel" at bounding box center [412, 54] width 60 height 6
type input "0403 810 593"
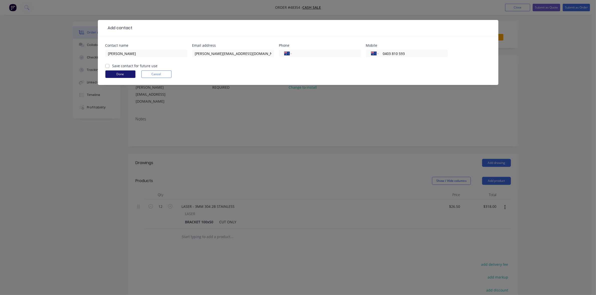
click at [123, 77] on button "Done" at bounding box center [120, 75] width 30 height 8
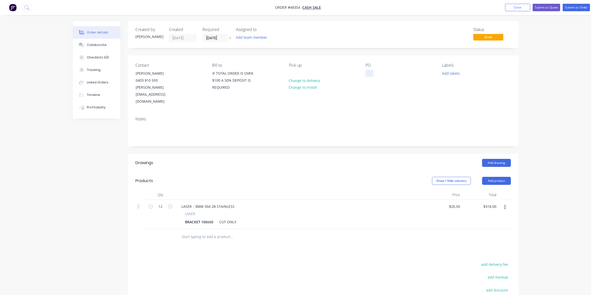
click at [368, 76] on div at bounding box center [369, 73] width 8 height 7
click at [555, 9] on button "Submit as Quote" at bounding box center [546, 8] width 28 height 8
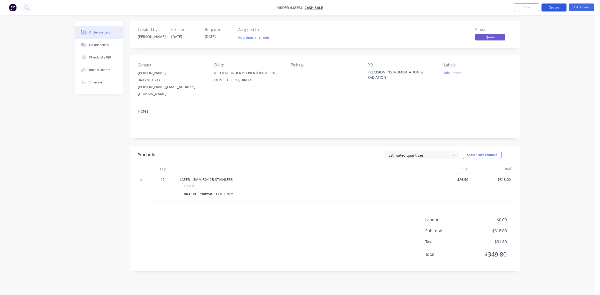
click at [557, 9] on button "Options" at bounding box center [554, 8] width 25 height 8
click at [536, 30] on div "Quote" at bounding box center [539, 30] width 46 height 7
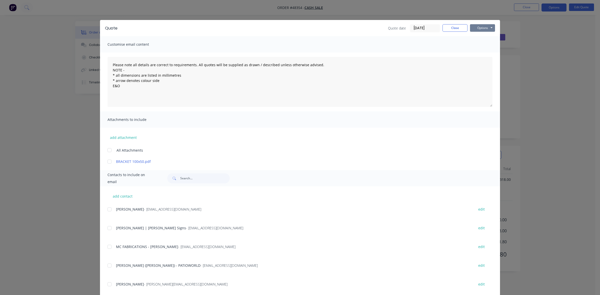
drag, startPoint x: 487, startPoint y: 28, endPoint x: 486, endPoint y: 32, distance: 4.1
click at [486, 28] on button "Options" at bounding box center [482, 28] width 25 height 8
click at [482, 43] on button "Print" at bounding box center [486, 45] width 32 height 8
click at [460, 24] on button "Close" at bounding box center [455, 28] width 25 height 8
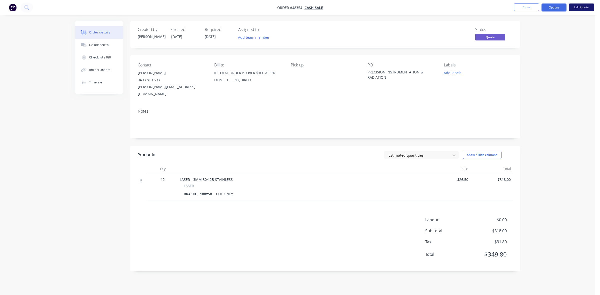
click at [577, 8] on button "Edit Quote" at bounding box center [581, 8] width 25 height 8
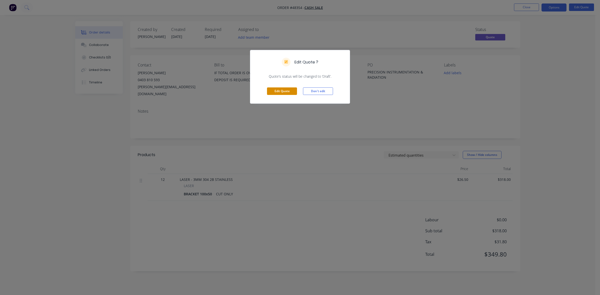
click at [281, 92] on button "Edit Quote" at bounding box center [282, 92] width 30 height 8
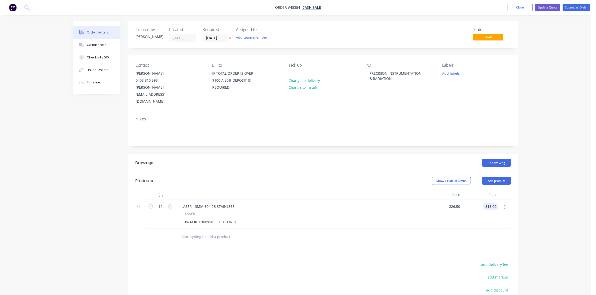
click at [487, 203] on input "318.00" at bounding box center [492, 206] width 14 height 7
type input "386"
type input "$32.1667"
type input "$386.00"
click at [469, 204] on div "$386.00 386" at bounding box center [480, 214] width 36 height 29
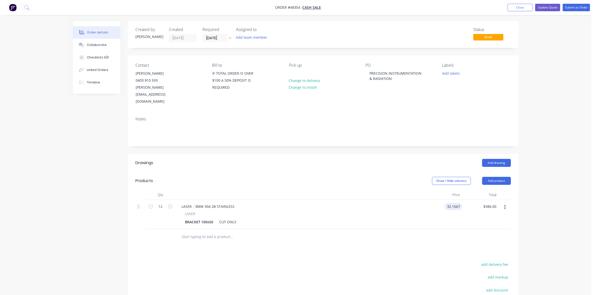
click at [457, 203] on input "32.1667" at bounding box center [454, 206] width 16 height 7
click at [455, 203] on input "32.1667" at bounding box center [454, 206] width 16 height 7
click at [454, 203] on input "32.1667" at bounding box center [454, 206] width 16 height 7
type input "$32.15"
type input "$385.80"
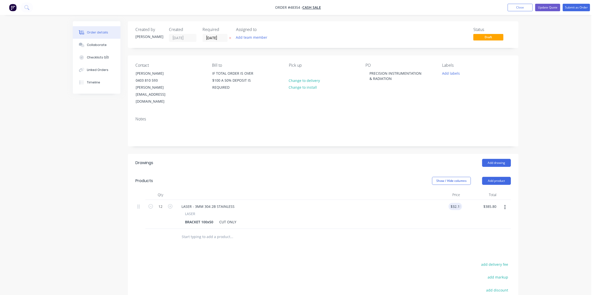
click at [446, 215] on div "$32.15 32.15" at bounding box center [444, 214] width 36 height 29
click at [550, 10] on button "Update Quote" at bounding box center [547, 8] width 25 height 8
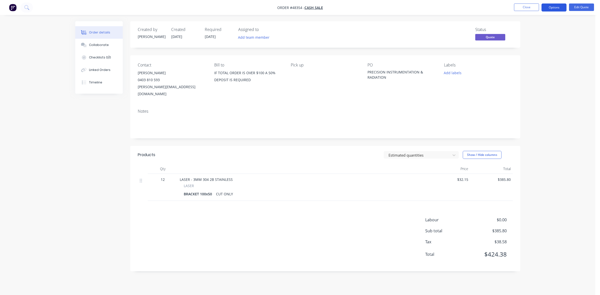
drag, startPoint x: 548, startPoint y: 7, endPoint x: 539, endPoint y: 12, distance: 11.0
click at [548, 7] on button "Options" at bounding box center [554, 8] width 25 height 8
click at [528, 27] on div "Quote" at bounding box center [539, 30] width 46 height 7
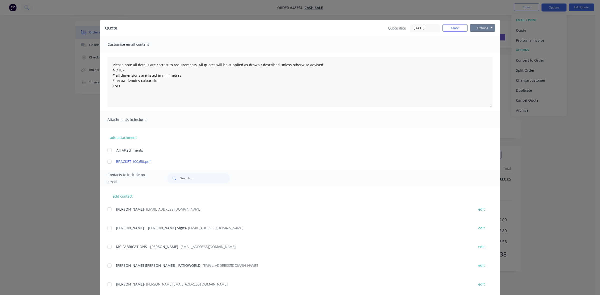
drag, startPoint x: 489, startPoint y: 28, endPoint x: 487, endPoint y: 32, distance: 4.5
click at [489, 28] on button "Options" at bounding box center [482, 28] width 25 height 8
click at [486, 43] on button "Print" at bounding box center [486, 45] width 32 height 8
click at [447, 28] on button "Close" at bounding box center [455, 28] width 25 height 8
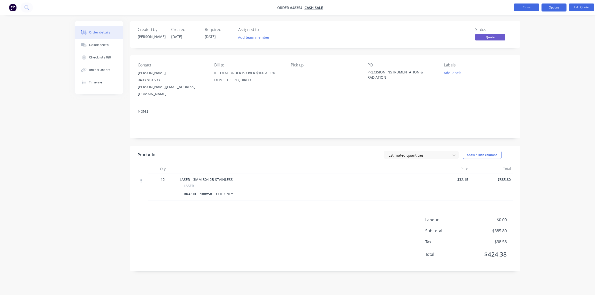
click at [517, 7] on button "Close" at bounding box center [526, 8] width 25 height 8
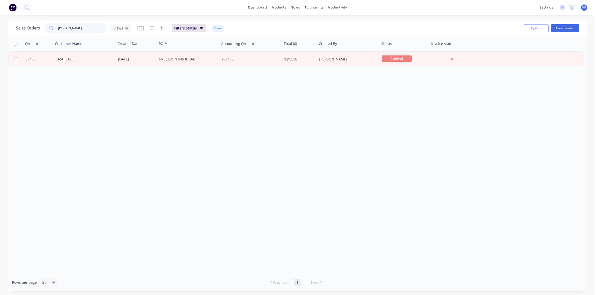
drag, startPoint x: 86, startPoint y: 28, endPoint x: 55, endPoint y: 26, distance: 31.4
click at [56, 27] on div "[PERSON_NAME]" at bounding box center [75, 28] width 63 height 10
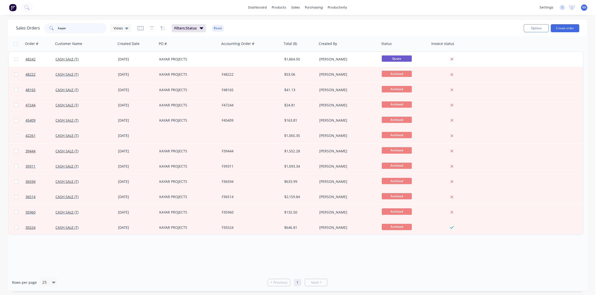
type input "kayar"
click at [163, 65] on div "KAYAR PROJECTS" at bounding box center [188, 59] width 63 height 15
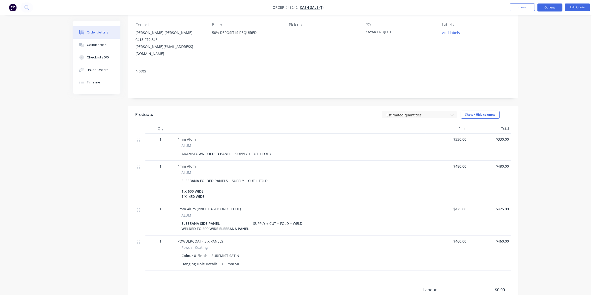
scroll to position [87, 0]
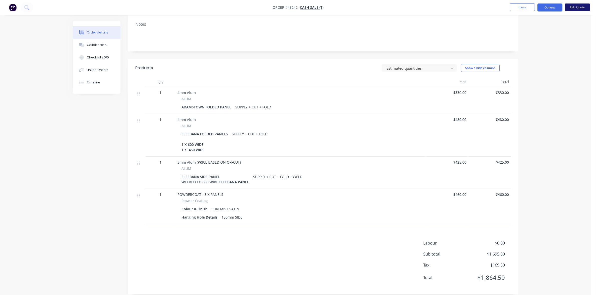
click at [575, 6] on button "Edit Quote" at bounding box center [577, 8] width 25 height 8
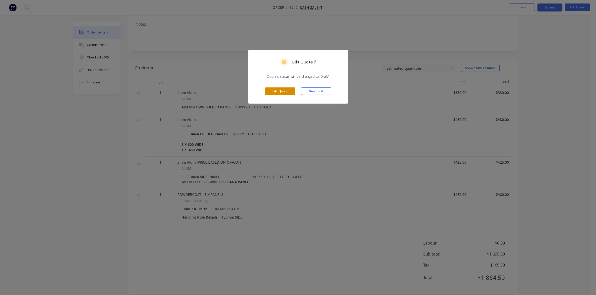
click at [279, 90] on button "Edit Quote" at bounding box center [280, 92] width 30 height 8
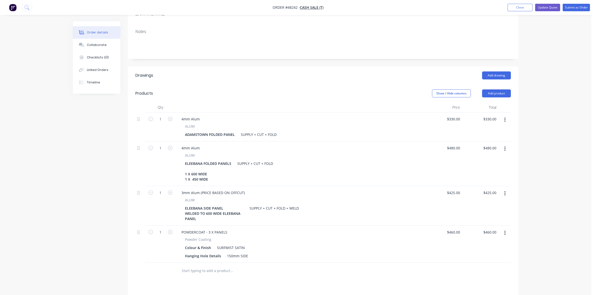
scroll to position [156, 0]
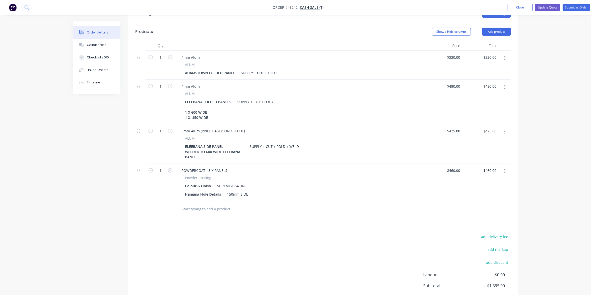
click at [506, 167] on button "button" at bounding box center [505, 171] width 12 height 9
click at [492, 191] on div "Duplicate" at bounding box center [487, 194] width 39 height 7
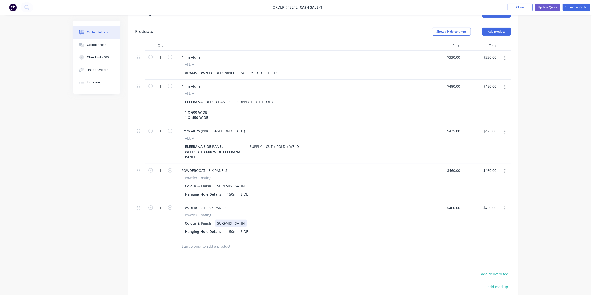
click at [230, 220] on div "SURFMIST SATIN" at bounding box center [231, 223] width 32 height 7
click at [228, 220] on div "monumentSATIN" at bounding box center [231, 223] width 33 height 7
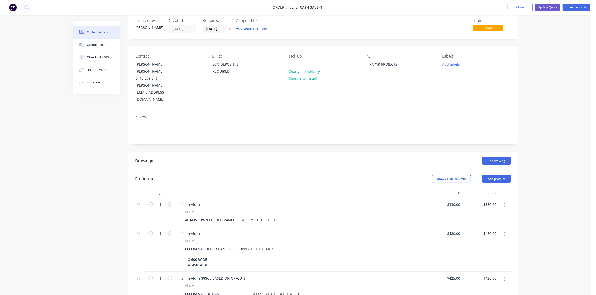
scroll to position [0, 0]
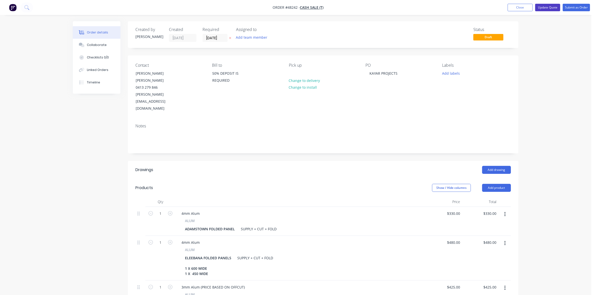
click at [546, 8] on button "Update Quote" at bounding box center [547, 8] width 25 height 8
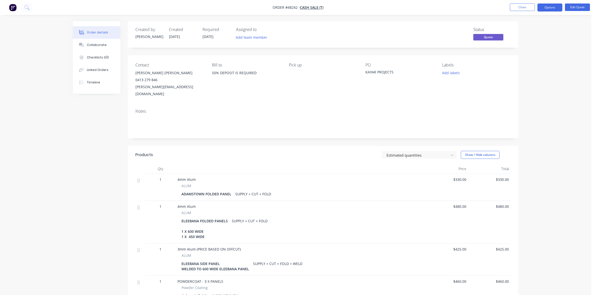
click at [546, 8] on button "Options" at bounding box center [549, 8] width 25 height 8
click at [531, 89] on div "Duplicate" at bounding box center [535, 90] width 46 height 7
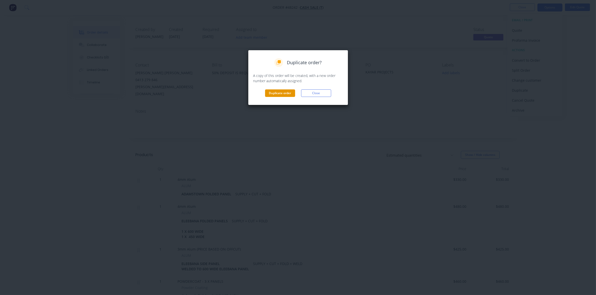
click at [277, 96] on button "Duplicate order" at bounding box center [280, 94] width 30 height 8
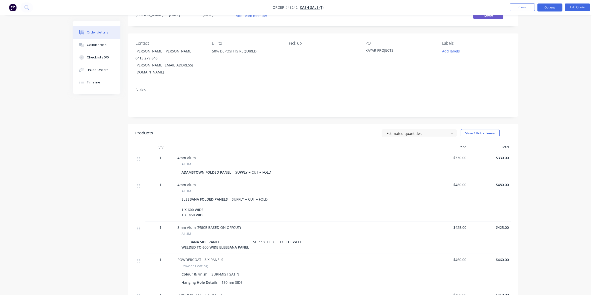
scroll to position [31, 0]
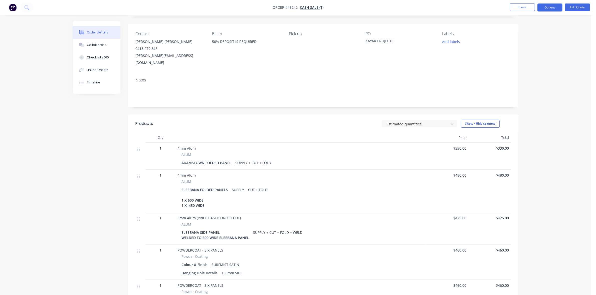
click at [504, 248] on span "$460.00" at bounding box center [489, 250] width 39 height 5
click at [576, 9] on button "Edit Quote" at bounding box center [577, 8] width 25 height 8
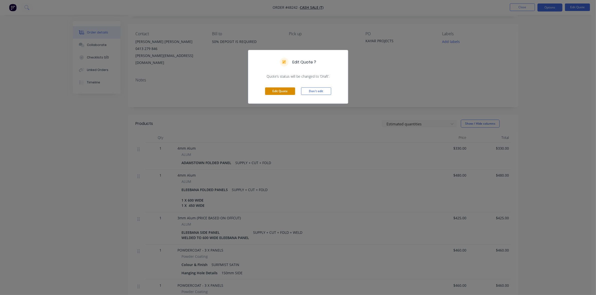
click at [292, 89] on button "Edit Quote" at bounding box center [280, 92] width 30 height 8
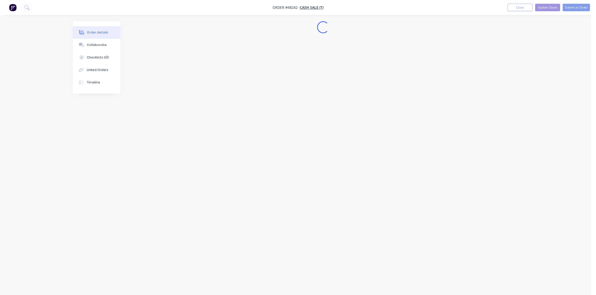
scroll to position [0, 0]
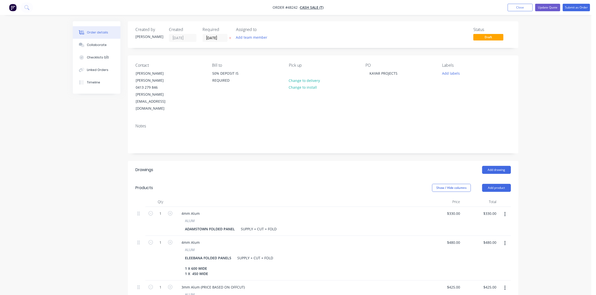
drag, startPoint x: 505, startPoint y: 194, endPoint x: 495, endPoint y: 199, distance: 10.6
click at [505, 212] on icon "button" at bounding box center [504, 215] width 1 height 6
click at [471, 254] on div "Delete" at bounding box center [487, 257] width 39 height 7
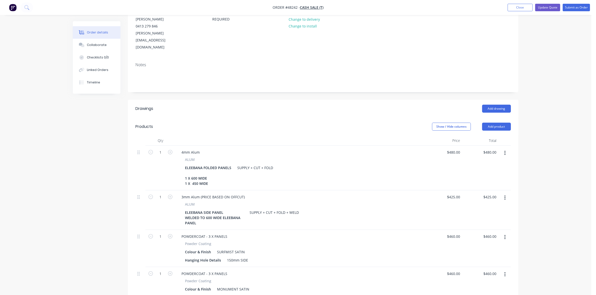
scroll to position [94, 0]
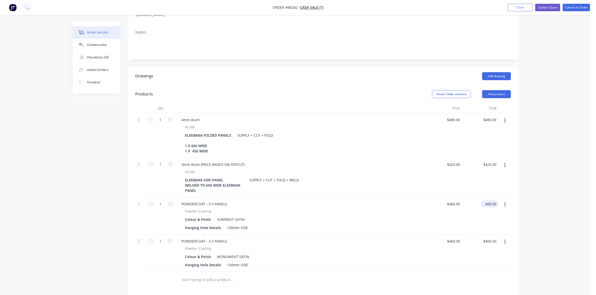
click at [489, 201] on input "460.00" at bounding box center [491, 204] width 16 height 7
click at [489, 201] on input "460.00" at bounding box center [492, 204] width 14 height 7
type input "230"
type input "$230.00"
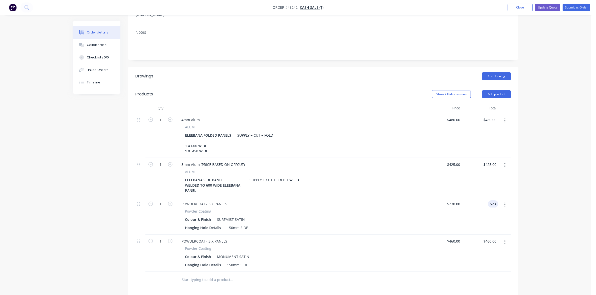
click at [441, 272] on div at bounding box center [322, 280] width 375 height 16
click at [504, 240] on icon "button" at bounding box center [504, 243] width 1 height 6
click at [479, 282] on div "Delete" at bounding box center [487, 285] width 39 height 7
click at [168, 202] on icon "button" at bounding box center [170, 204] width 5 height 5
type input "2"
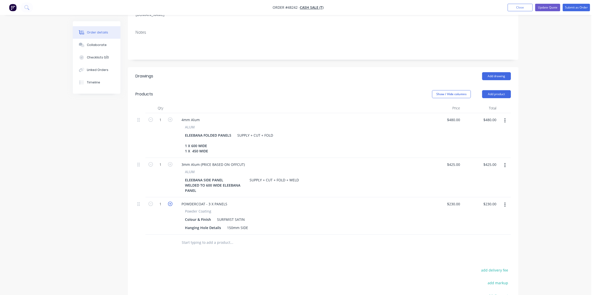
type input "$460.00"
click at [150, 202] on icon "button" at bounding box center [150, 204] width 5 height 5
type input "1"
type input "$230.00"
click at [210, 201] on div "POWDERCOAT - 3 X PANELS" at bounding box center [204, 204] width 54 height 7
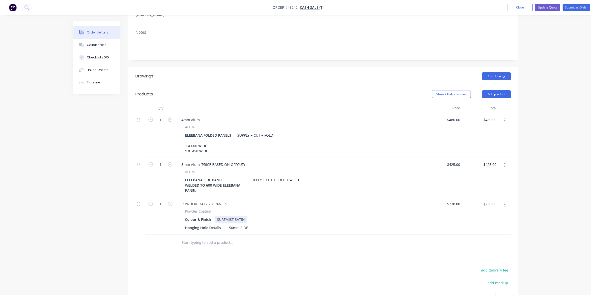
click at [224, 216] on div "SURFMIST SATIN" at bounding box center [231, 219] width 32 height 7
click at [248, 224] on div "150mm SIDE" at bounding box center [237, 227] width 25 height 7
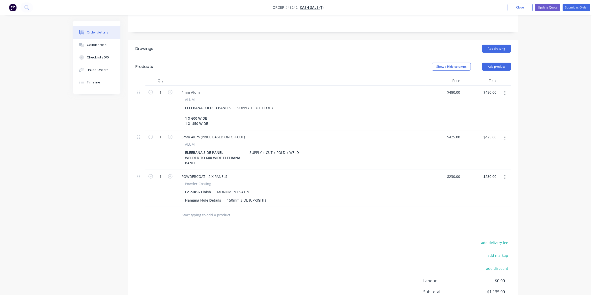
scroll to position [145, 0]
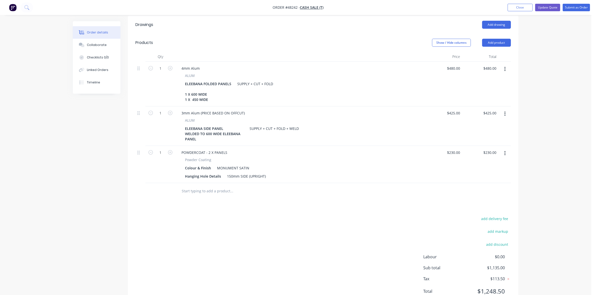
click at [328, 218] on div "add delivery fee add markup add discount Labour $0.00 Sub total $1,135.00 Tax $…" at bounding box center [322, 259] width 375 height 86
click at [489, 149] on input "230.00" at bounding box center [491, 152] width 16 height 7
type input "24"
type input "$24.00"
click at [498, 146] on div at bounding box center [504, 164] width 13 height 37
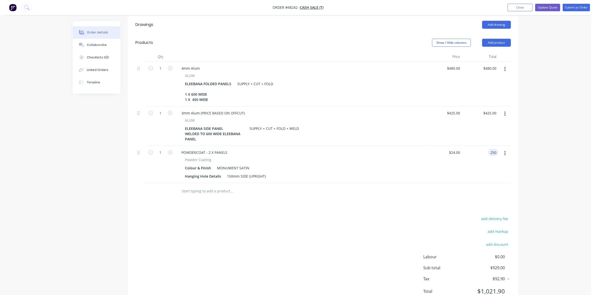
type input "250"
type input "$250.00"
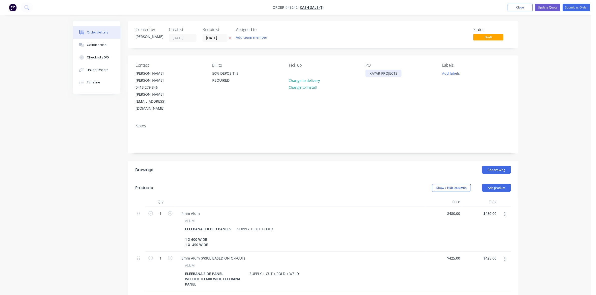
click at [388, 74] on div "KAYAR PROJECTS" at bounding box center [383, 73] width 36 height 7
click at [397, 73] on div "KAYAR PROJECTS" at bounding box center [383, 73] width 36 height 7
click at [451, 72] on button "Add labels" at bounding box center [450, 73] width 23 height 7
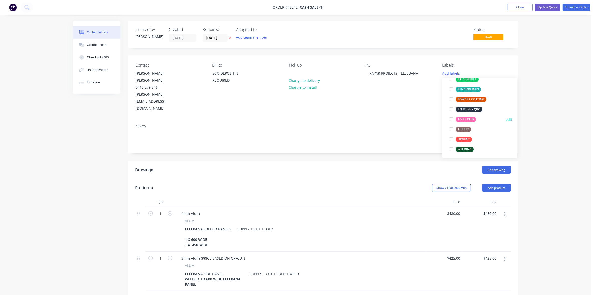
scroll to position [100, 0]
click at [461, 118] on div "TO BE PAID" at bounding box center [465, 119] width 20 height 6
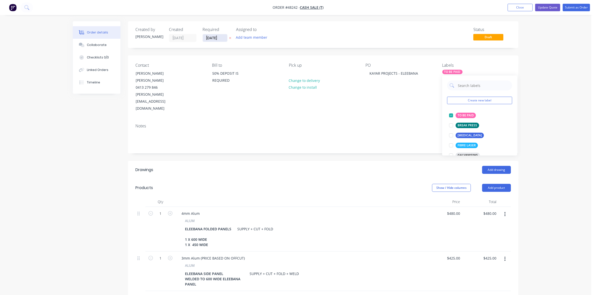
click at [212, 40] on input "[DATE]" at bounding box center [215, 38] width 25 height 8
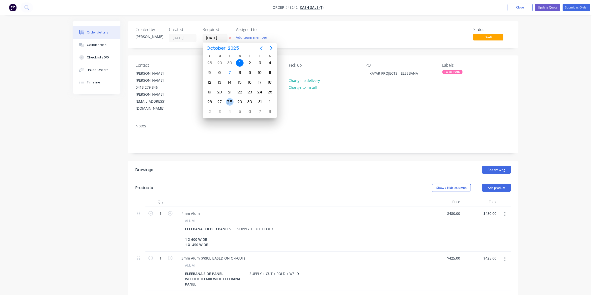
click at [232, 101] on div "28" at bounding box center [230, 102] width 8 height 8
type input "[DATE]"
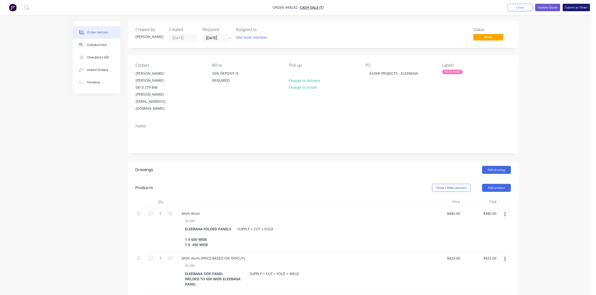
click at [575, 8] on button "Submit as Order" at bounding box center [575, 8] width 27 height 8
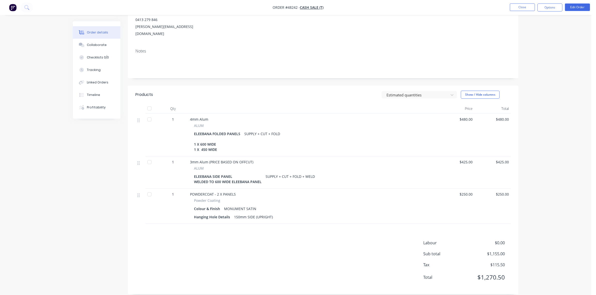
scroll to position [29, 0]
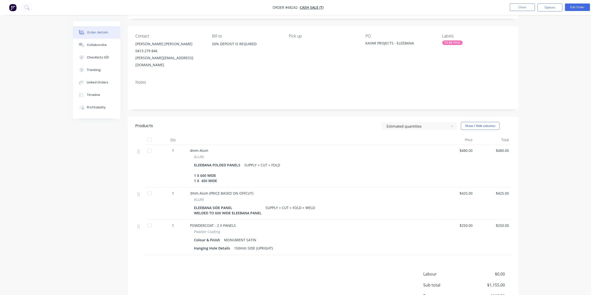
click at [449, 45] on div "TO BE PAID" at bounding box center [452, 43] width 20 height 5
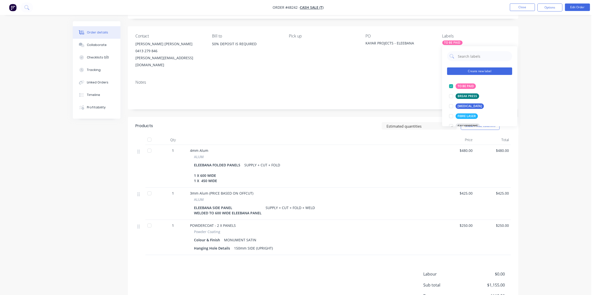
scroll to position [63, 0]
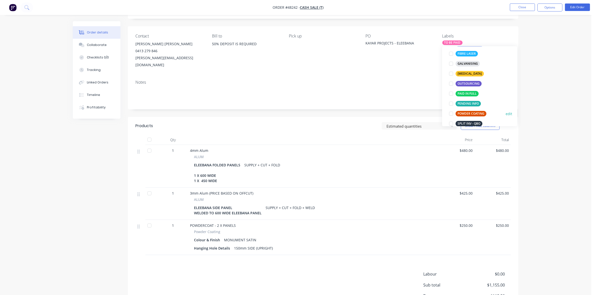
click at [476, 112] on div "POWDER COATING" at bounding box center [470, 114] width 31 height 6
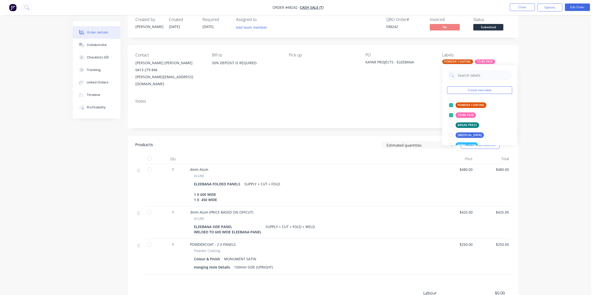
scroll to position [0, 0]
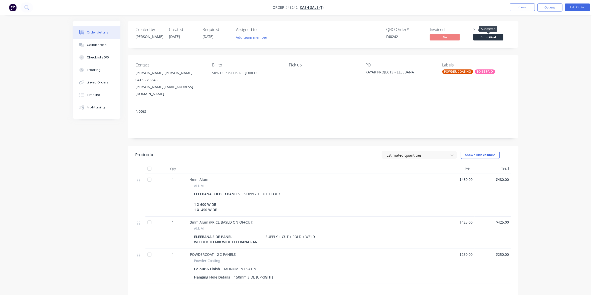
click at [478, 39] on span "Submitted" at bounding box center [488, 37] width 30 height 6
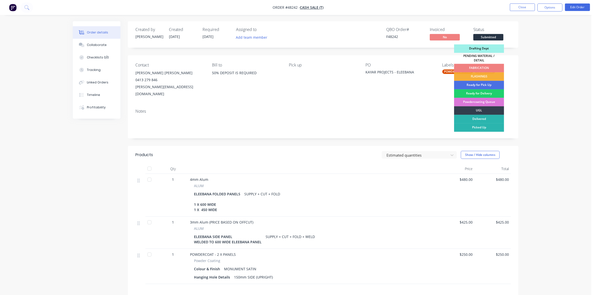
click at [481, 67] on div "FABRICATION" at bounding box center [479, 68] width 50 height 9
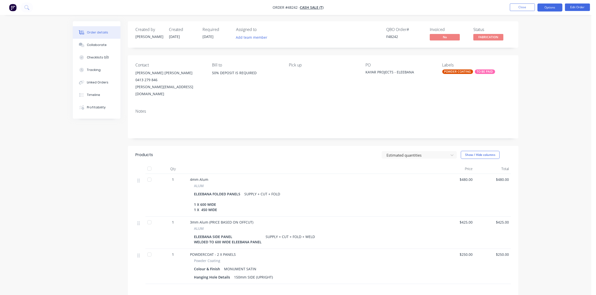
drag, startPoint x: 553, startPoint y: 9, endPoint x: 548, endPoint y: 12, distance: 5.3
click at [552, 9] on button "Options" at bounding box center [549, 8] width 25 height 8
click at [528, 56] on button "Work Order" at bounding box center [534, 60] width 55 height 10
click at [528, 50] on div "Without pricing" at bounding box center [535, 50] width 46 height 7
drag, startPoint x: 157, startPoint y: 88, endPoint x: 131, endPoint y: 76, distance: 28.7
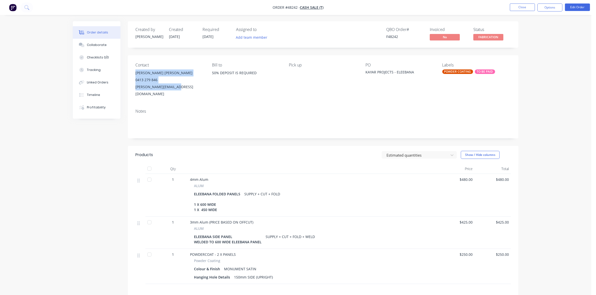
click at [131, 76] on div "Contact [PERSON_NAME] [PERSON_NAME] [PHONE_NUMBER] [PERSON_NAME][EMAIL_ADDRESS]…" at bounding box center [323, 80] width 390 height 50
copy div "[PERSON_NAME] [PERSON_NAME] 0413 279 846 [PERSON_NAME][EMAIL_ADDRESS][DOMAIN_NA…"
click at [517, 9] on button "Close" at bounding box center [522, 8] width 25 height 8
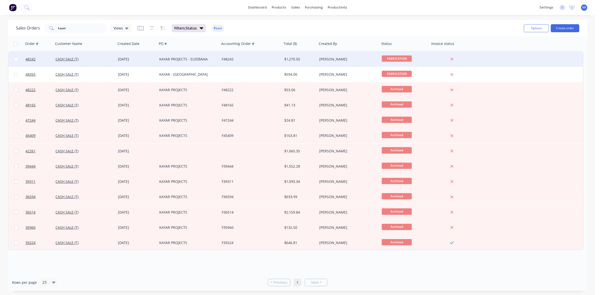
click at [202, 59] on div "KAYAR PROJECTS - ELEEBANA" at bounding box center [187, 59] width 56 height 5
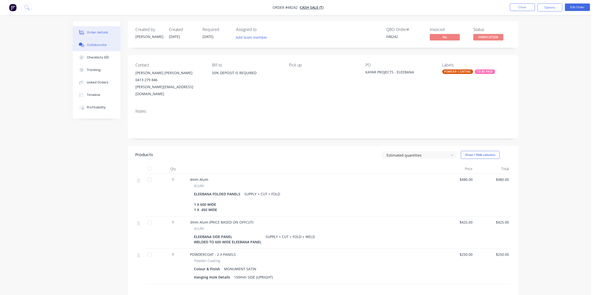
click at [94, 43] on div "Collaborate" at bounding box center [97, 45] width 20 height 5
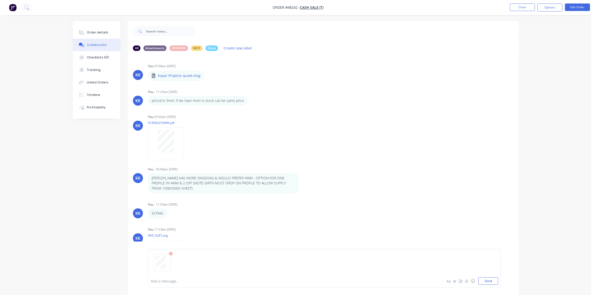
click at [160, 279] on div at bounding box center [281, 281] width 260 height 5
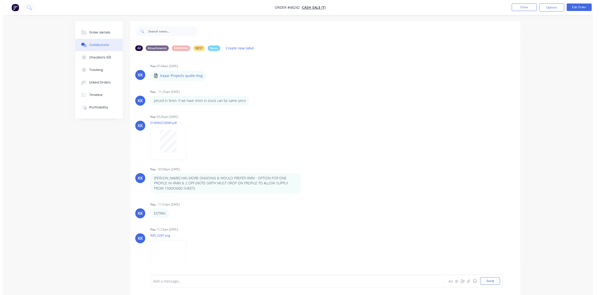
scroll to position [99, 0]
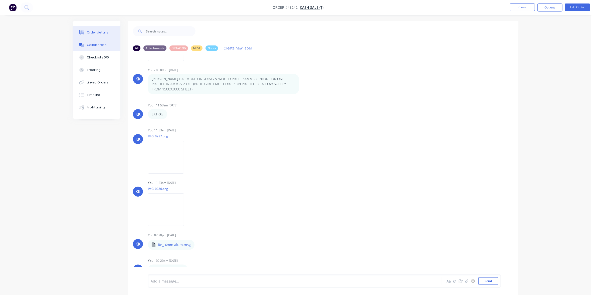
click at [102, 31] on div "Order details" at bounding box center [97, 32] width 21 height 5
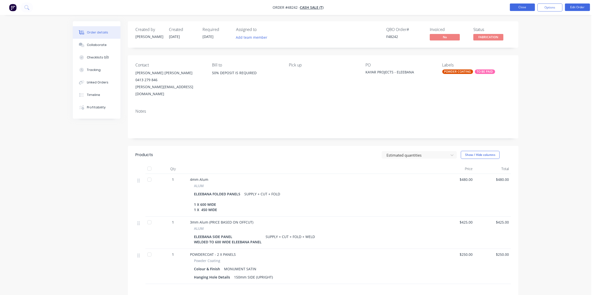
click at [526, 7] on button "Close" at bounding box center [522, 8] width 25 height 8
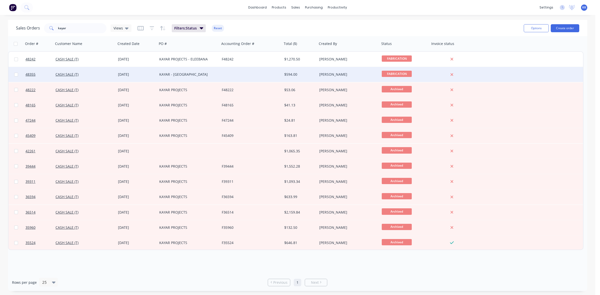
click at [188, 73] on div "KAYAR - [GEOGRAPHIC_DATA]" at bounding box center [187, 74] width 56 height 5
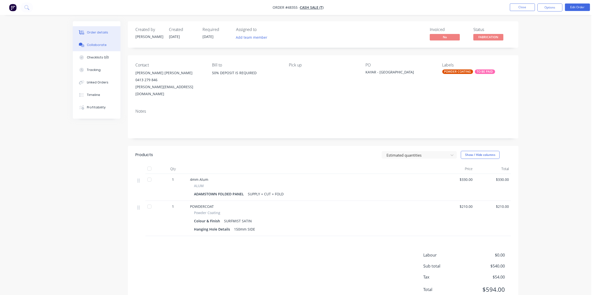
click at [95, 44] on div "Collaborate" at bounding box center [97, 45] width 20 height 5
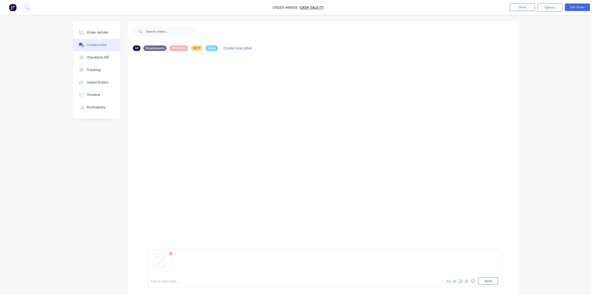
click at [173, 283] on div at bounding box center [281, 281] width 260 height 5
click at [96, 35] on button "Order details" at bounding box center [97, 32] width 48 height 13
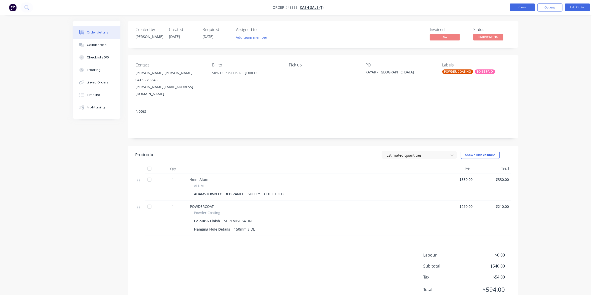
click at [522, 6] on button "Close" at bounding box center [522, 8] width 25 height 8
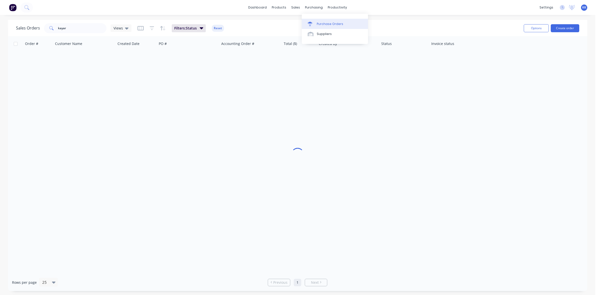
click at [325, 22] on div "Purchase Orders" at bounding box center [330, 24] width 27 height 5
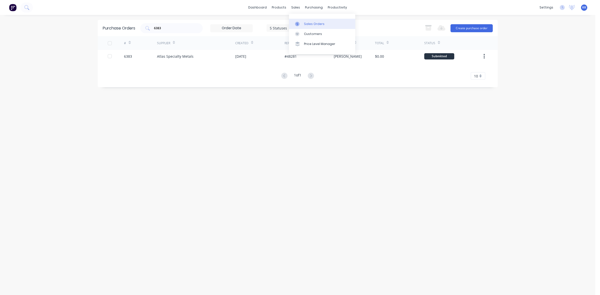
click at [305, 28] on link "Sales Orders" at bounding box center [322, 24] width 66 height 10
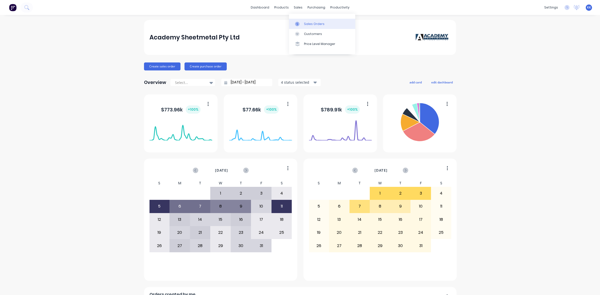
click at [306, 24] on div "Sales Orders" at bounding box center [314, 24] width 21 height 5
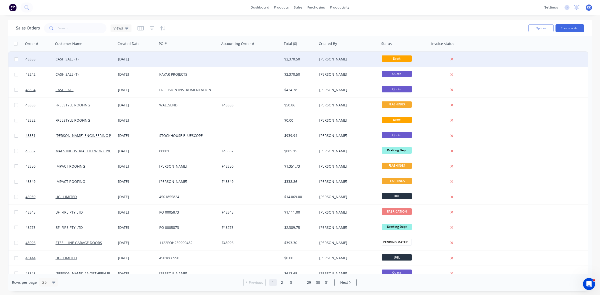
click at [138, 57] on div "[DATE]" at bounding box center [136, 59] width 37 height 5
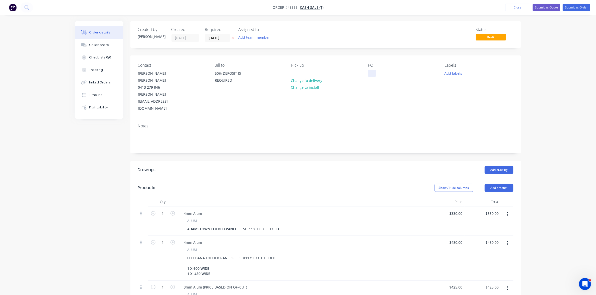
click at [371, 75] on div at bounding box center [372, 73] width 8 height 7
click at [223, 37] on input "[DATE]" at bounding box center [217, 38] width 25 height 8
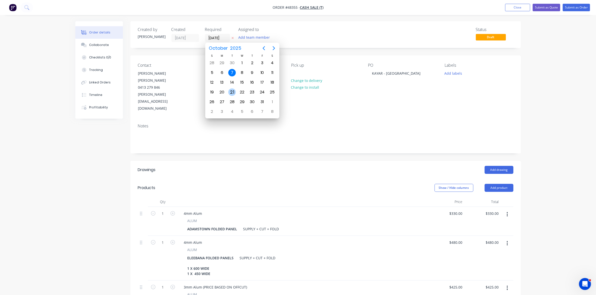
click at [233, 91] on div "21" at bounding box center [232, 93] width 8 height 8
type input "[DATE]"
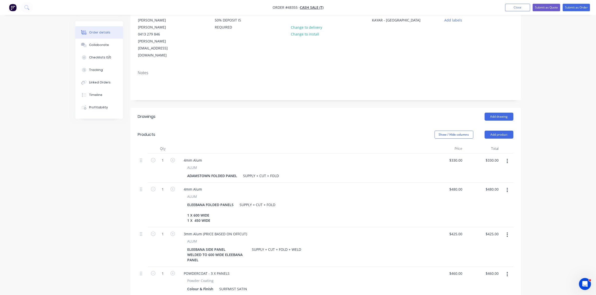
scroll to position [94, 0]
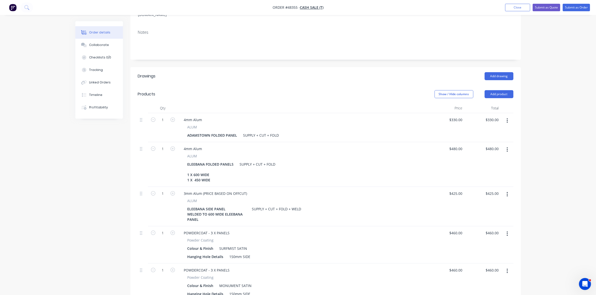
click at [507, 147] on icon "button" at bounding box center [506, 150] width 1 height 6
click at [492, 189] on div "Delete" at bounding box center [489, 192] width 39 height 7
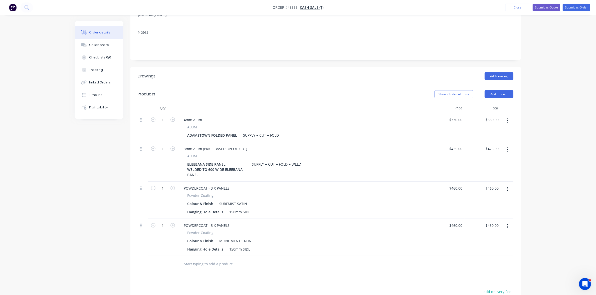
click at [509, 145] on button "button" at bounding box center [507, 149] width 12 height 9
click at [481, 189] on div "Delete" at bounding box center [489, 192] width 39 height 7
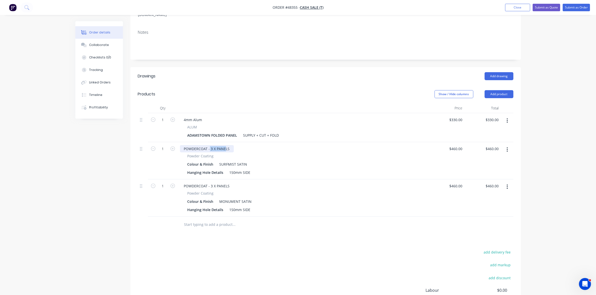
drag, startPoint x: 209, startPoint y: 128, endPoint x: 225, endPoint y: 128, distance: 15.5
click at [225, 145] on div "POWDERCOAT - 3 X PANELS" at bounding box center [207, 148] width 54 height 7
click at [489, 145] on input "460.00" at bounding box center [494, 148] width 14 height 7
type input "210"
type input "$210.00"
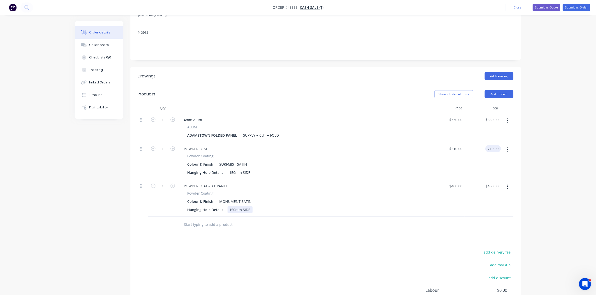
click at [248, 206] on div "150mm SIDE" at bounding box center [239, 209] width 25 height 7
type input "$210.00"
click at [249, 206] on div "150mm SIDE" at bounding box center [239, 209] width 25 height 7
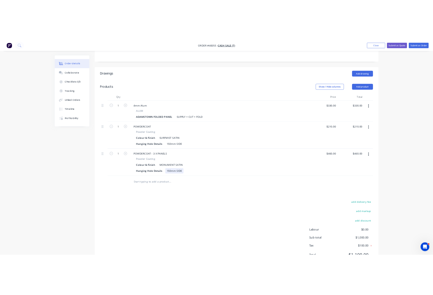
scroll to position [128, 0]
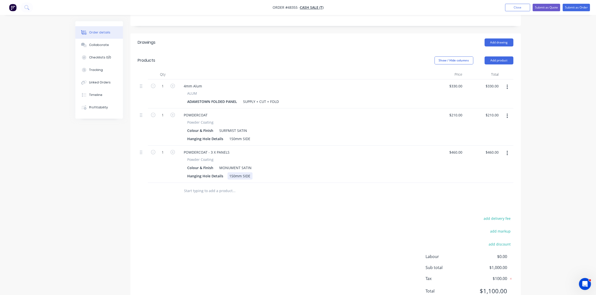
click at [247, 173] on div "150mm SIDE" at bounding box center [239, 176] width 25 height 7
click at [249, 173] on div "150mm SIDE" at bounding box center [239, 176] width 25 height 7
click at [251, 220] on div "add delivery fee add markup add discount Labour $0.00 Sub total $1,000.00 Tax $…" at bounding box center [325, 258] width 375 height 86
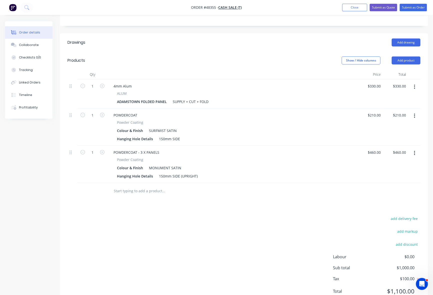
click at [415, 151] on icon "button" at bounding box center [414, 153] width 1 height 5
click at [398, 193] on div "Delete" at bounding box center [397, 196] width 39 height 7
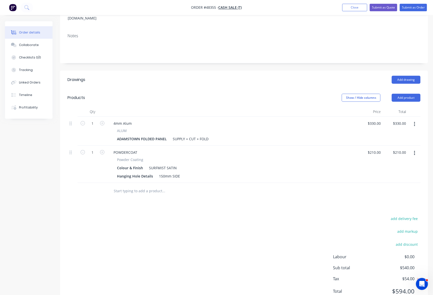
click at [59, 158] on div "Created by Kristie Created 07/10/25 Required 21/10/25 Assigned to Add team memb…" at bounding box center [216, 123] width 423 height 385
click at [397, 149] on input "210.00" at bounding box center [402, 152] width 14 height 7
drag, startPoint x: 47, startPoint y: 160, endPoint x: 90, endPoint y: 115, distance: 63.2
click at [47, 160] on div "Created by Kristie Created 07/10/25 Required 21/10/25 Assigned to Add team memb…" at bounding box center [216, 123] width 423 height 385
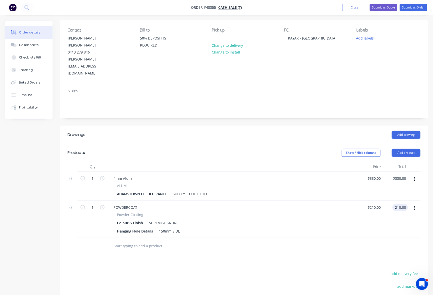
scroll to position [0, 0]
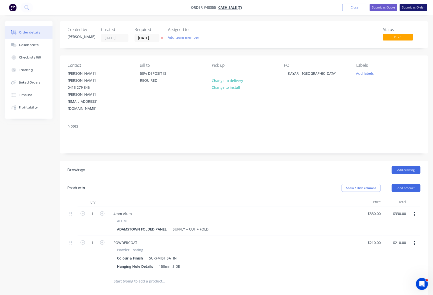
type input "210.00"
click at [425, 8] on button "Submit as Order" at bounding box center [413, 8] width 27 height 8
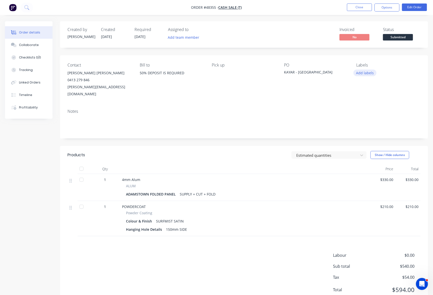
click at [360, 73] on button "Add labels" at bounding box center [365, 73] width 23 height 7
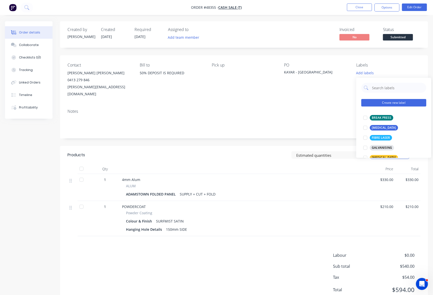
scroll to position [63, 0]
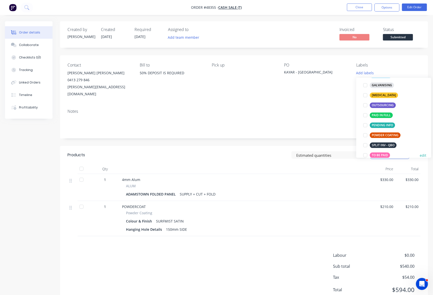
click at [378, 154] on div "TO BE PAID" at bounding box center [380, 156] width 20 height 6
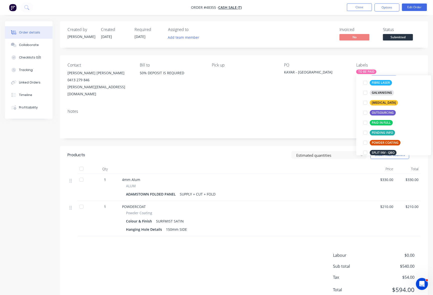
scroll to position [0, 0]
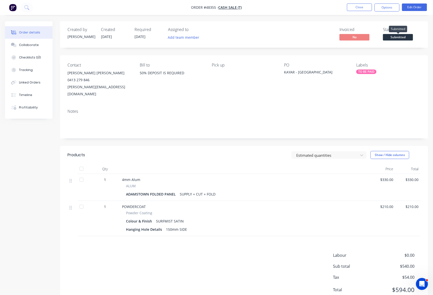
click at [407, 37] on span "Submitted" at bounding box center [398, 37] width 30 height 6
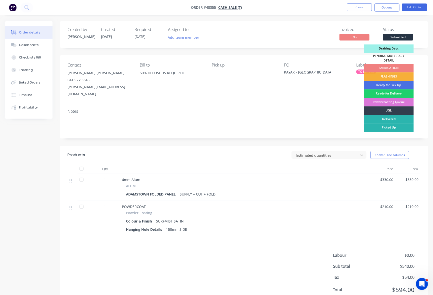
click at [397, 67] on div "FABRICATION" at bounding box center [389, 68] width 50 height 9
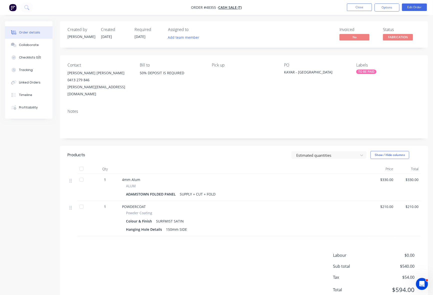
click at [369, 70] on div "TO BE PAID" at bounding box center [366, 72] width 20 height 5
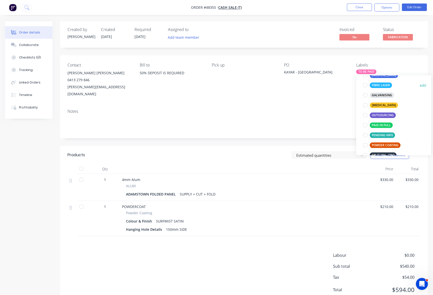
scroll to position [63, 0]
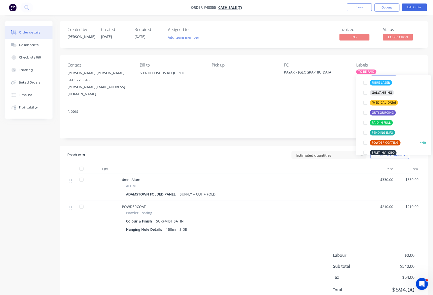
click at [387, 143] on div "POWDER COATING" at bounding box center [385, 143] width 31 height 6
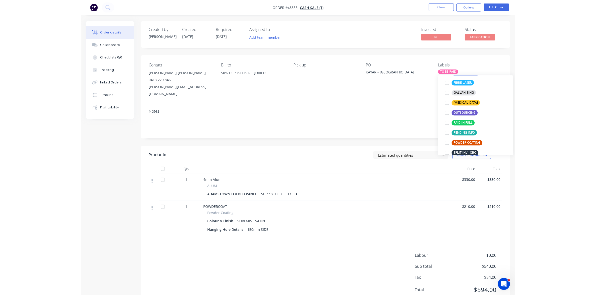
scroll to position [0, 0]
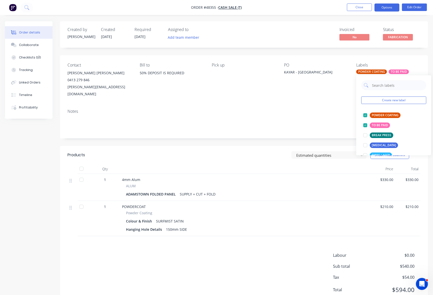
click at [394, 5] on button "Options" at bounding box center [387, 8] width 25 height 8
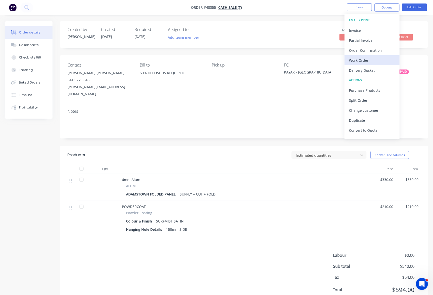
click at [373, 63] on div "Work Order" at bounding box center [372, 60] width 46 height 7
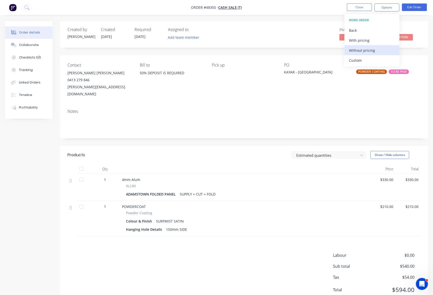
click at [372, 51] on div "Without pricing" at bounding box center [372, 50] width 46 height 7
click at [360, 9] on button "Close" at bounding box center [359, 8] width 25 height 8
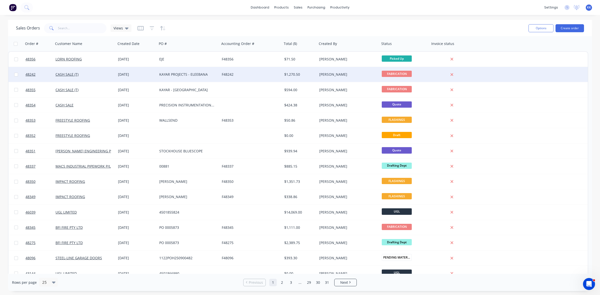
click at [161, 77] on div "KAYAR PROJECTS - ELEEBANA" at bounding box center [188, 74] width 63 height 15
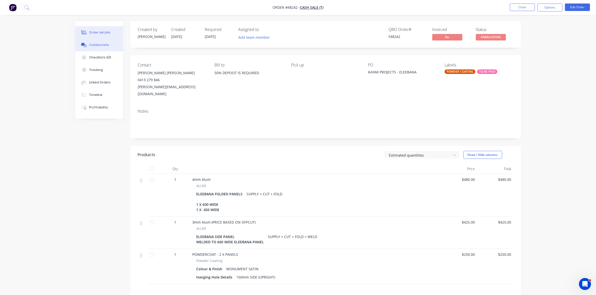
click at [96, 42] on button "Collaborate" at bounding box center [99, 45] width 48 height 13
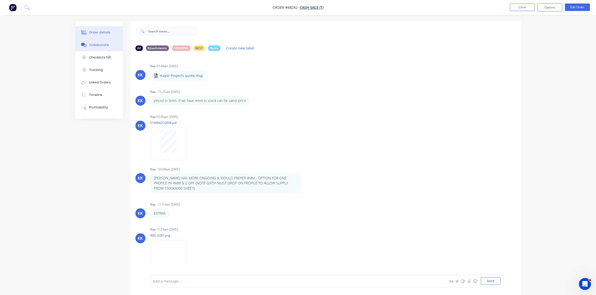
click at [105, 31] on div "Order details" at bounding box center [99, 32] width 21 height 5
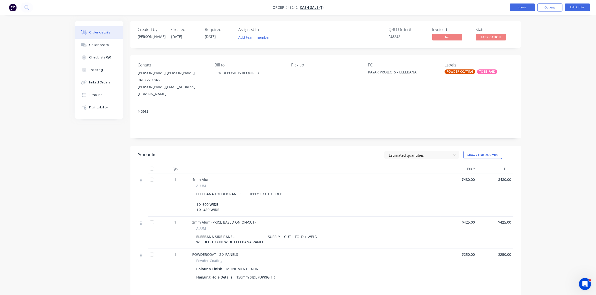
click at [521, 6] on button "Close" at bounding box center [522, 8] width 25 height 8
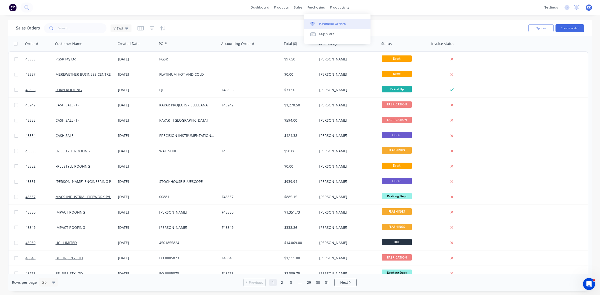
click at [317, 21] on link "Purchase Orders" at bounding box center [337, 24] width 66 height 10
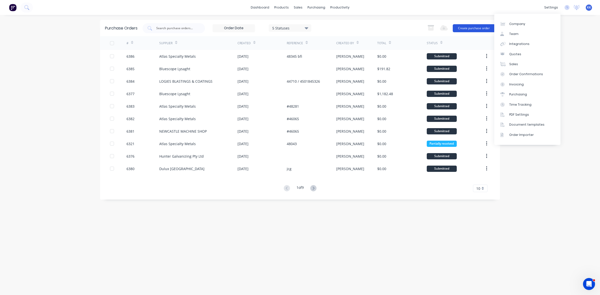
click at [484, 27] on button "Create purchase order" at bounding box center [474, 28] width 42 height 8
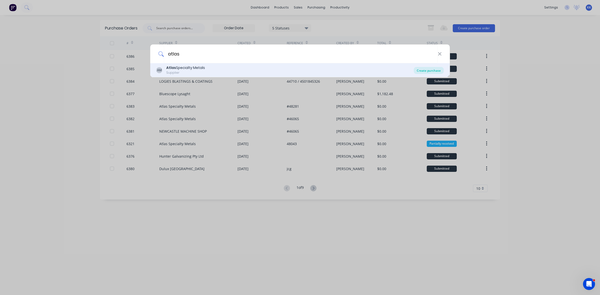
type input "atlas"
click at [428, 69] on div "Create purchase" at bounding box center [429, 70] width 30 height 7
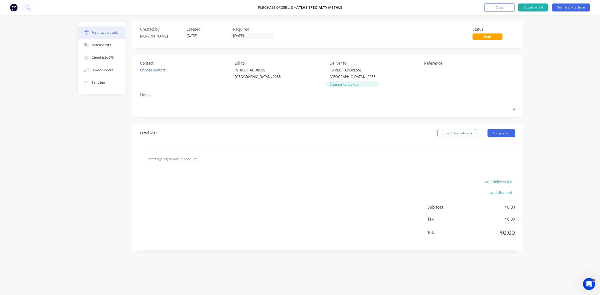
click at [348, 84] on div "Change to pickup" at bounding box center [353, 84] width 46 height 5
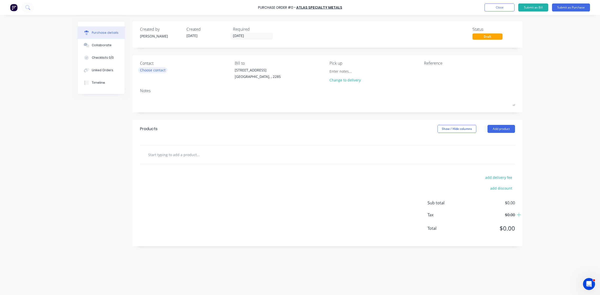
click at [150, 69] on div "Choose contact" at bounding box center [153, 70] width 26 height 5
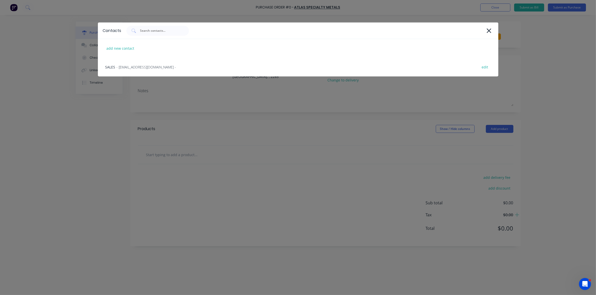
drag, startPoint x: 150, startPoint y: 69, endPoint x: 155, endPoint y: 70, distance: 5.5
click at [150, 69] on span "- [EMAIL_ADDRESS][DOMAIN_NAME] -" at bounding box center [147, 67] width 60 height 5
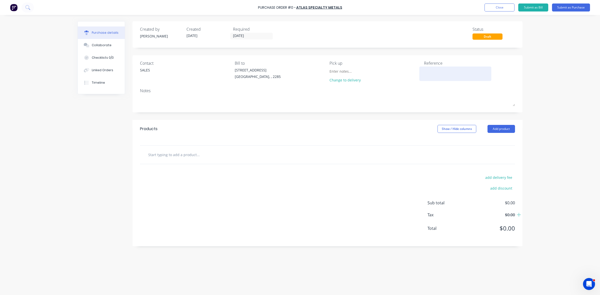
click at [443, 76] on textarea at bounding box center [455, 73] width 63 height 11
type textarea "48355 48242"
type textarea "x"
type textarea "48355 48242"
click at [499, 129] on button "Add product" at bounding box center [502, 129] width 28 height 8
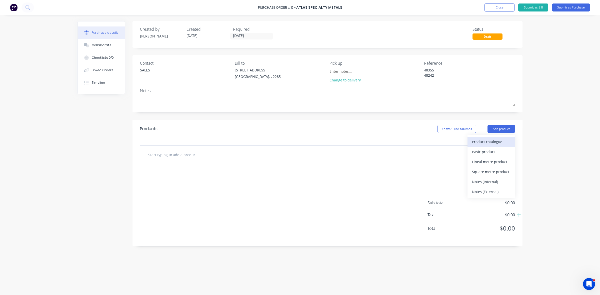
click at [495, 142] on div "Product catalogue" at bounding box center [491, 141] width 39 height 7
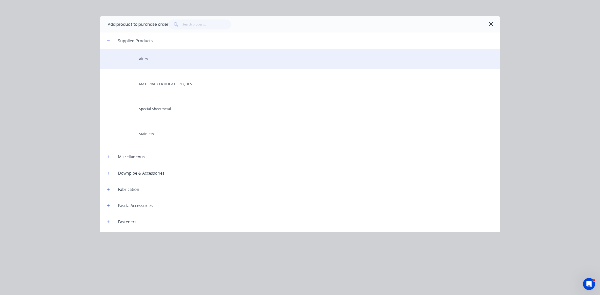
click at [155, 60] on div "Alum" at bounding box center [300, 59] width 400 height 20
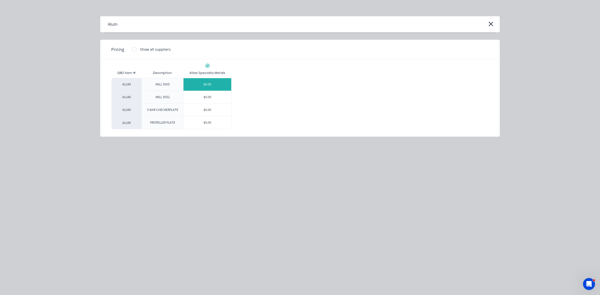
click at [200, 89] on div "$0.00" at bounding box center [208, 84] width 48 height 13
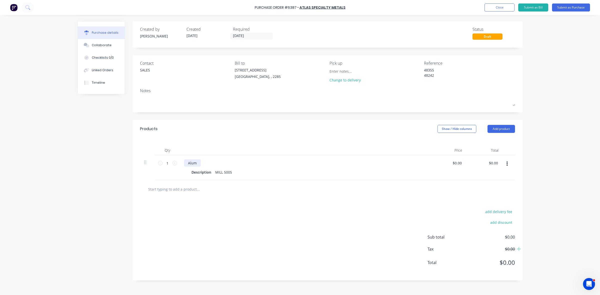
type textarea "x"
click at [187, 163] on div "Alum" at bounding box center [192, 163] width 17 height 7
click at [198, 172] on div "Description" at bounding box center [202, 172] width 24 height 7
click at [195, 171] on div "Description" at bounding box center [202, 172] width 24 height 7
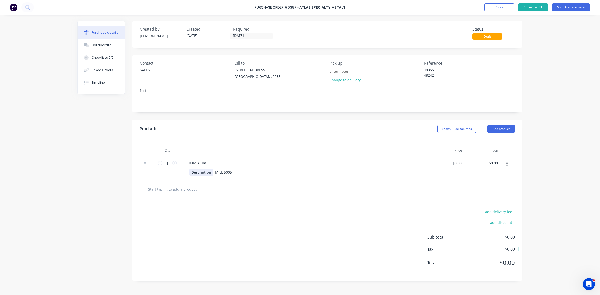
click at [205, 171] on div "Description" at bounding box center [202, 172] width 24 height 7
type textarea "x"
click at [205, 171] on div "Description" at bounding box center [202, 172] width 24 height 7
drag, startPoint x: 213, startPoint y: 172, endPoint x: 230, endPoint y: 173, distance: 16.8
click at [175, 163] on icon at bounding box center [175, 163] width 5 height 5
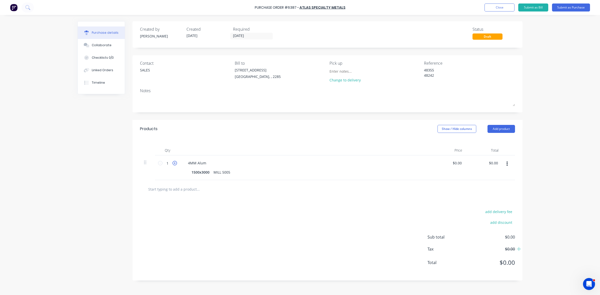
type textarea "x"
type input "2"
click at [344, 73] on input at bounding box center [353, 72] width 46 height 8
type textarea "x"
type input "p"
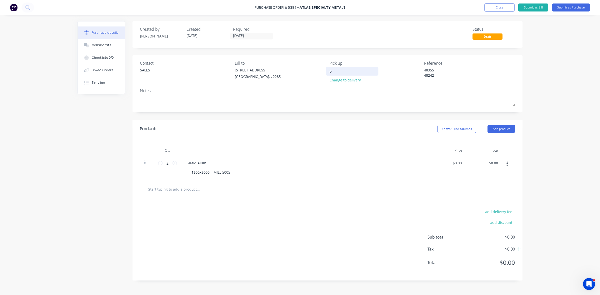
type textarea "x"
type input "pe"
type textarea "x"
type input "pen"
type textarea "x"
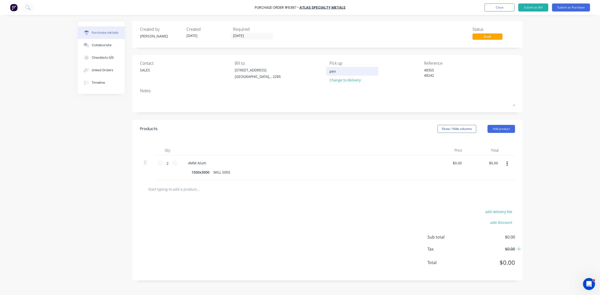
type input "pend"
type textarea "x"
type input "[PERSON_NAME]"
type textarea "x"
type input "pendle"
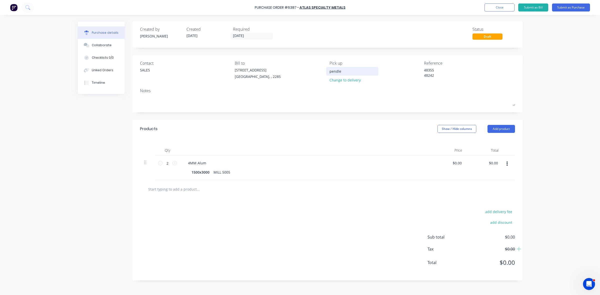
type textarea "x"
type input "pendleb"
type textarea "x"
type input "pendlebu"
type textarea "x"
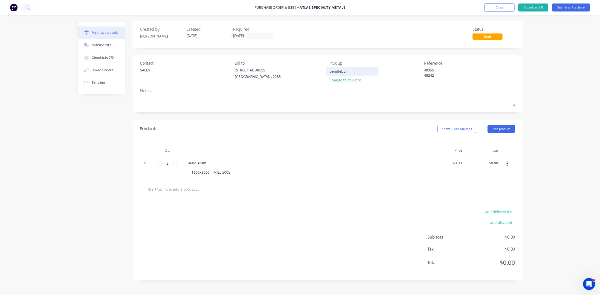
type input "pendlebur"
type textarea "x"
type input "pendlebury"
type textarea "x"
type input "pendlebury"
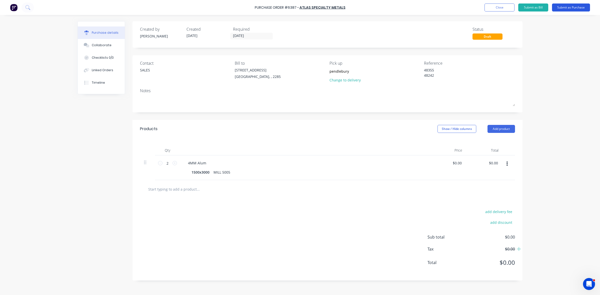
click at [569, 5] on button "Submit as Purchase" at bounding box center [571, 8] width 38 height 8
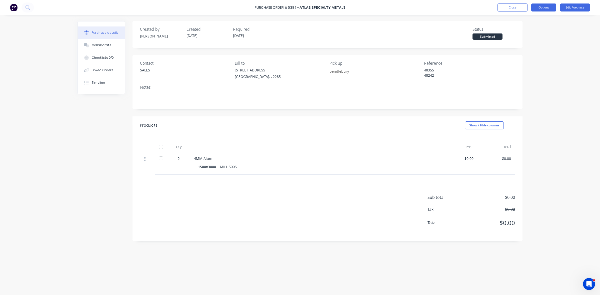
click at [547, 6] on button "Options" at bounding box center [544, 8] width 25 height 8
click at [528, 22] on div "Print / Email" at bounding box center [533, 20] width 39 height 7
click at [524, 41] on div "Without pricing" at bounding box center [533, 40] width 39 height 7
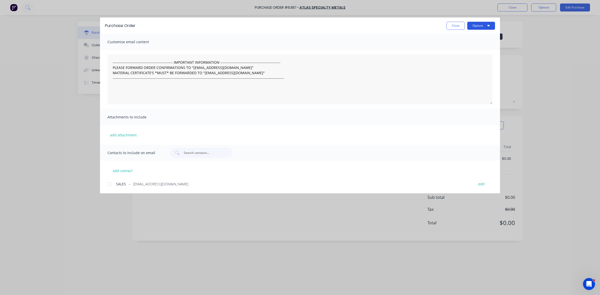
click at [492, 28] on button "Options" at bounding box center [482, 26] width 28 height 8
click at [480, 45] on div "Print" at bounding box center [471, 48] width 39 height 7
click at [454, 23] on button "Close" at bounding box center [456, 26] width 18 height 8
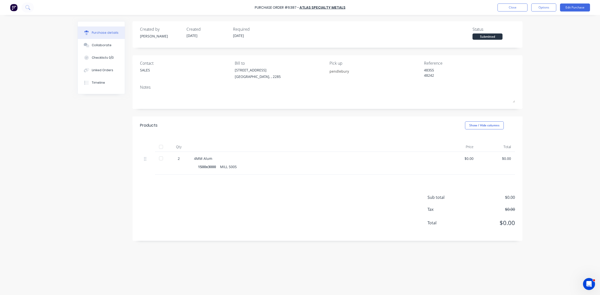
type textarea "x"
click at [102, 70] on div "Linked Orders" at bounding box center [103, 70] width 22 height 5
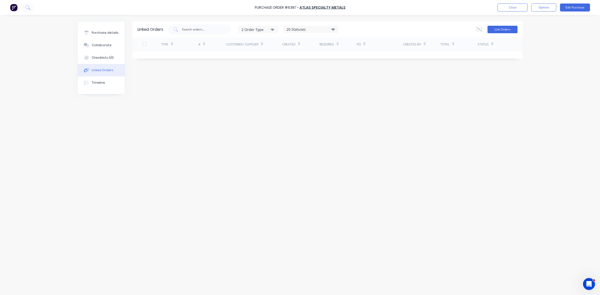
click at [493, 30] on button "Link Orders" at bounding box center [503, 30] width 30 height 8
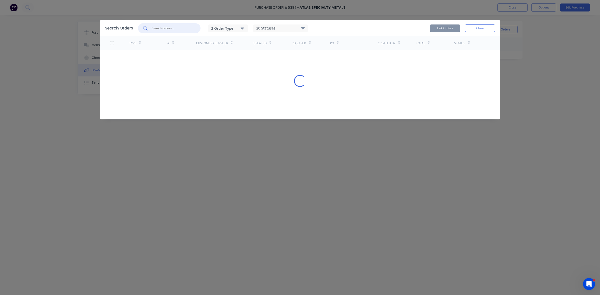
click at [179, 27] on input "text" at bounding box center [172, 28] width 42 height 5
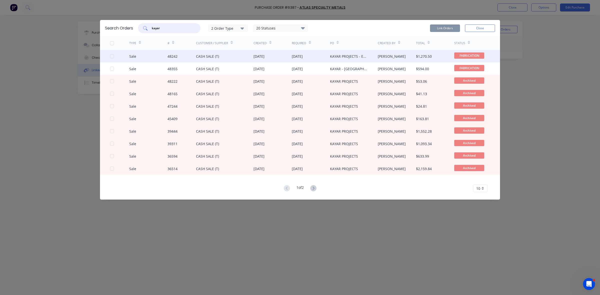
click at [111, 55] on div at bounding box center [112, 56] width 10 height 10
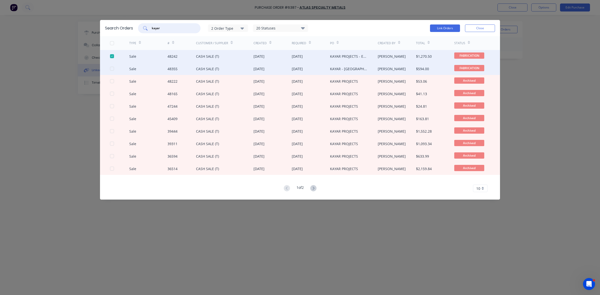
click at [112, 70] on div at bounding box center [112, 69] width 10 height 10
type input "kayar"
click at [451, 29] on button "Link Orders" at bounding box center [445, 29] width 30 height 8
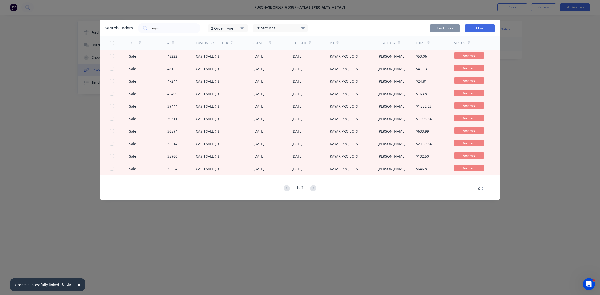
click at [482, 29] on button "Close" at bounding box center [480, 29] width 30 height 8
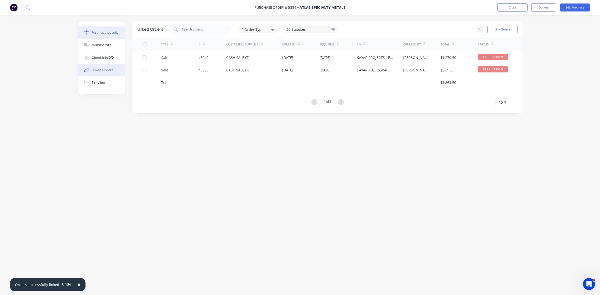
click at [112, 33] on div "Purchase details" at bounding box center [105, 33] width 27 height 5
type textarea "x"
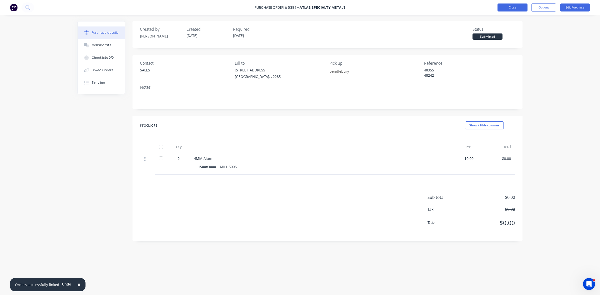
click at [518, 10] on button "Close" at bounding box center [513, 8] width 30 height 8
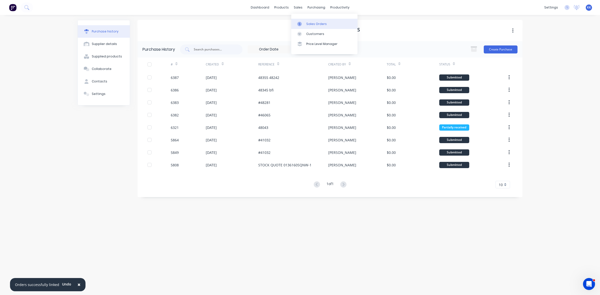
click at [317, 26] on div "Sales Orders" at bounding box center [316, 24] width 21 height 5
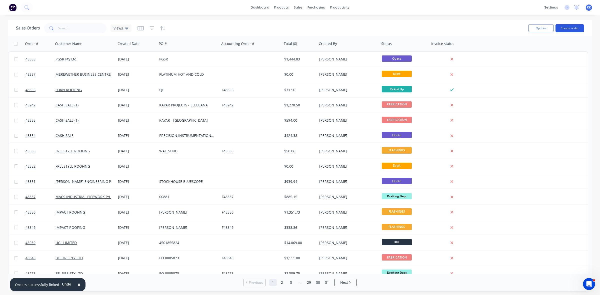
click at [578, 28] on button "Create order" at bounding box center [570, 28] width 29 height 8
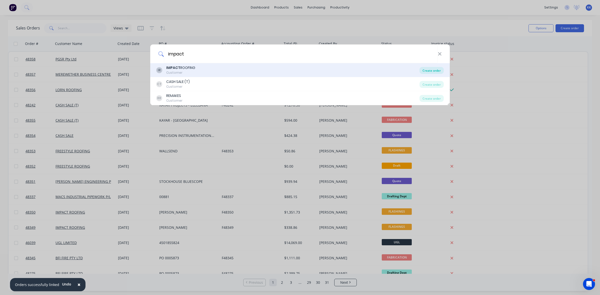
type input "impact"
click at [434, 72] on div "Create order" at bounding box center [432, 70] width 24 height 7
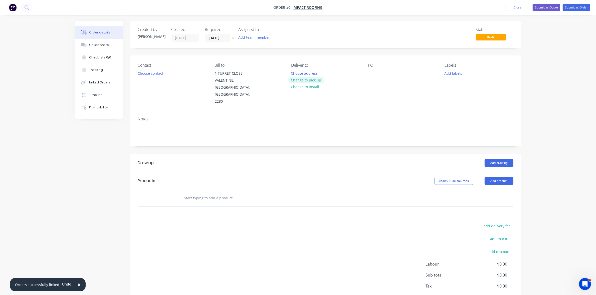
click at [313, 79] on button "Change to pick up" at bounding box center [306, 80] width 36 height 7
click at [153, 72] on button "Choose contact" at bounding box center [150, 73] width 31 height 7
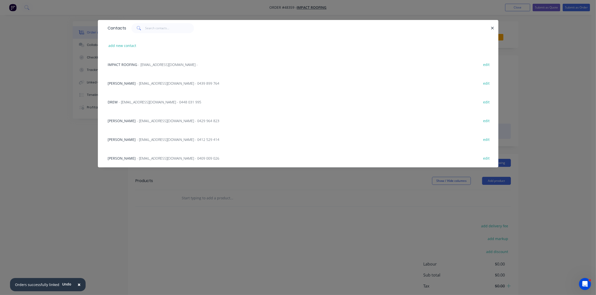
click at [150, 119] on span "- admin@impactroofing.net - 0429 964 823" at bounding box center [178, 121] width 83 height 5
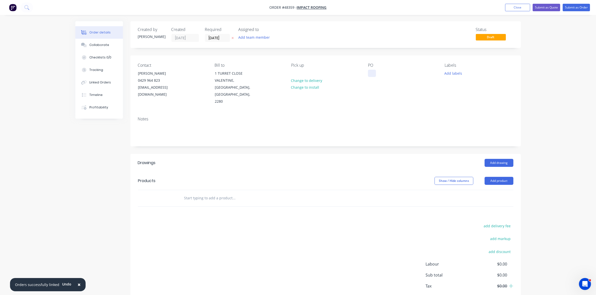
click at [370, 71] on div at bounding box center [372, 73] width 8 height 7
click at [500, 159] on button "Add drawing" at bounding box center [498, 163] width 29 height 8
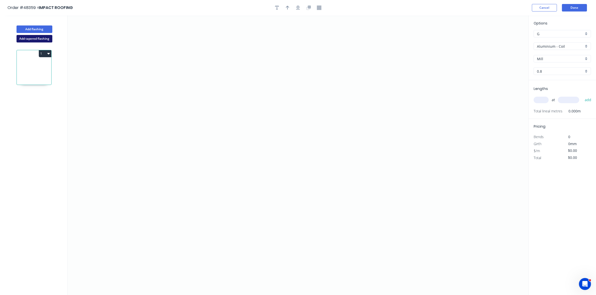
click at [44, 41] on button "Add tapered flashing" at bounding box center [35, 39] width 36 height 8
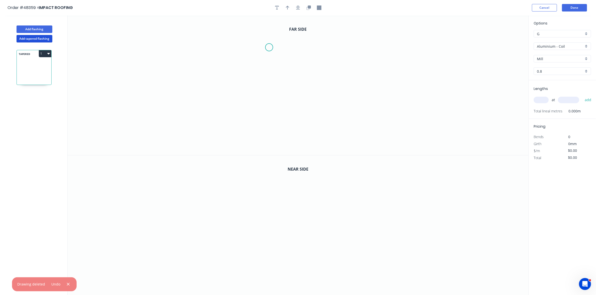
click at [269, 48] on icon "0" at bounding box center [298, 86] width 461 height 140
click at [268, 73] on icon "0" at bounding box center [298, 86] width 461 height 140
click at [306, 75] on icon "0 ?" at bounding box center [298, 86] width 461 height 140
click at [308, 117] on icon "0 ? ?" at bounding box center [298, 86] width 461 height 140
click at [219, 117] on icon "0 ? ? ?" at bounding box center [298, 86] width 461 height 140
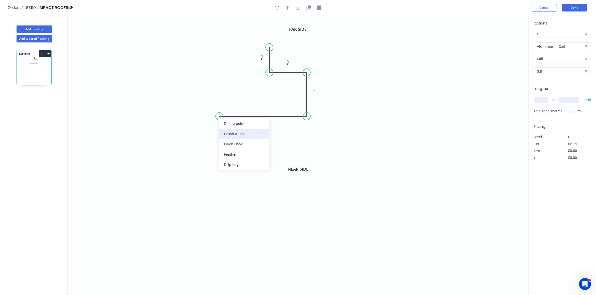
click at [226, 130] on div "Crush & Fold" at bounding box center [244, 134] width 50 height 10
drag, startPoint x: 223, startPoint y: 133, endPoint x: 224, endPoint y: 129, distance: 3.6
click at [223, 133] on div "Flip bend" at bounding box center [245, 135] width 50 height 10
click at [229, 125] on tspan "10" at bounding box center [229, 125] width 7 height 8
click at [308, 9] on icon "button" at bounding box center [308, 8] width 5 height 5
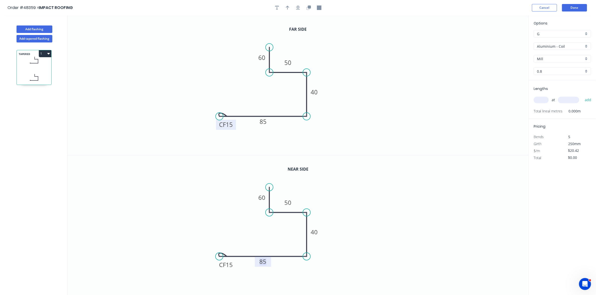
click at [263, 265] on tspan "85" at bounding box center [262, 262] width 7 height 8
type input "$23.69"
click at [538, 99] on input "text" at bounding box center [540, 100] width 15 height 7
type input "1"
type input "5500"
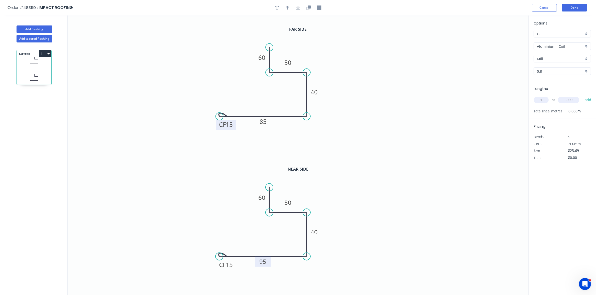
click at [582, 96] on button "add" at bounding box center [588, 100] width 12 height 9
type input "$130.30"
click at [541, 43] on div "Aluminium - Coil" at bounding box center [561, 47] width 57 height 8
click at [557, 86] on div "Colorbond" at bounding box center [562, 82] width 57 height 9
type input "Colorbond"
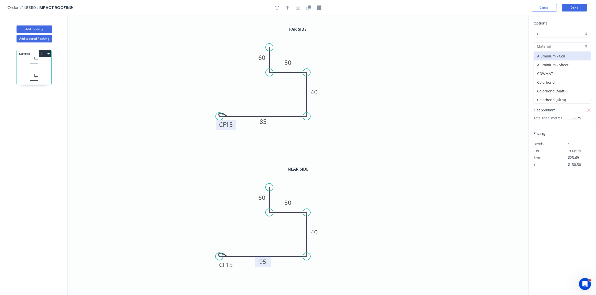
type input "Basalt"
type input "0.55"
type input "$16.79"
type input "$92.35"
click at [554, 59] on input "Basalt" at bounding box center [560, 58] width 47 height 5
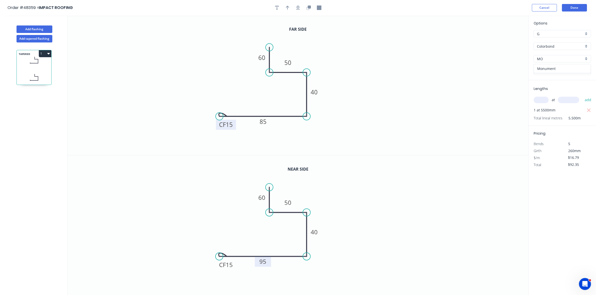
click at [552, 68] on div "Monument" at bounding box center [562, 68] width 57 height 9
type input "Monument"
click at [288, 6] on icon "button" at bounding box center [288, 8] width 4 height 5
drag, startPoint x: 502, startPoint y: 40, endPoint x: 316, endPoint y: 69, distance: 188.4
click at [316, 69] on icon at bounding box center [317, 63] width 5 height 16
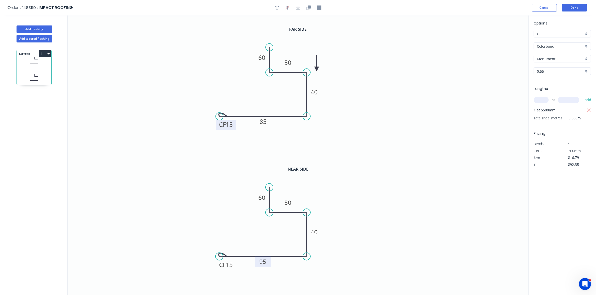
click at [316, 69] on icon at bounding box center [316, 63] width 5 height 16
click at [570, 9] on button "Done" at bounding box center [574, 8] width 25 height 8
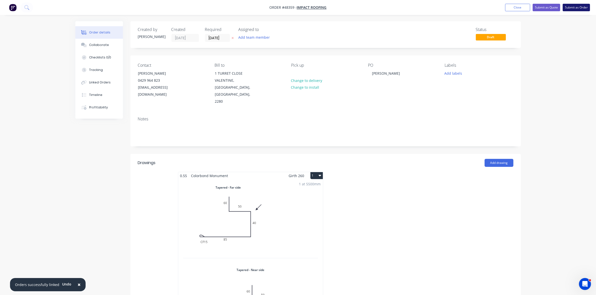
click at [570, 8] on button "Submit as Order" at bounding box center [575, 8] width 27 height 8
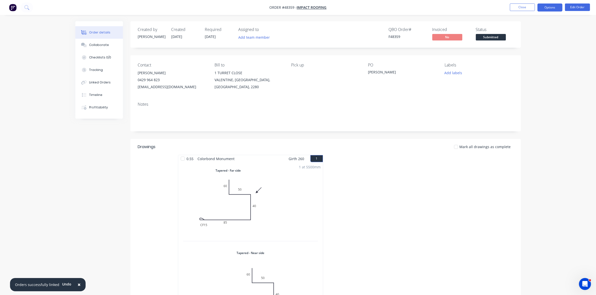
click at [555, 6] on button "Options" at bounding box center [549, 8] width 25 height 8
click at [531, 61] on div "Work Order" at bounding box center [535, 60] width 46 height 7
click at [530, 54] on div "Without pricing" at bounding box center [535, 50] width 46 height 7
click at [485, 38] on span "Submitted" at bounding box center [491, 37] width 30 height 6
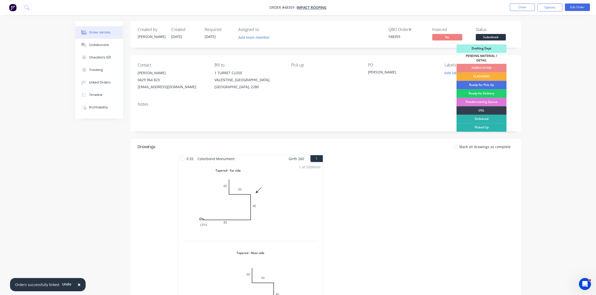
drag, startPoint x: 486, startPoint y: 74, endPoint x: 491, endPoint y: 69, distance: 6.7
click at [486, 73] on div "FLASHINGS" at bounding box center [481, 77] width 50 height 9
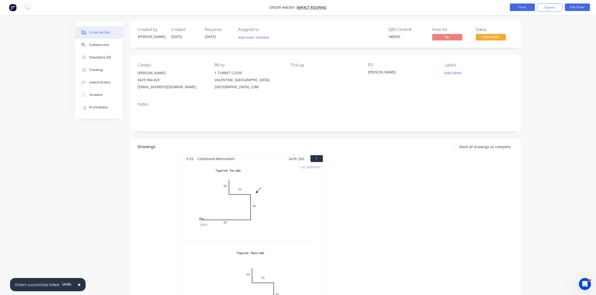
click at [519, 8] on button "Close" at bounding box center [522, 8] width 25 height 8
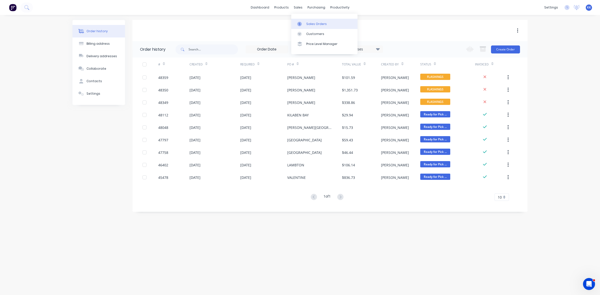
click at [304, 22] on div at bounding box center [301, 24] width 8 height 5
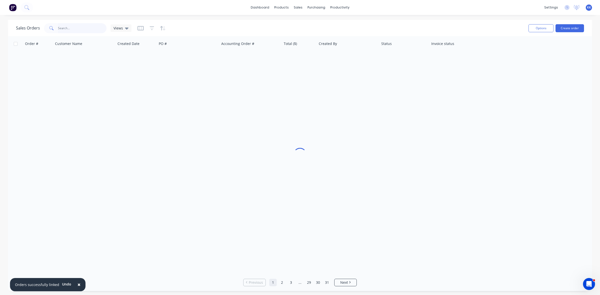
click at [78, 32] on input "text" at bounding box center [82, 28] width 49 height 10
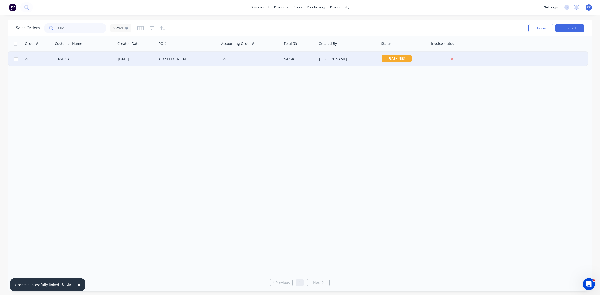
type input "COZ"
click at [148, 57] on div "[DATE]" at bounding box center [136, 59] width 37 height 5
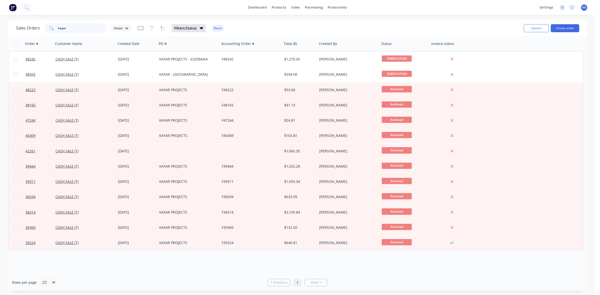
drag, startPoint x: 68, startPoint y: 32, endPoint x: 48, endPoint y: 30, distance: 19.8
click at [48, 30] on div "kayar" at bounding box center [75, 28] width 63 height 10
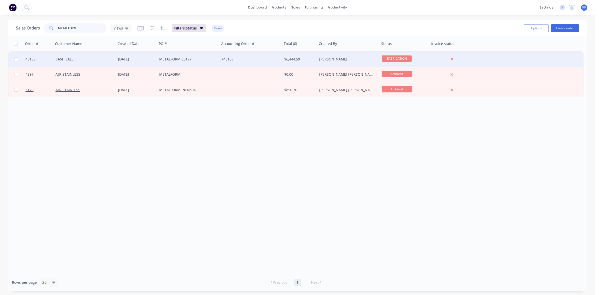
type input "METALFORM"
click at [176, 60] on div "METALFORM 63197" at bounding box center [187, 59] width 56 height 5
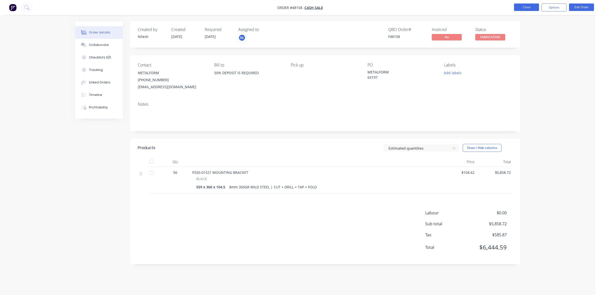
click at [525, 8] on button "Close" at bounding box center [526, 8] width 25 height 8
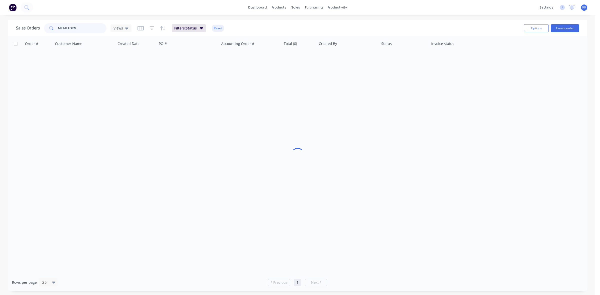
drag, startPoint x: 88, startPoint y: 27, endPoint x: 47, endPoint y: 29, distance: 40.6
click at [48, 29] on div "METALFORM" at bounding box center [75, 28] width 63 height 10
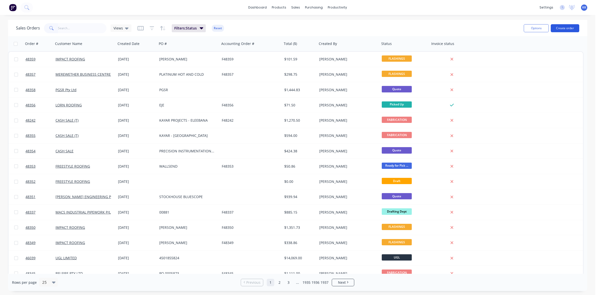
click at [564, 31] on button "Create order" at bounding box center [565, 28] width 29 height 8
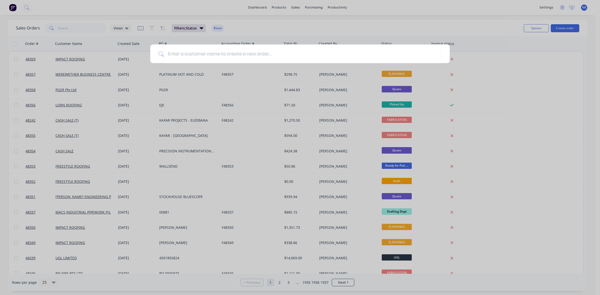
type input "o"
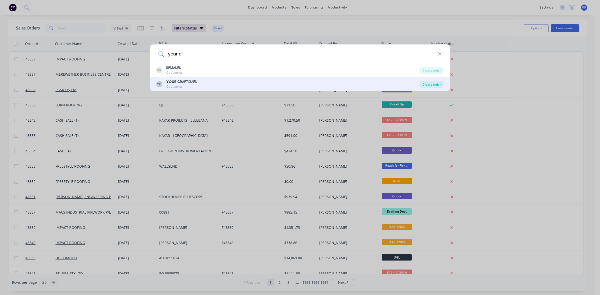
type input "your c"
click at [432, 85] on div "Create order" at bounding box center [432, 84] width 24 height 7
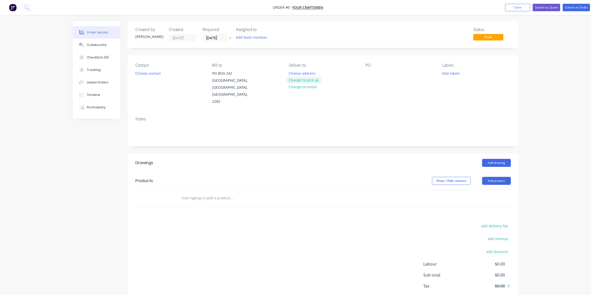
click at [307, 81] on button "Change to pick up" at bounding box center [304, 80] width 36 height 7
click at [153, 72] on button "Choose contact" at bounding box center [148, 73] width 31 height 7
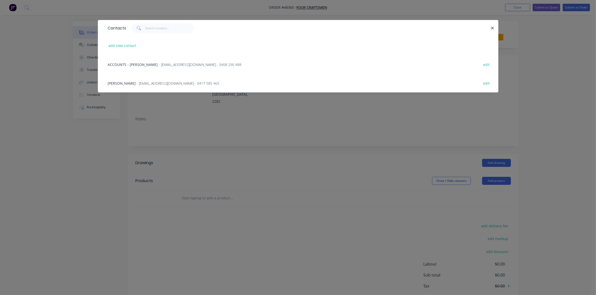
click at [144, 82] on span "- yourcraftsmen@gmail.com - 0417 585 465" at bounding box center [178, 83] width 83 height 5
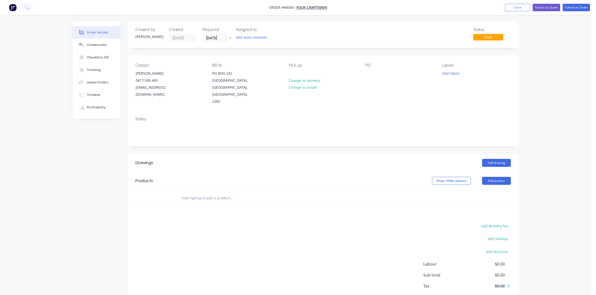
click at [214, 33] on div "Required 07/10/25" at bounding box center [216, 34] width 28 height 15
click at [214, 36] on input "[DATE]" at bounding box center [215, 38] width 25 height 8
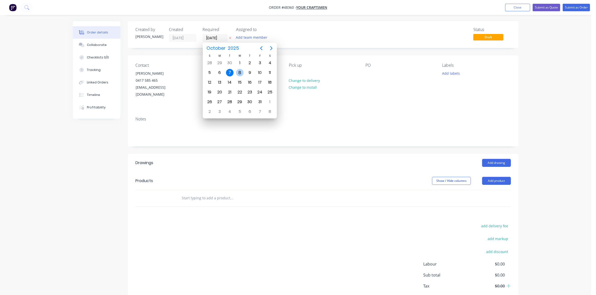
click at [241, 72] on div "8" at bounding box center [240, 73] width 8 height 8
type input "[DATE]"
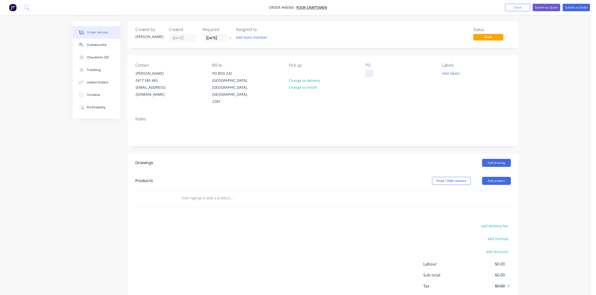
click at [367, 71] on div at bounding box center [369, 73] width 8 height 7
click at [502, 159] on button "Add drawing" at bounding box center [496, 163] width 29 height 8
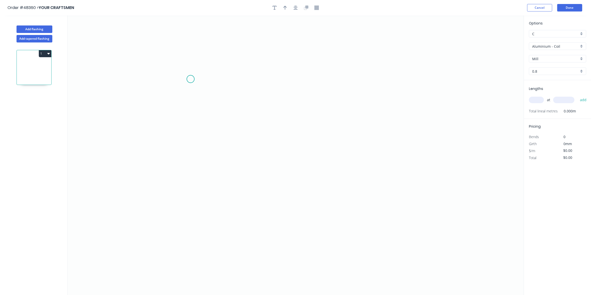
click at [193, 76] on icon "0" at bounding box center [296, 156] width 456 height 280
click at [190, 121] on icon "0" at bounding box center [296, 156] width 456 height 280
drag, startPoint x: 303, startPoint y: 113, endPoint x: 304, endPoint y: 124, distance: 11.3
click at [303, 113] on icon "0 ?" at bounding box center [296, 156] width 456 height 280
click at [304, 125] on icon "0 ? ?" at bounding box center [296, 156] width 456 height 280
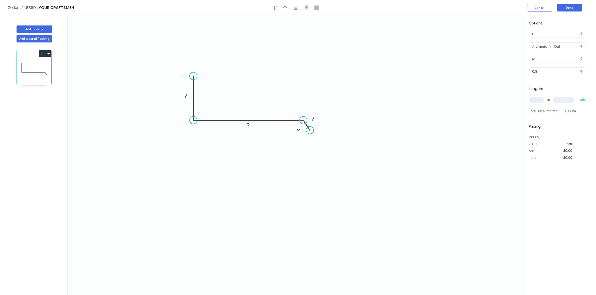
drag, startPoint x: 307, startPoint y: 125, endPoint x: 310, endPoint y: 131, distance: 6.7
click at [310, 131] on circle at bounding box center [310, 131] width 8 height 8
click at [306, 135] on div "Hide angle" at bounding box center [327, 137] width 50 height 10
click at [189, 95] on rect at bounding box center [186, 96] width 10 height 7
type input "$39.27"
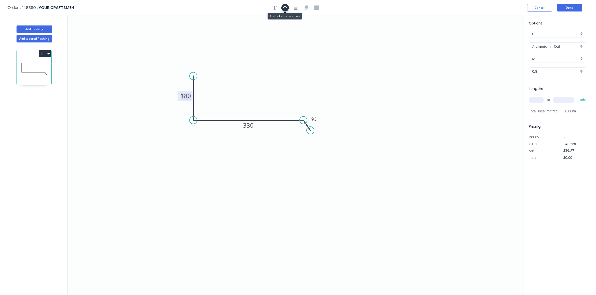
click at [285, 6] on icon "button" at bounding box center [285, 8] width 4 height 4
drag, startPoint x: 497, startPoint y: 40, endPoint x: 215, endPoint y: 104, distance: 289.3
click at [215, 104] on icon at bounding box center [214, 98] width 5 height 16
click at [553, 43] on div "Aluminium - Coil" at bounding box center [557, 47] width 57 height 8
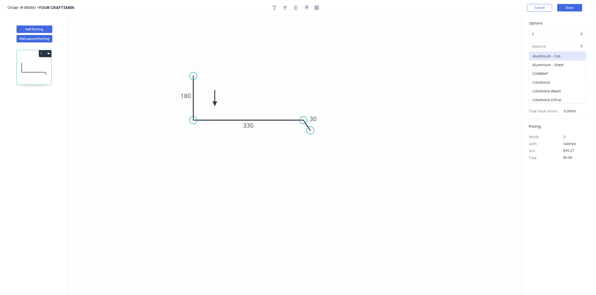
drag, startPoint x: 555, startPoint y: 79, endPoint x: 552, endPoint y: 73, distance: 7.0
click at [555, 80] on div "Colorbond" at bounding box center [557, 82] width 57 height 9
type input "Colorbond"
type input "Basalt"
type input "0.55"
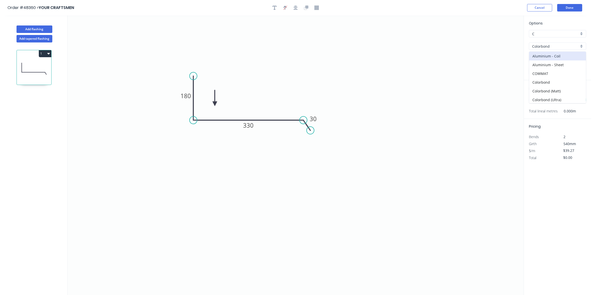
type input "$27.28"
click at [547, 59] on input "Basalt" at bounding box center [555, 58] width 47 height 5
drag, startPoint x: 547, startPoint y: 65, endPoint x: 538, endPoint y: 89, distance: 25.2
click at [547, 65] on div "Surfmist" at bounding box center [557, 68] width 57 height 9
type input "Surfmist"
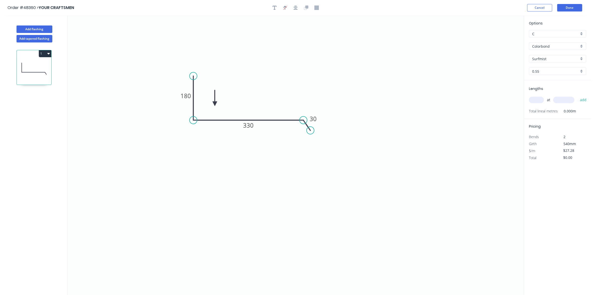
click at [535, 98] on input "text" at bounding box center [536, 100] width 15 height 7
type input "1"
type input "1400"
click at [577, 96] on button "add" at bounding box center [583, 100] width 12 height 9
click at [45, 55] on button "1" at bounding box center [45, 53] width 13 height 7
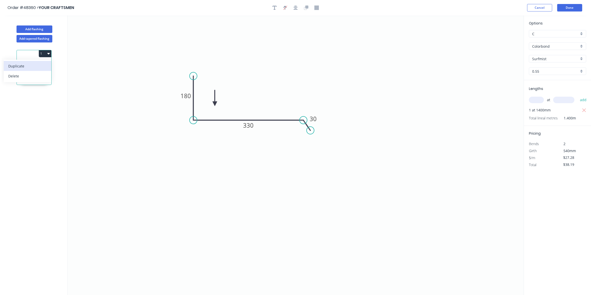
click at [38, 64] on div "Duplicate" at bounding box center [27, 66] width 39 height 7
type input "$0.00"
click at [178, 96] on rect at bounding box center [185, 96] width 17 height 10
click at [183, 98] on tspan "180" at bounding box center [185, 96] width 11 height 8
type input "C"
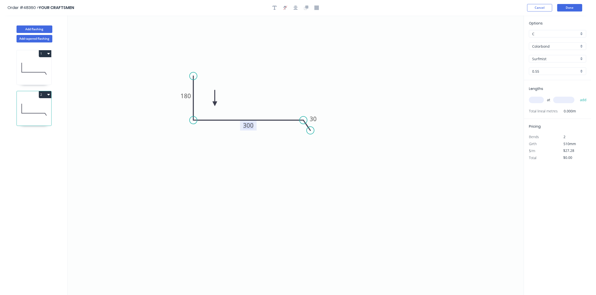
click at [536, 102] on input "text" at bounding box center [536, 100] width 15 height 7
type input "1"
type input "1400"
click at [577, 96] on button "add" at bounding box center [583, 100] width 12 height 9
type input "$38.19"
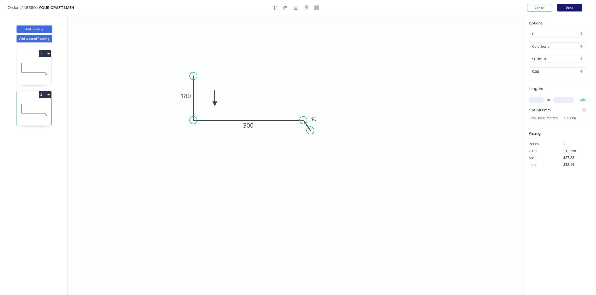
click at [570, 10] on button "Done" at bounding box center [569, 8] width 25 height 8
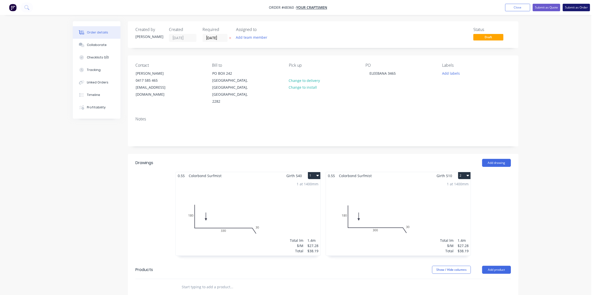
click at [569, 9] on button "Submit as Order" at bounding box center [575, 8] width 27 height 8
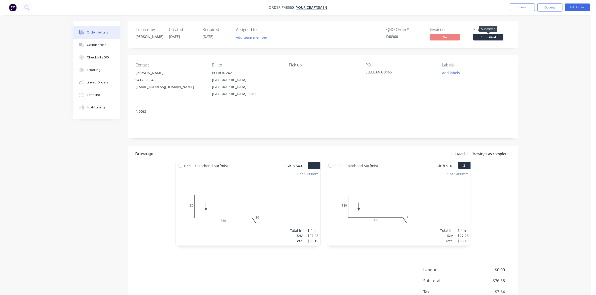
click at [500, 37] on span "Submitted" at bounding box center [488, 37] width 30 height 6
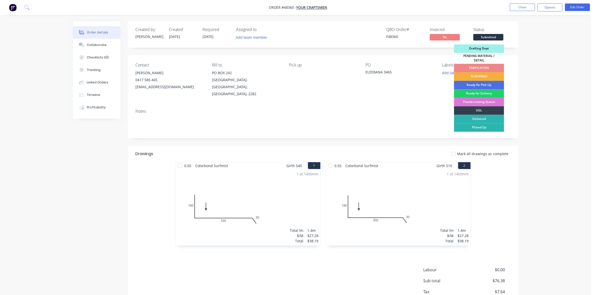
drag, startPoint x: 491, startPoint y: 74, endPoint x: 493, endPoint y: 72, distance: 3.4
click at [491, 74] on div "FLASHINGS" at bounding box center [479, 77] width 50 height 9
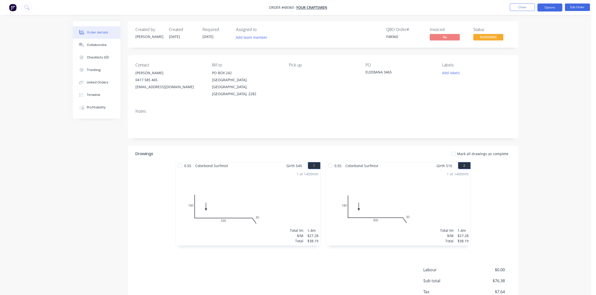
click at [543, 10] on button "Options" at bounding box center [549, 8] width 25 height 8
click at [526, 63] on div "Work Order" at bounding box center [535, 60] width 46 height 7
click at [526, 50] on div "Without pricing" at bounding box center [535, 50] width 46 height 7
click at [519, 7] on button "Close" at bounding box center [522, 8] width 25 height 8
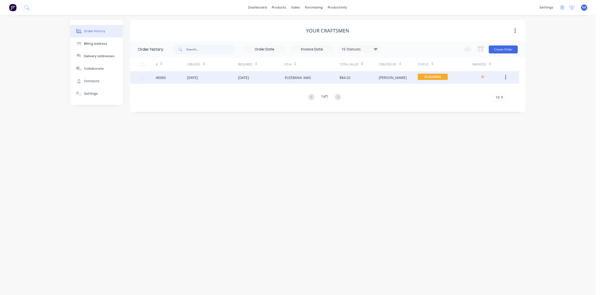
click at [359, 78] on div "$84.02" at bounding box center [359, 77] width 39 height 13
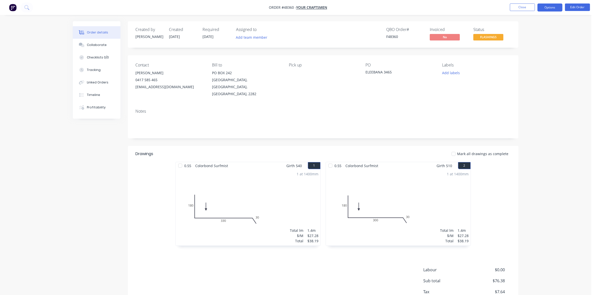
click at [542, 8] on button "Options" at bounding box center [549, 8] width 25 height 8
click at [534, 59] on div "Work Order" at bounding box center [535, 60] width 46 height 7
click at [530, 50] on div "Without pricing" at bounding box center [535, 50] width 46 height 7
click at [512, 5] on button "Close" at bounding box center [522, 8] width 25 height 8
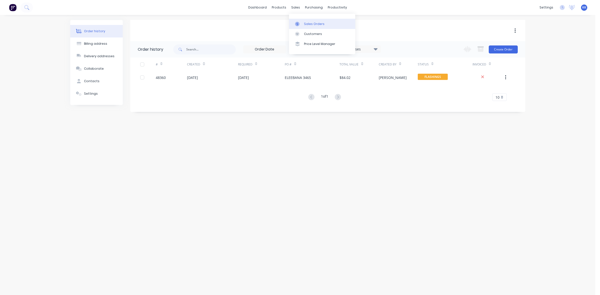
click at [312, 25] on div "Sales Orders" at bounding box center [314, 24] width 21 height 5
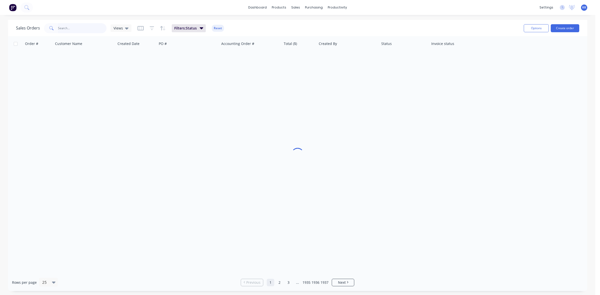
click at [81, 28] on input "text" at bounding box center [82, 28] width 49 height 10
drag, startPoint x: 72, startPoint y: 28, endPoint x: 50, endPoint y: 26, distance: 21.6
click at [50, 26] on div "mul" at bounding box center [75, 28] width 63 height 10
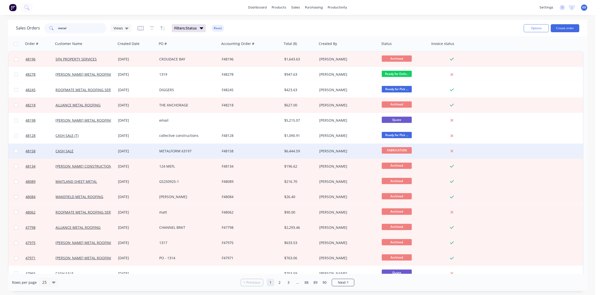
type input "metal"
click at [218, 150] on div "METALFORM 63197" at bounding box center [188, 151] width 63 height 15
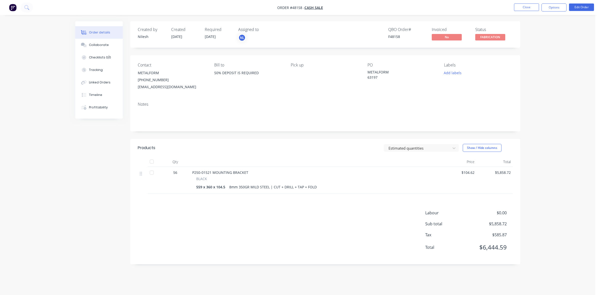
click at [377, 10] on nav "Order #48158 - CASH SALE Close Options Edit Order" at bounding box center [300, 7] width 600 height 15
click at [519, 6] on button "Close" at bounding box center [526, 8] width 25 height 8
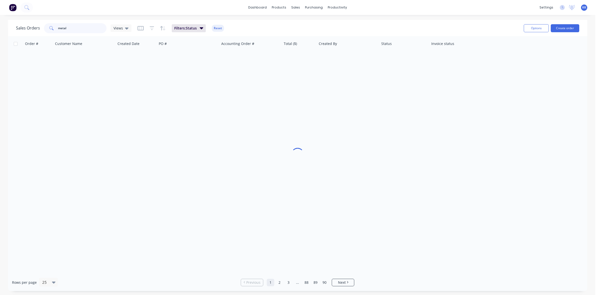
drag, startPoint x: 76, startPoint y: 29, endPoint x: 49, endPoint y: 29, distance: 26.8
click at [50, 29] on div "metal" at bounding box center [75, 28] width 63 height 10
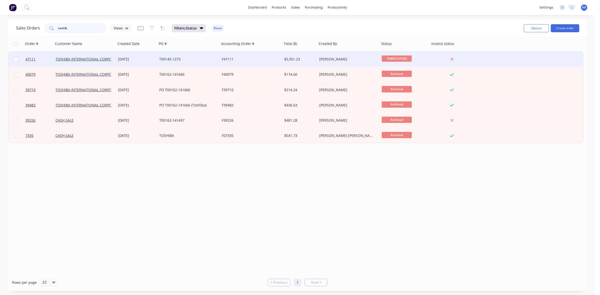
type input "toshib"
click at [262, 59] on div "F47111" at bounding box center [250, 59] width 56 height 5
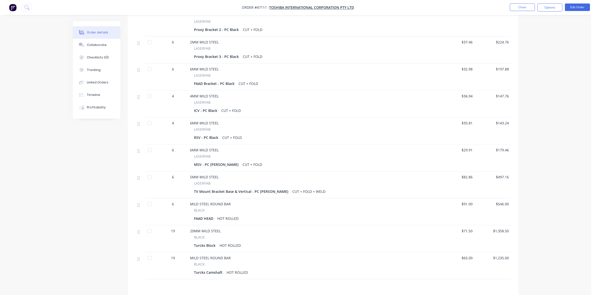
scroll to position [219, 0]
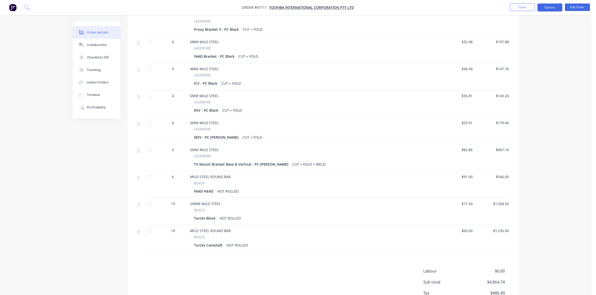
click at [558, 5] on button "Options" at bounding box center [549, 8] width 25 height 8
click at [539, 59] on div "Work Order" at bounding box center [535, 60] width 46 height 7
click at [531, 43] on div "With pricing" at bounding box center [535, 40] width 46 height 7
click at [521, 9] on button "Close" at bounding box center [522, 8] width 25 height 8
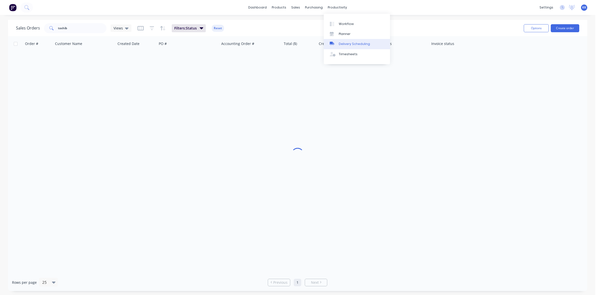
click at [349, 44] on div "Delivery Scheduling" at bounding box center [354, 44] width 31 height 5
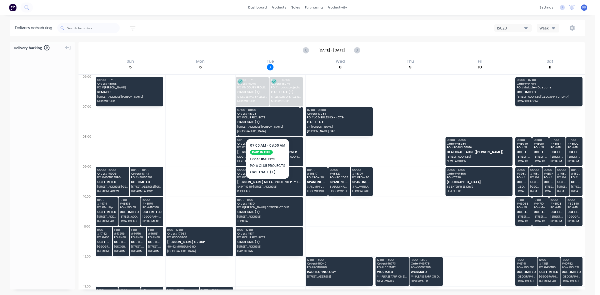
click at [271, 122] on span "CASH SALE (T)" at bounding box center [269, 122] width 64 height 3
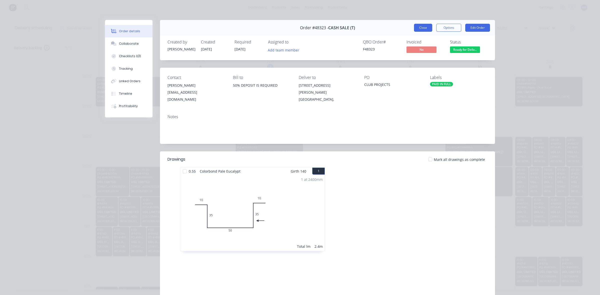
click at [427, 28] on button "Close" at bounding box center [423, 28] width 18 height 8
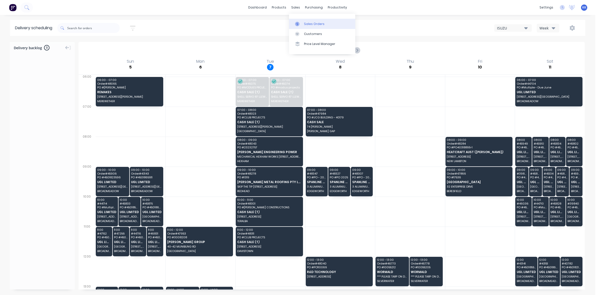
click at [307, 23] on div "Sales Orders" at bounding box center [314, 24] width 21 height 5
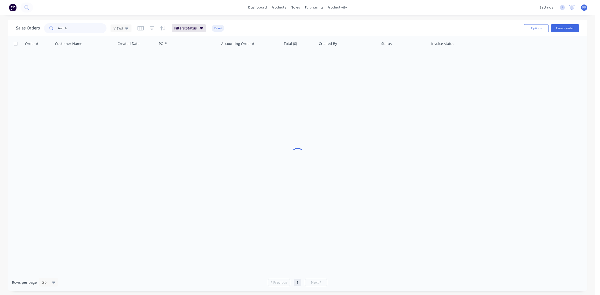
drag, startPoint x: 67, startPoint y: 26, endPoint x: 52, endPoint y: 23, distance: 15.6
click at [52, 25] on div "toshib" at bounding box center [75, 28] width 63 height 10
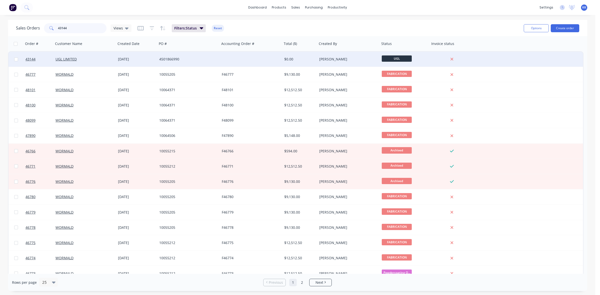
type input "43144"
click at [148, 56] on div "[DATE]" at bounding box center [136, 59] width 41 height 15
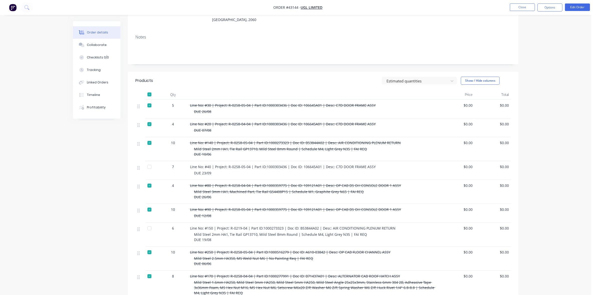
scroll to position [156, 0]
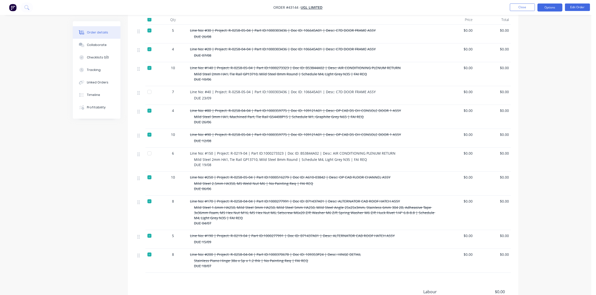
click at [552, 5] on button "Options" at bounding box center [549, 8] width 25 height 8
click at [526, 118] on div "Duplicate" at bounding box center [535, 120] width 46 height 7
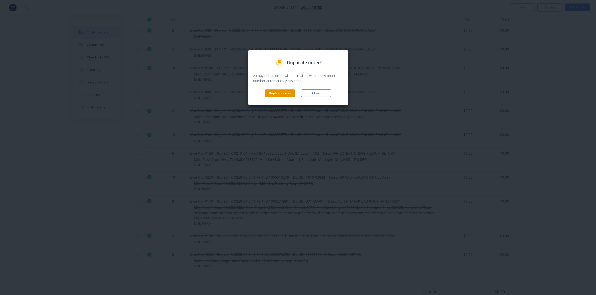
click at [288, 92] on button "Duplicate order" at bounding box center [280, 94] width 30 height 8
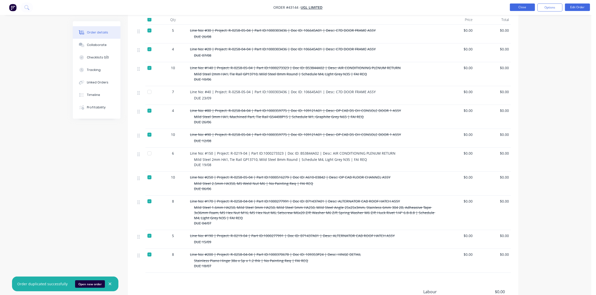
click at [515, 9] on button "Close" at bounding box center [522, 8] width 25 height 8
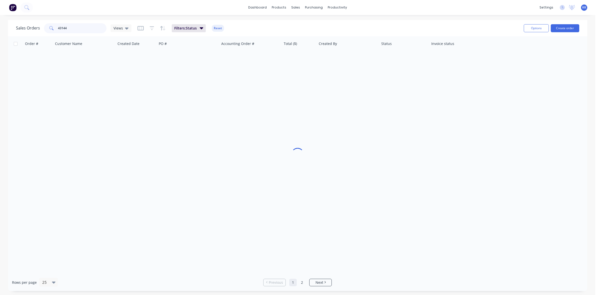
drag, startPoint x: 59, startPoint y: 29, endPoint x: 49, endPoint y: 29, distance: 10.3
click at [49, 29] on div "43144" at bounding box center [75, 28] width 63 height 10
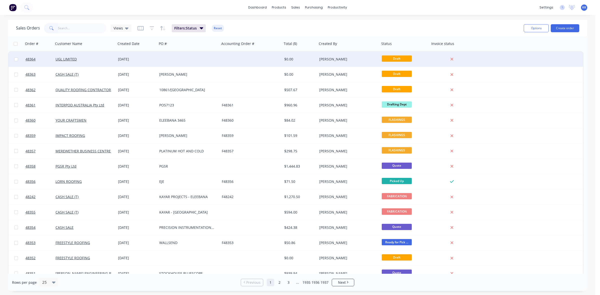
click at [151, 61] on div "[DATE]" at bounding box center [136, 59] width 37 height 5
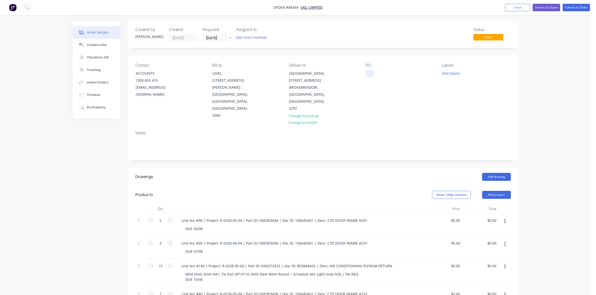
click at [370, 74] on div at bounding box center [369, 73] width 8 height 7
click at [220, 38] on input "[DATE]" at bounding box center [215, 38] width 25 height 8
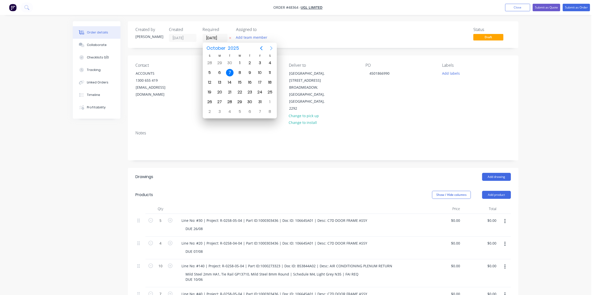
click at [271, 48] on icon "Next page" at bounding box center [271, 48] width 6 height 6
click at [230, 81] on div "11" at bounding box center [230, 83] width 8 height 8
type input "11/11/25"
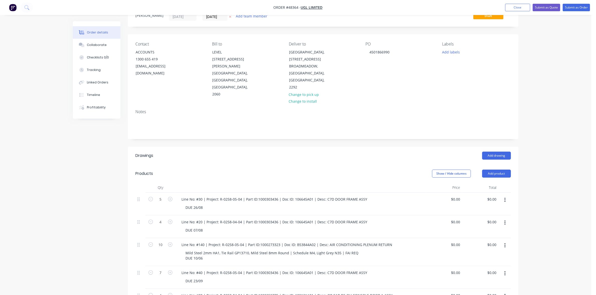
scroll to position [31, 0]
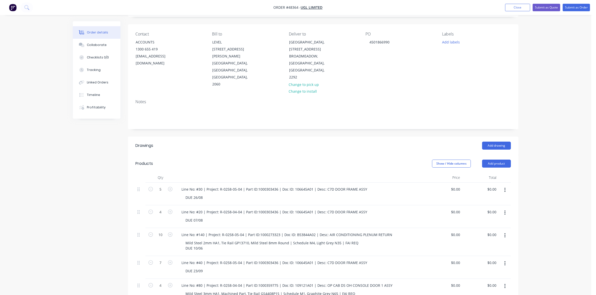
click at [506, 231] on button "button" at bounding box center [505, 235] width 12 height 9
click at [484, 275] on div "Delete" at bounding box center [487, 278] width 39 height 7
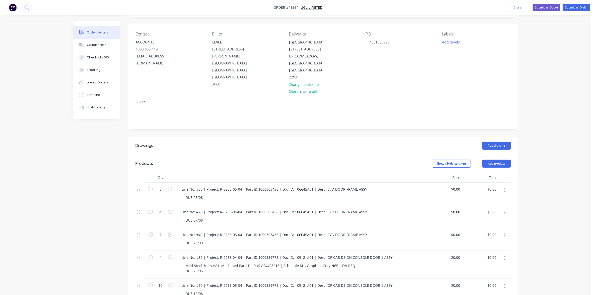
click at [506, 254] on button "button" at bounding box center [505, 258] width 12 height 9
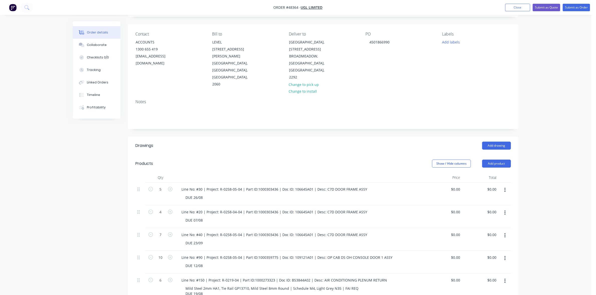
click at [505, 256] on icon "button" at bounding box center [504, 259] width 1 height 6
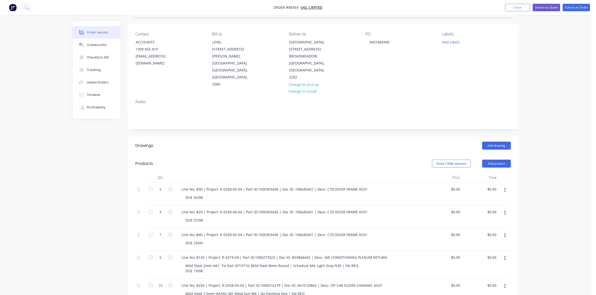
click at [505, 254] on button "button" at bounding box center [505, 258] width 12 height 9
click at [504, 256] on icon "button" at bounding box center [504, 258] width 1 height 5
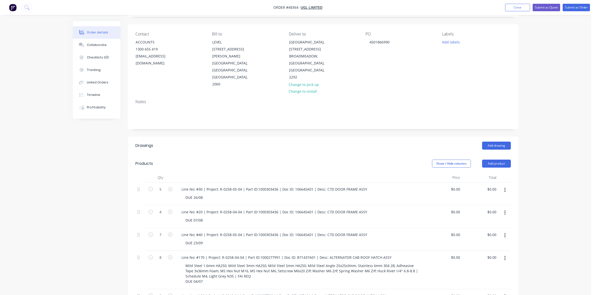
click at [506, 254] on button "button" at bounding box center [505, 258] width 12 height 9
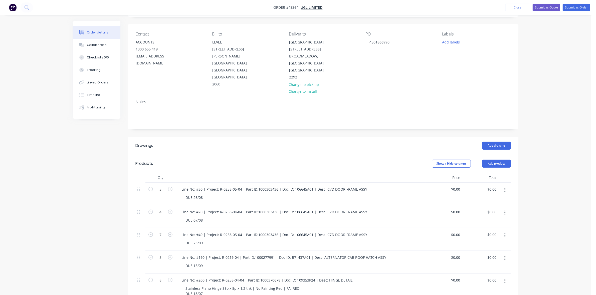
click at [506, 254] on button "button" at bounding box center [505, 258] width 12 height 9
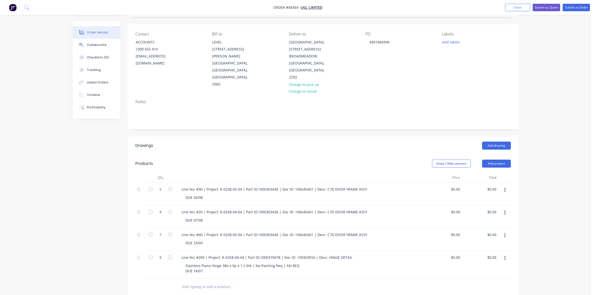
click at [504, 256] on icon "button" at bounding box center [504, 259] width 1 height 6
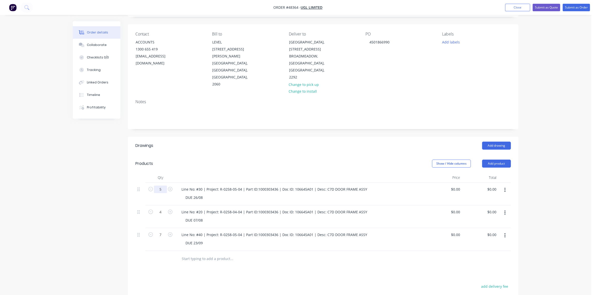
click at [160, 186] on input "5" at bounding box center [160, 190] width 13 height 8
type input "1"
click at [150, 208] on div "4" at bounding box center [160, 217] width 30 height 23
click at [162, 231] on input "7" at bounding box center [160, 235] width 13 height 8
type input "3"
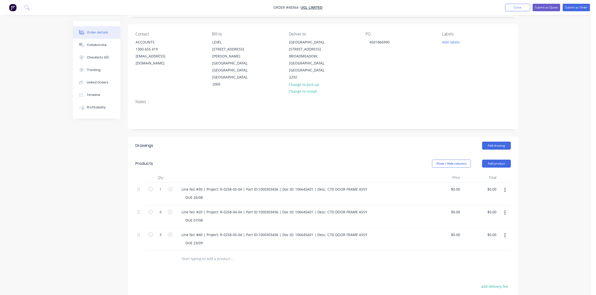
click at [144, 260] on div "Drawings Add drawing Products Show / Hide columns Add product Qty Price Total 1…" at bounding box center [323, 257] width 390 height 240
click at [200, 186] on div "Line No: #30 | Project: R-0258-05-04 | Part ID:1000303436 | Doc ID: 106645A01 |…" at bounding box center [274, 189] width 194 height 7
click at [199, 209] on div "Line No: #20 | Project: R-0258-04-04 | Part ID:1000303436 | Doc ID: 106645A01 |…" at bounding box center [274, 212] width 194 height 7
click at [198, 209] on div "Line No: #20 | Project: R-0258-04-04 | Part ID:1000303436 | Doc ID: 106645A01 |…" at bounding box center [274, 212] width 194 height 7
click at [198, 231] on div "Line No: #40 | Project: R-0258-05-04 | Part ID:1000303436 | Doc ID: 106645A01 |…" at bounding box center [274, 234] width 194 height 7
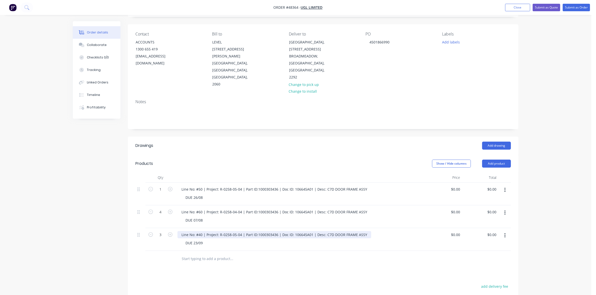
click at [199, 231] on div "Line No: #40 | Project: R-0258-05-04 | Part ID:1000303436 | Doc ID: 106645A01 |…" at bounding box center [274, 234] width 194 height 7
drag, startPoint x: 204, startPoint y: 229, endPoint x: 188, endPoint y: 230, distance: 16.8
click at [188, 240] on div "DUE 23/09" at bounding box center [193, 243] width 25 height 7
click at [186, 240] on div "DUE 23/09" at bounding box center [193, 243] width 25 height 7
drag, startPoint x: 185, startPoint y: 230, endPoint x: 207, endPoint y: 229, distance: 21.8
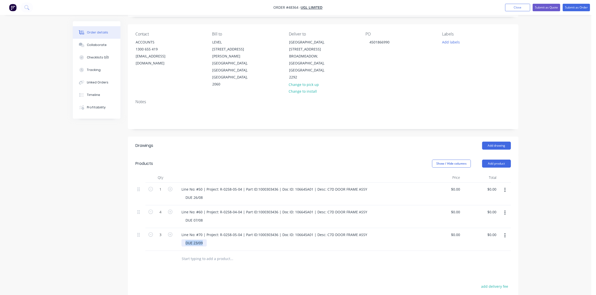
click at [207, 240] on div "DUE 23/09" at bounding box center [302, 243] width 242 height 7
drag, startPoint x: 196, startPoint y: 207, endPoint x: 192, endPoint y: 206, distance: 4.6
click at [196, 217] on div "DUE 07/08" at bounding box center [193, 220] width 25 height 7
drag, startPoint x: 186, startPoint y: 205, endPoint x: 203, endPoint y: 206, distance: 16.6
click at [203, 217] on div "DUE 07/08" at bounding box center [193, 220] width 25 height 7
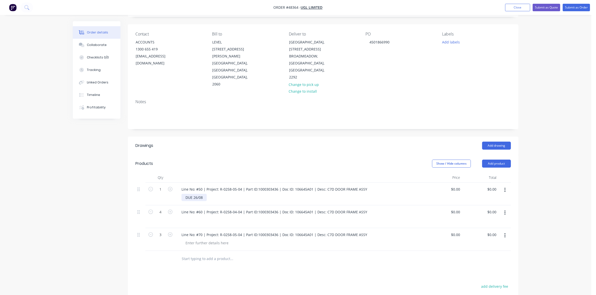
click at [196, 194] on div "DUE 26/08" at bounding box center [193, 197] width 25 height 7
drag, startPoint x: 185, startPoint y: 183, endPoint x: 203, endPoint y: 183, distance: 18.3
click at [203, 194] on div "DUE 26/08" at bounding box center [193, 197] width 25 height 7
click at [194, 194] on div at bounding box center [206, 197] width 51 height 7
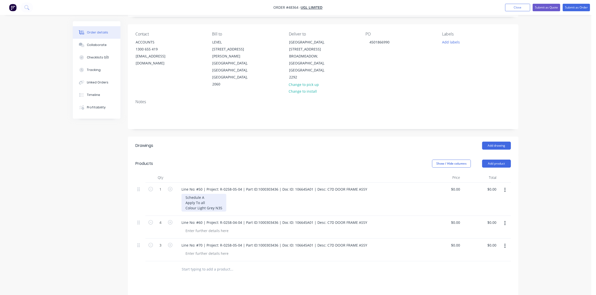
click at [214, 194] on div "Schedule A Apply To all Colour Light Grey N35" at bounding box center [203, 203] width 45 height 18
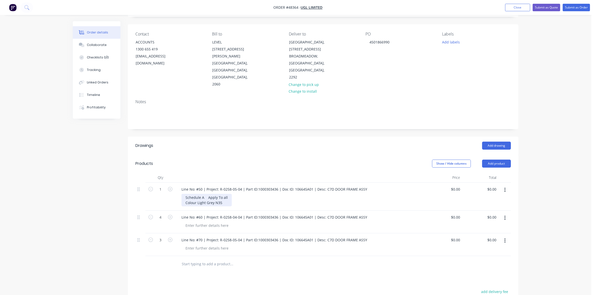
click at [224, 194] on div "Schedule A Apply To all Colour Light Grey N35" at bounding box center [206, 200] width 50 height 13
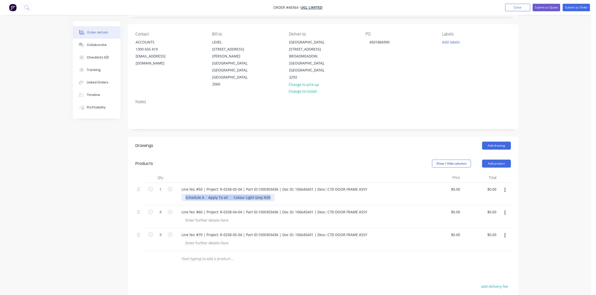
drag, startPoint x: 268, startPoint y: 184, endPoint x: 184, endPoint y: 182, distance: 83.8
click at [184, 194] on div "Schedule A Apply To all Colour Light Grey N35" at bounding box center [227, 197] width 93 height 7
copy div "Schedule A Apply To all Colour Light Grey N35"
click at [189, 217] on div at bounding box center [206, 220] width 51 height 7
click at [192, 240] on div at bounding box center [206, 243] width 51 height 7
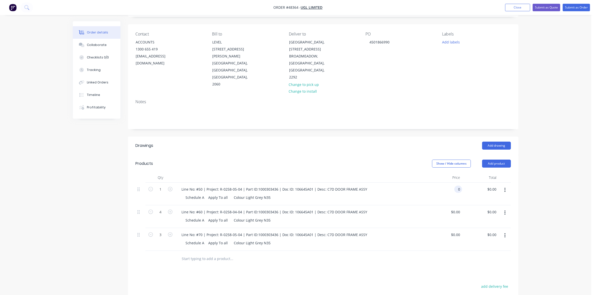
click at [455, 186] on div "0 0" at bounding box center [458, 189] width 8 height 7
type input "$334.00"
click at [453, 206] on div "0 0" at bounding box center [444, 217] width 36 height 23
type input "$334.00"
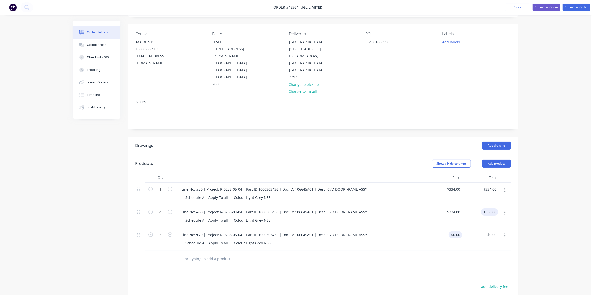
type input "$1,336.00"
click at [455, 231] on div "0 $0.00" at bounding box center [455, 234] width 14 height 7
type input "$334.00"
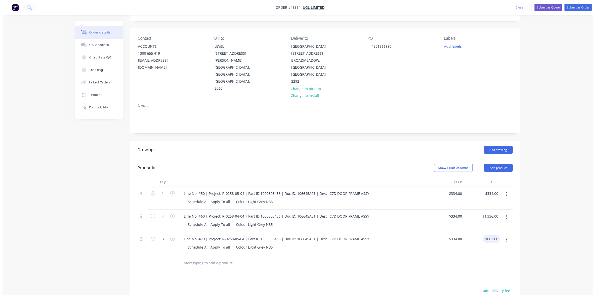
scroll to position [0, 0]
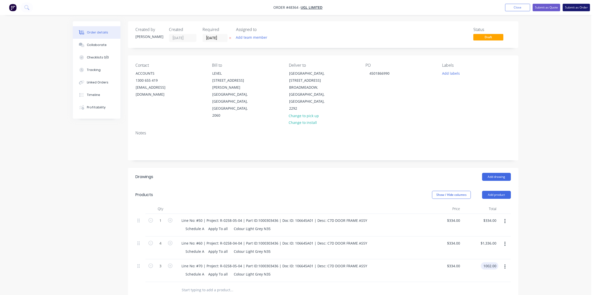
type input "$1,002.00"
click at [577, 7] on button "Submit as Order" at bounding box center [575, 8] width 27 height 8
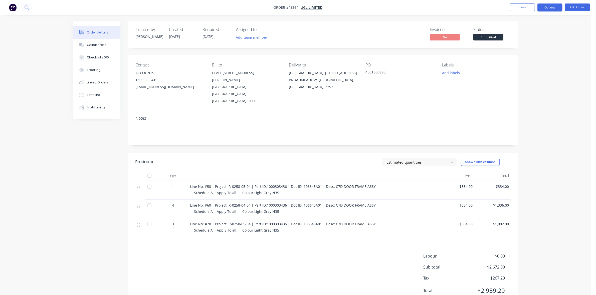
click at [547, 8] on button "Options" at bounding box center [549, 8] width 25 height 8
click at [537, 60] on div "Work Order" at bounding box center [535, 60] width 46 height 7
click at [537, 53] on div "Without pricing" at bounding box center [535, 50] width 46 height 7
click at [497, 38] on span "Submitted" at bounding box center [488, 37] width 30 height 6
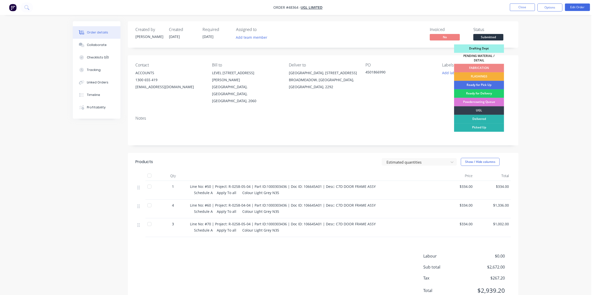
click at [496, 108] on div "UGL" at bounding box center [479, 111] width 50 height 9
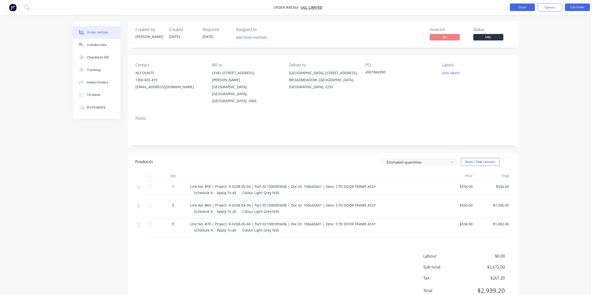
click at [517, 8] on button "Close" at bounding box center [522, 8] width 25 height 8
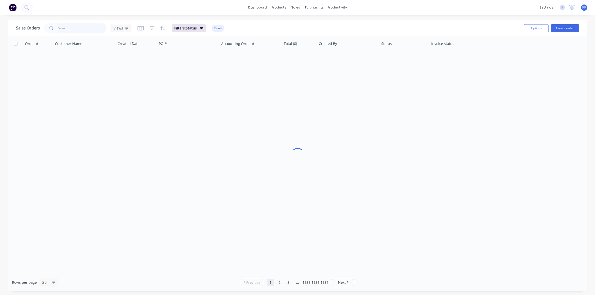
click at [78, 30] on input "text" at bounding box center [82, 28] width 49 height 10
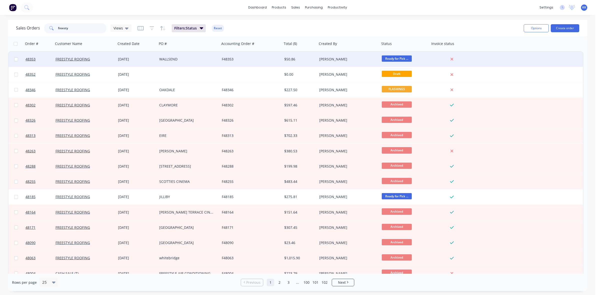
type input "freesty"
click at [203, 56] on div "WALLSEND" at bounding box center [188, 59] width 63 height 15
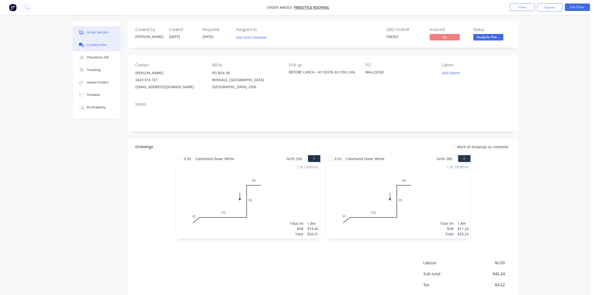
click at [112, 43] on button "Collaborate" at bounding box center [97, 45] width 48 height 13
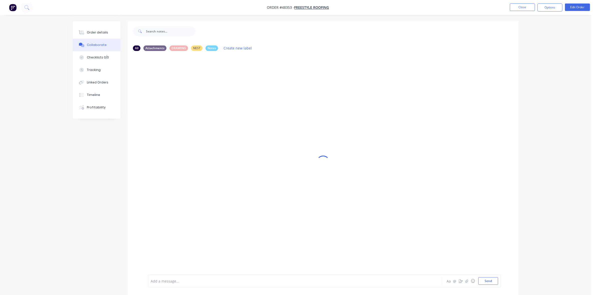
click at [195, 281] on div at bounding box center [281, 281] width 260 height 5
click at [200, 283] on div "taken by harrison" at bounding box center [281, 281] width 260 height 5
click at [102, 31] on div "Order details" at bounding box center [97, 32] width 21 height 5
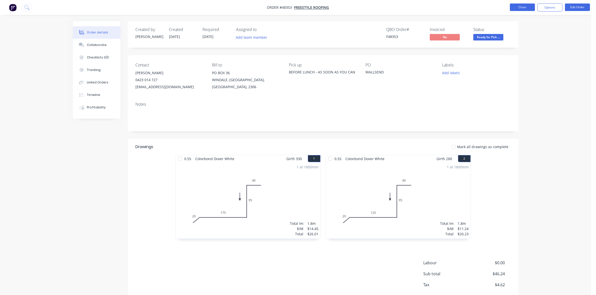
click at [524, 7] on button "Close" at bounding box center [522, 8] width 25 height 8
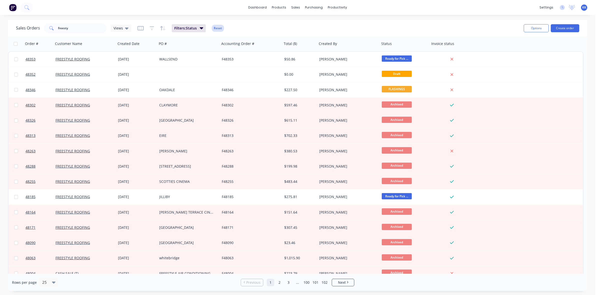
click at [220, 29] on button "Reset" at bounding box center [218, 28] width 12 height 7
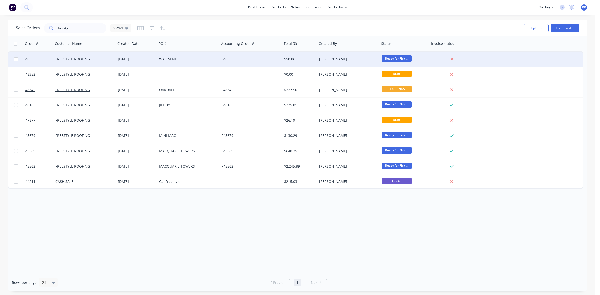
click at [193, 62] on div "WALLSEND" at bounding box center [188, 59] width 63 height 15
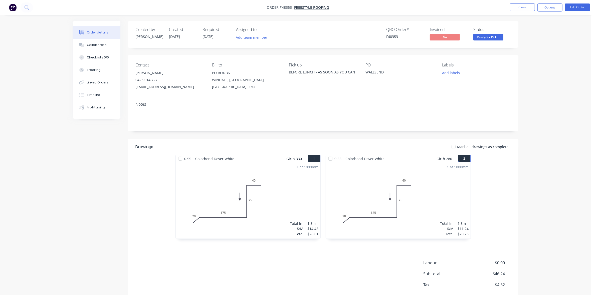
click at [489, 40] on span "Ready for Pick ..." at bounding box center [488, 37] width 30 height 6
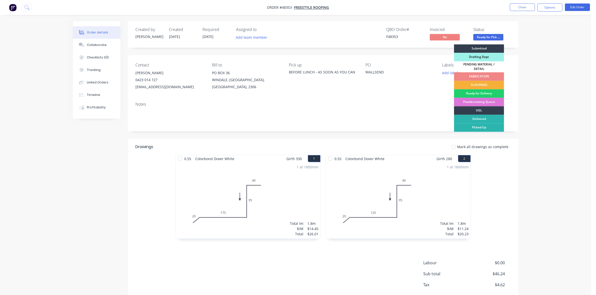
drag, startPoint x: 484, startPoint y: 125, endPoint x: 539, endPoint y: 75, distance: 74.5
click at [484, 125] on div "Picked Up" at bounding box center [479, 128] width 50 height 9
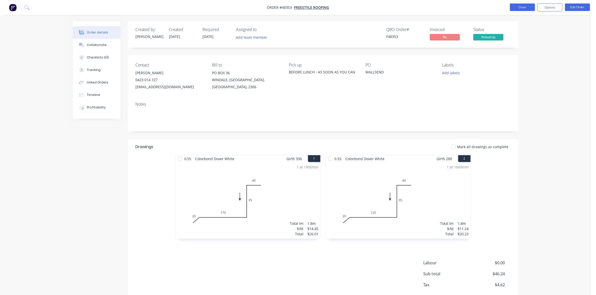
click at [520, 5] on button "Close" at bounding box center [522, 8] width 25 height 8
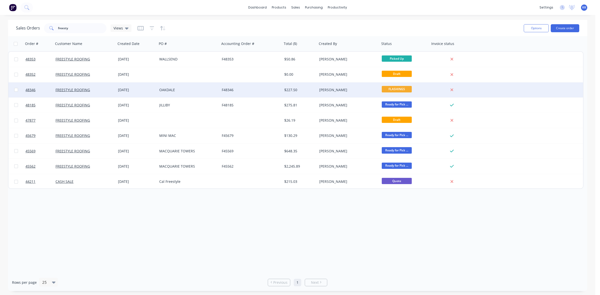
click at [180, 90] on div "OAKDALE" at bounding box center [187, 90] width 56 height 5
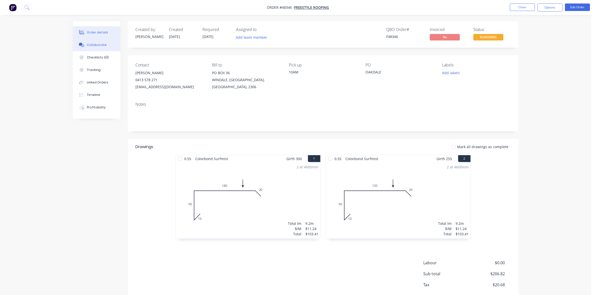
drag, startPoint x: 88, startPoint y: 45, endPoint x: 93, endPoint y: 50, distance: 6.4
click at [89, 45] on div "Collaborate" at bounding box center [97, 45] width 20 height 5
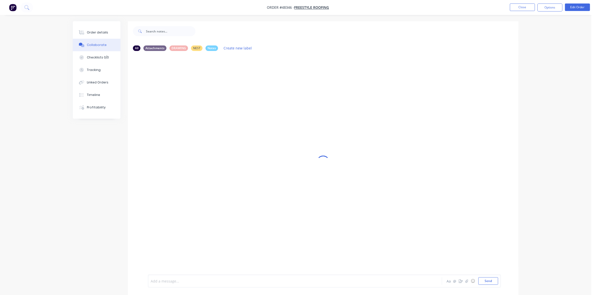
click at [167, 281] on div at bounding box center [281, 281] width 260 height 5
click at [87, 30] on button "Order details" at bounding box center [97, 32] width 48 height 13
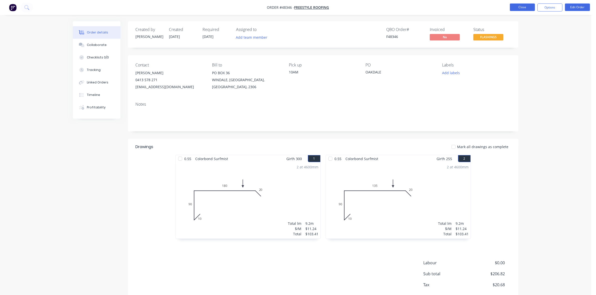
click at [520, 8] on button "Close" at bounding box center [522, 8] width 25 height 8
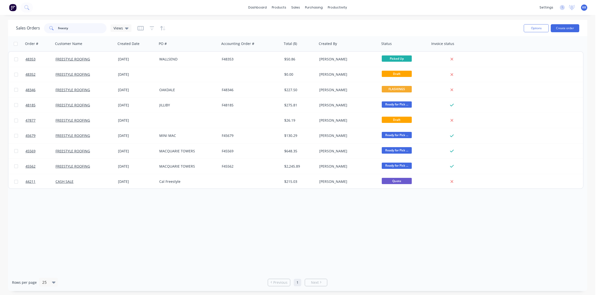
drag, startPoint x: 75, startPoint y: 25, endPoint x: 56, endPoint y: 27, distance: 19.3
click at [56, 27] on div "freesty" at bounding box center [75, 28] width 63 height 10
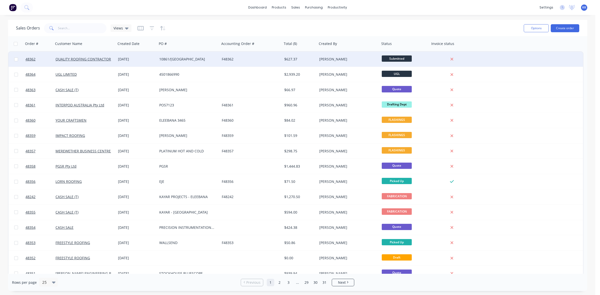
click at [193, 62] on div "10861/TORONTO" at bounding box center [188, 59] width 63 height 15
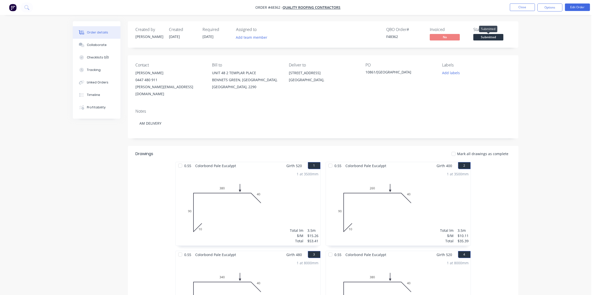
click at [495, 38] on span "Submitted" at bounding box center [488, 37] width 30 height 6
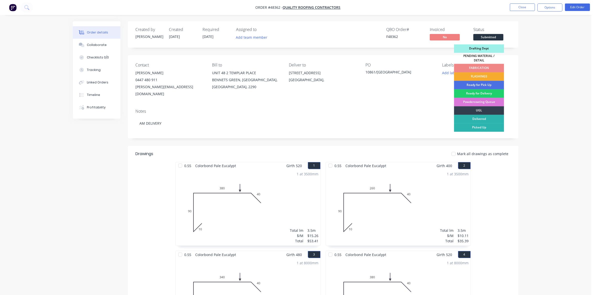
click at [493, 73] on div "FLASHINGS" at bounding box center [479, 77] width 50 height 9
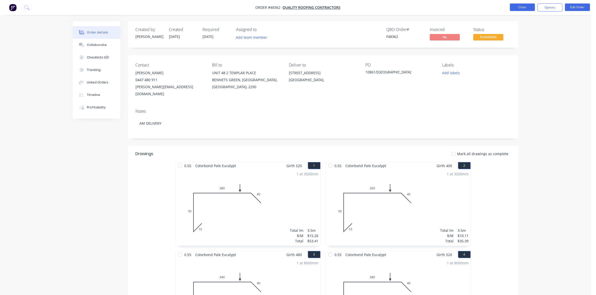
click at [523, 9] on button "Close" at bounding box center [522, 8] width 25 height 8
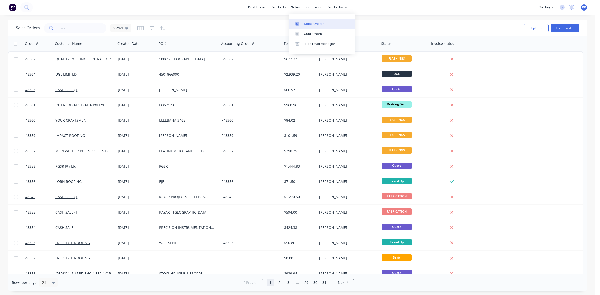
click at [303, 22] on link "Sales Orders" at bounding box center [322, 24] width 66 height 10
click at [569, 26] on button "Create order" at bounding box center [565, 28] width 29 height 8
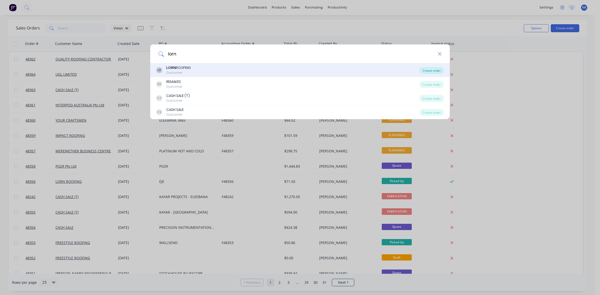
type input "lorn"
click at [427, 72] on div "Create order" at bounding box center [432, 70] width 24 height 7
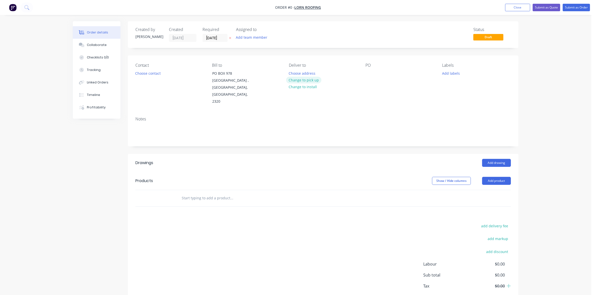
click at [295, 81] on button "Change to pick up" at bounding box center [304, 80] width 36 height 7
click at [145, 73] on button "Choose contact" at bounding box center [148, 73] width 31 height 7
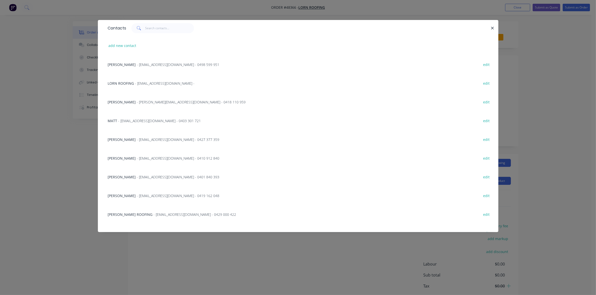
click at [137, 141] on span "- admin@lornroofing.com.au - 0427 377 359" at bounding box center [178, 139] width 83 height 5
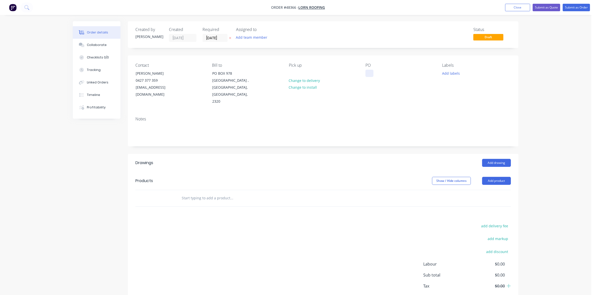
click at [368, 73] on div at bounding box center [369, 73] width 8 height 7
click at [292, 71] on div at bounding box center [293, 73] width 8 height 7
click at [501, 159] on button "Add drawing" at bounding box center [496, 163] width 29 height 8
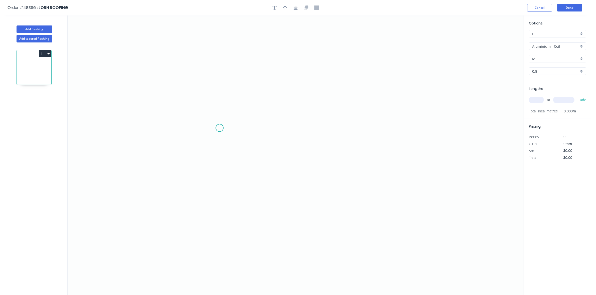
click at [207, 130] on icon "0" at bounding box center [296, 156] width 456 height 280
click at [315, 123] on icon "0" at bounding box center [296, 156] width 456 height 280
click at [326, 145] on div "Crush & Fold" at bounding box center [340, 146] width 50 height 10
click at [265, 135] on rect at bounding box center [261, 135] width 10 height 7
type input "$6.89"
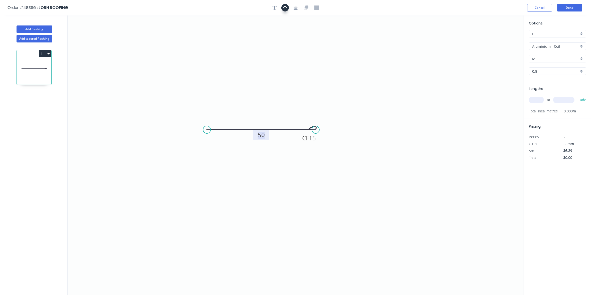
click at [283, 9] on icon "button" at bounding box center [285, 8] width 4 height 5
drag, startPoint x: 498, startPoint y: 40, endPoint x: 231, endPoint y: 137, distance: 283.4
click at [231, 137] on icon at bounding box center [231, 129] width 5 height 16
click at [231, 137] on icon at bounding box center [231, 131] width 5 height 16
click at [231, 137] on icon at bounding box center [235, 132] width 15 height 15
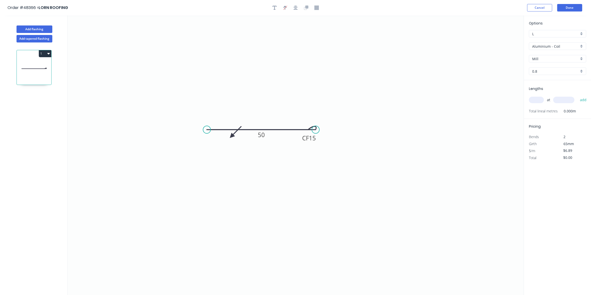
click at [231, 137] on icon at bounding box center [235, 132] width 15 height 15
click at [231, 137] on icon at bounding box center [235, 140] width 15 height 15
click at [231, 137] on icon at bounding box center [231, 142] width 5 height 16
click at [542, 47] on input "Aluminium - Coil" at bounding box center [555, 46] width 47 height 5
click at [549, 80] on div "Colorbond" at bounding box center [557, 82] width 57 height 9
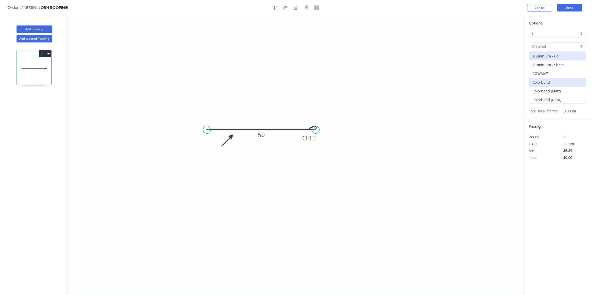
type input "Colorbond"
type input "Basalt"
type input "0.55"
type input "$4.64"
click at [547, 59] on input "Basalt" at bounding box center [555, 58] width 47 height 5
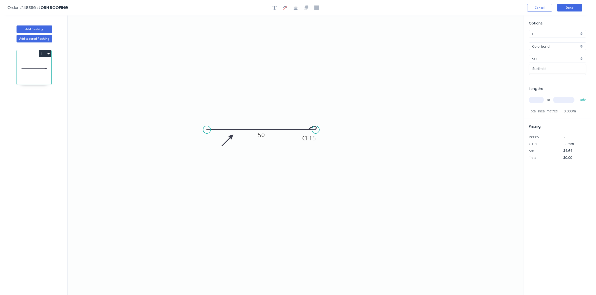
drag, startPoint x: 547, startPoint y: 68, endPoint x: 543, endPoint y: 79, distance: 12.1
click at [547, 68] on div "Surfmist" at bounding box center [557, 68] width 57 height 9
type input "Surfmist"
drag, startPoint x: 539, startPoint y: 100, endPoint x: 537, endPoint y: 98, distance: 3.2
click at [539, 100] on input "text" at bounding box center [536, 100] width 15 height 7
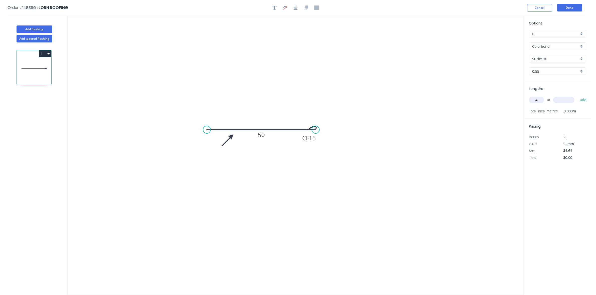
type input "4"
type input "3200"
click at [577, 96] on button "add" at bounding box center [583, 100] width 12 height 9
type input "$59.39"
click at [577, 5] on button "Done" at bounding box center [569, 8] width 25 height 8
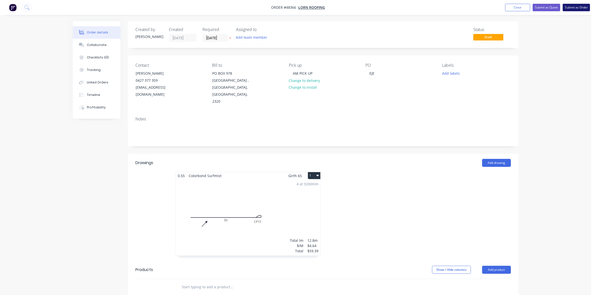
click at [577, 5] on button "Submit as Order" at bounding box center [575, 8] width 27 height 8
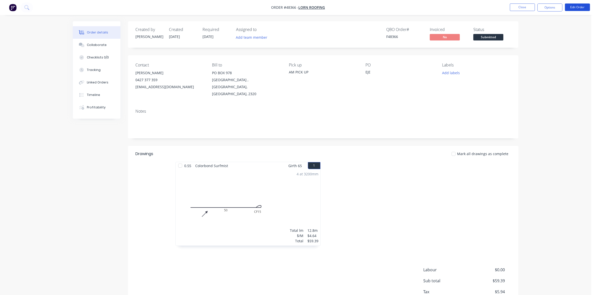
click at [586, 4] on button "Edit Order" at bounding box center [577, 8] width 25 height 8
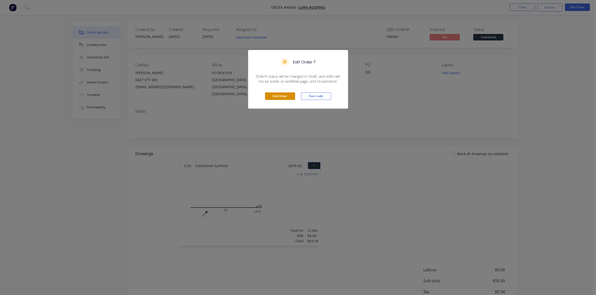
drag, startPoint x: 281, startPoint y: 95, endPoint x: 241, endPoint y: 56, distance: 56.1
click at [280, 93] on button "Edit Order" at bounding box center [280, 97] width 30 height 8
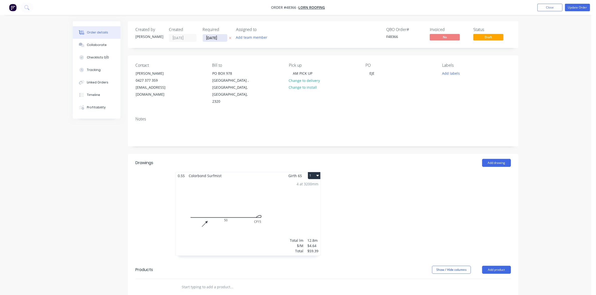
click at [220, 38] on input "[DATE]" at bounding box center [215, 38] width 25 height 8
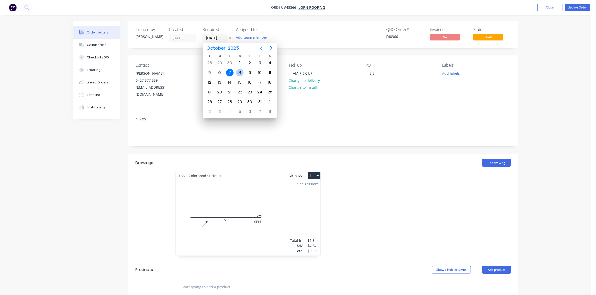
drag, startPoint x: 240, startPoint y: 72, endPoint x: 263, endPoint y: 66, distance: 23.9
click at [240, 72] on div "8" at bounding box center [240, 73] width 8 height 8
type input "[DATE]"
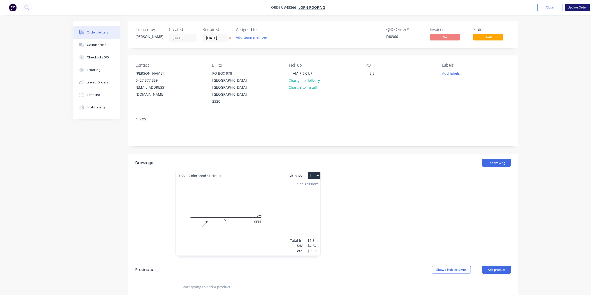
click at [576, 6] on button "Update Order" at bounding box center [577, 8] width 25 height 8
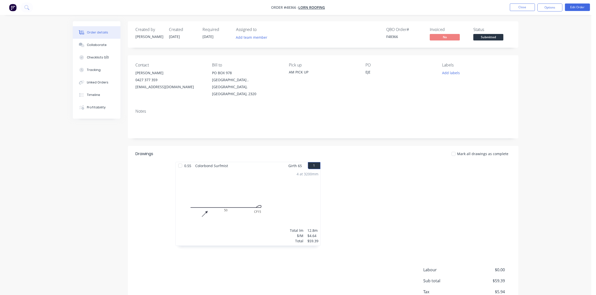
click at [492, 36] on span "Submitted" at bounding box center [488, 37] width 30 height 6
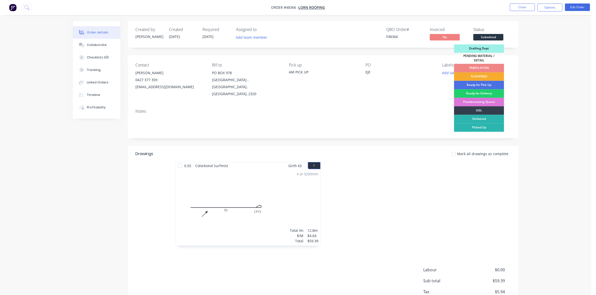
click at [487, 75] on div "FLASHINGS" at bounding box center [479, 77] width 50 height 9
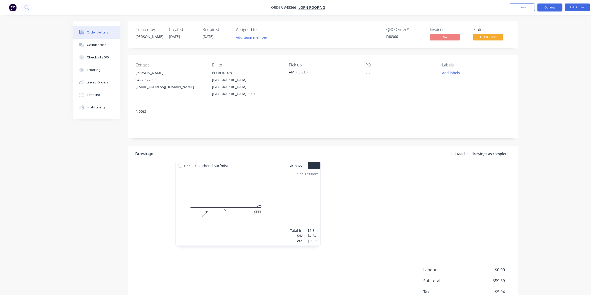
drag, startPoint x: 550, startPoint y: 9, endPoint x: 541, endPoint y: 8, distance: 8.6
click at [549, 9] on button "Options" at bounding box center [549, 8] width 25 height 8
click at [526, 58] on div "Work Order" at bounding box center [535, 60] width 46 height 7
click at [526, 53] on div "Without pricing" at bounding box center [535, 50] width 46 height 7
click at [510, 9] on button "Close" at bounding box center [522, 8] width 25 height 8
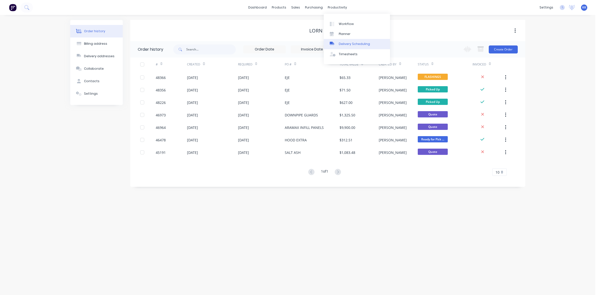
click at [354, 42] on div "Delivery Scheduling" at bounding box center [354, 44] width 31 height 5
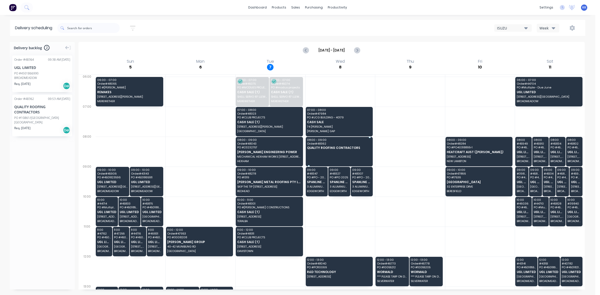
drag, startPoint x: 41, startPoint y: 117, endPoint x: 348, endPoint y: 145, distance: 308.5
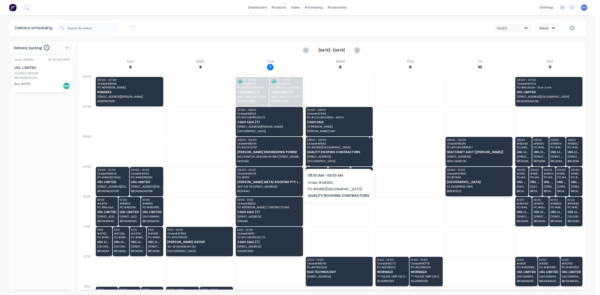
click at [347, 145] on span "Order # 48362" at bounding box center [339, 143] width 64 height 3
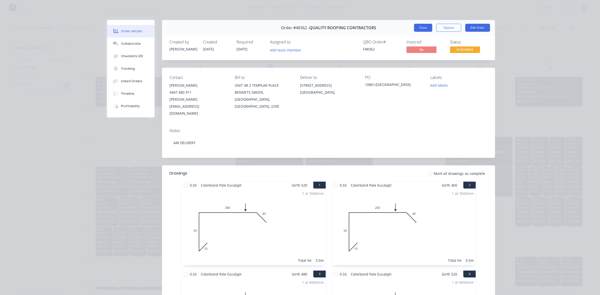
click at [424, 27] on button "Close" at bounding box center [423, 28] width 18 height 8
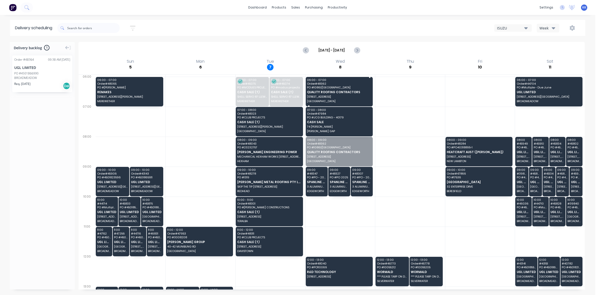
drag, startPoint x: 340, startPoint y: 148, endPoint x: 342, endPoint y: 93, distance: 55.6
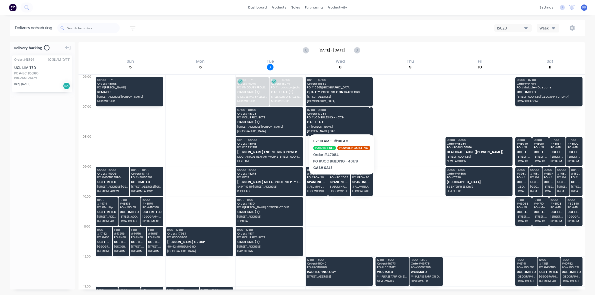
click at [340, 119] on span "PO # JCG BUILDING - 40179" at bounding box center [339, 117] width 64 height 3
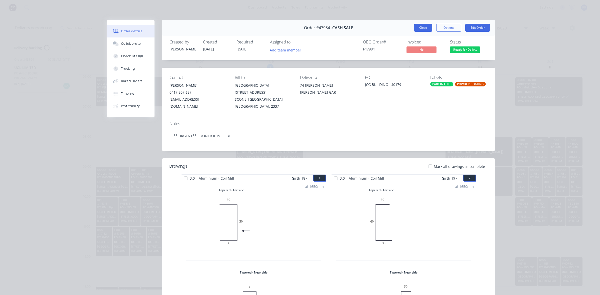
click at [422, 28] on button "Close" at bounding box center [423, 28] width 18 height 8
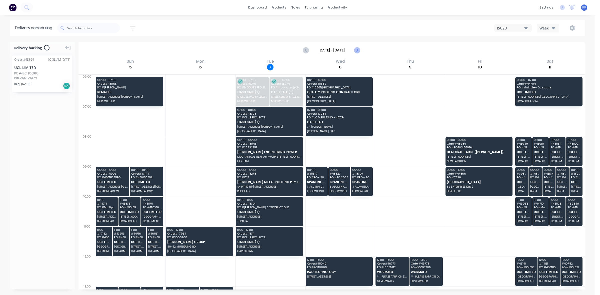
click at [357, 50] on icon "Next page" at bounding box center [357, 50] width 6 height 6
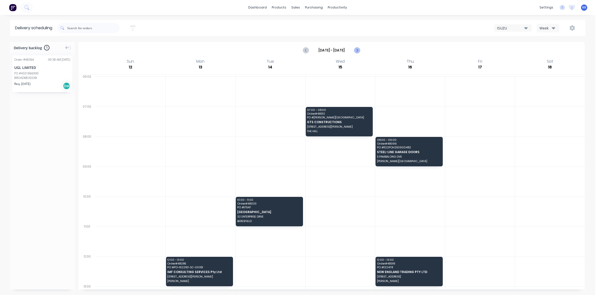
click at [357, 50] on icon "Next page" at bounding box center [357, 50] width 6 height 6
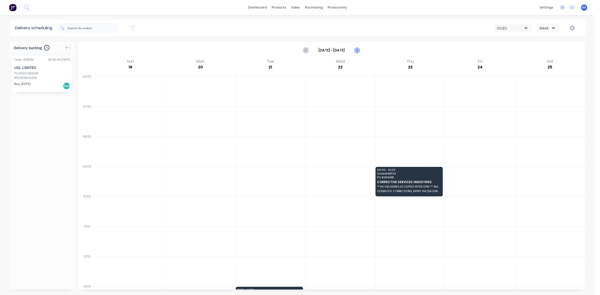
click at [357, 50] on icon "Next page" at bounding box center [357, 50] width 6 height 6
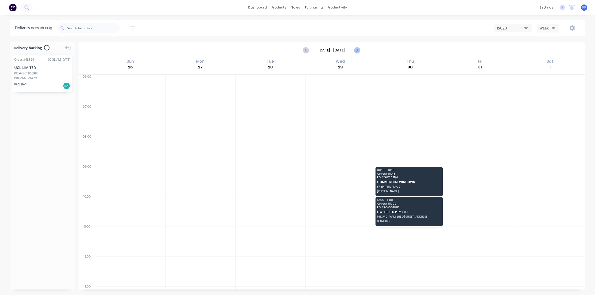
click at [357, 50] on icon "Next page" at bounding box center [357, 50] width 6 height 6
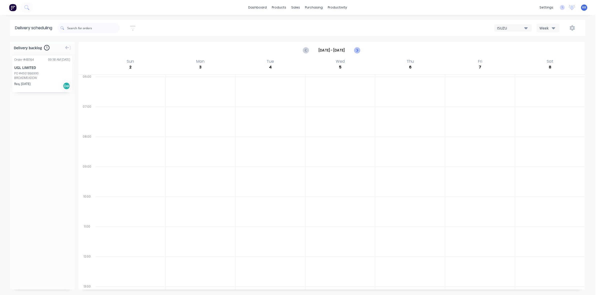
click at [357, 50] on icon "Next page" at bounding box center [357, 50] width 6 height 6
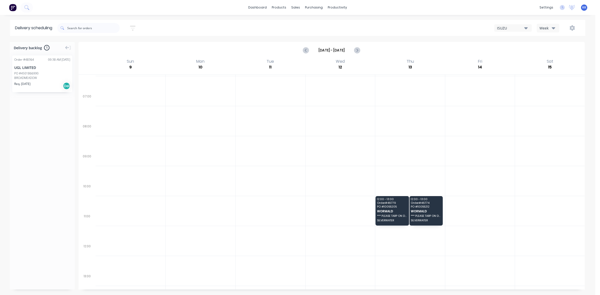
scroll to position [119, 0]
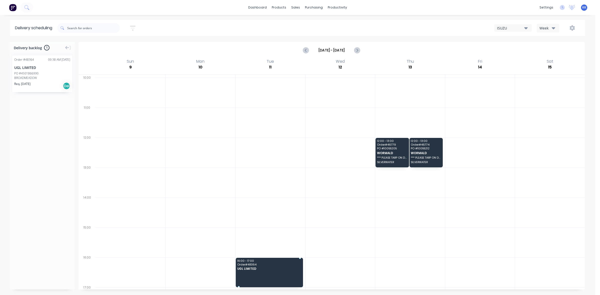
drag, startPoint x: 26, startPoint y: 68, endPoint x: 276, endPoint y: 262, distance: 316.7
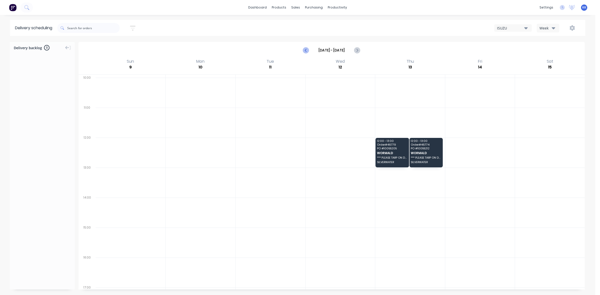
click at [308, 52] on icon "Previous page" at bounding box center [306, 50] width 6 height 6
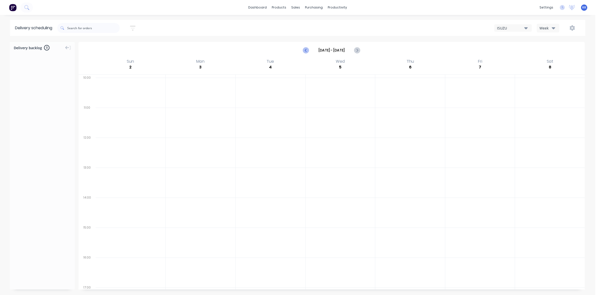
click at [308, 52] on icon "Previous page" at bounding box center [306, 50] width 6 height 6
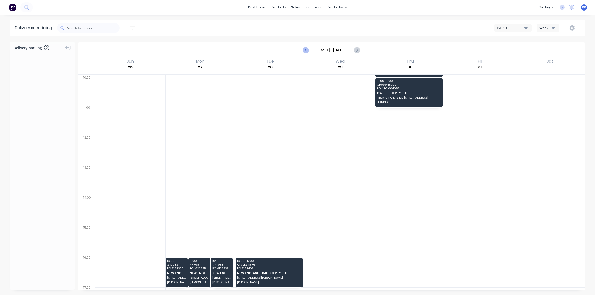
click at [308, 52] on icon "Previous page" at bounding box center [306, 50] width 6 height 6
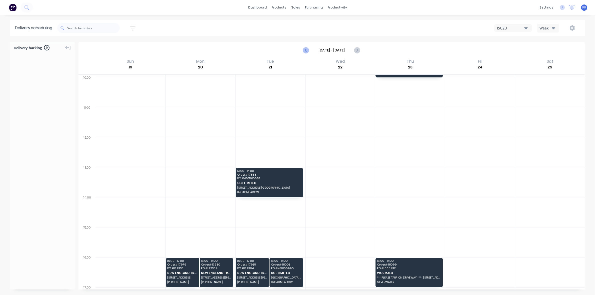
click at [308, 52] on icon "Previous page" at bounding box center [306, 50] width 6 height 6
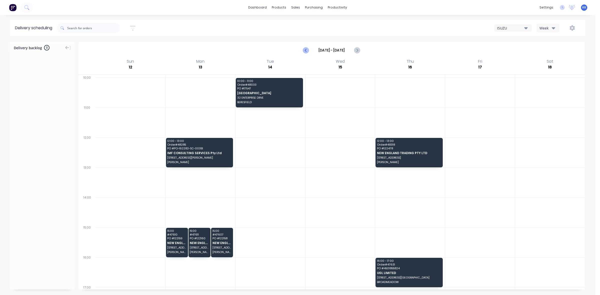
click at [308, 52] on icon "Previous page" at bounding box center [306, 50] width 6 height 6
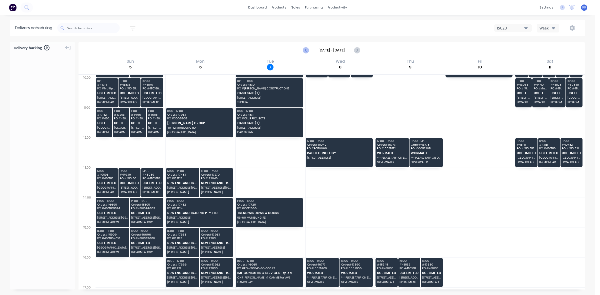
click at [308, 52] on icon "Previous page" at bounding box center [306, 50] width 6 height 6
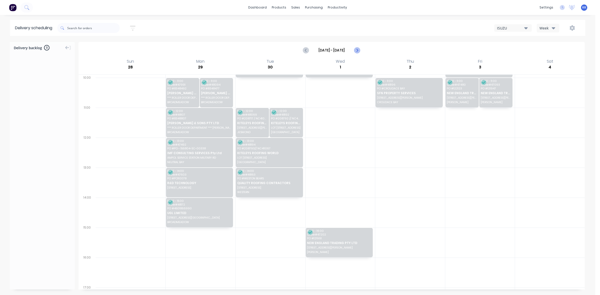
click at [358, 50] on icon "Next page" at bounding box center [357, 50] width 6 height 6
type input "[DATE] - [DATE]"
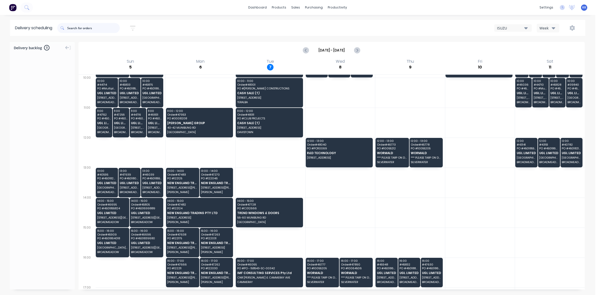
click at [95, 28] on input "text" at bounding box center [93, 28] width 53 height 10
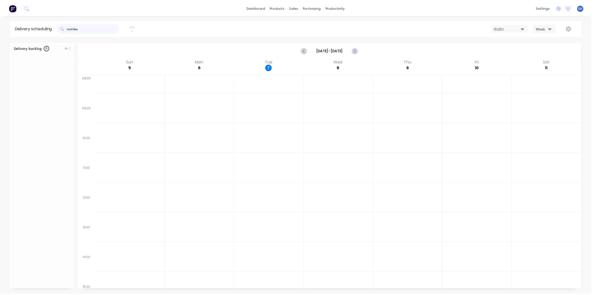
scroll to position [26, 0]
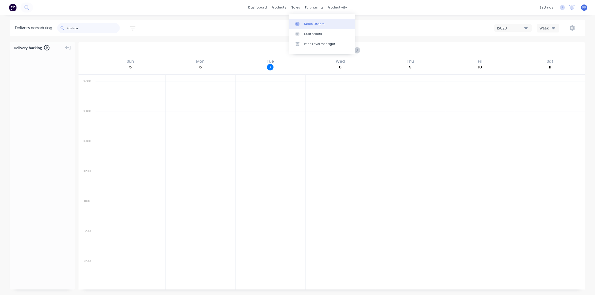
type input "toshiba"
click at [302, 23] on div at bounding box center [299, 24] width 8 height 5
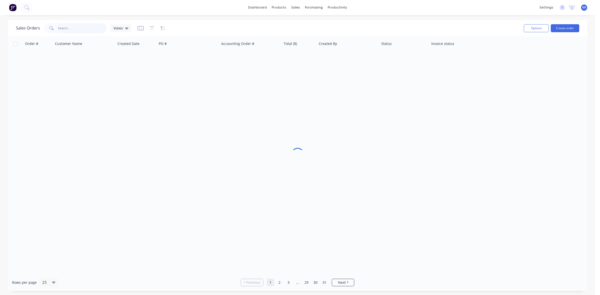
click at [76, 29] on input "text" at bounding box center [82, 28] width 49 height 10
click at [62, 30] on input "tosdhiba" at bounding box center [82, 28] width 49 height 10
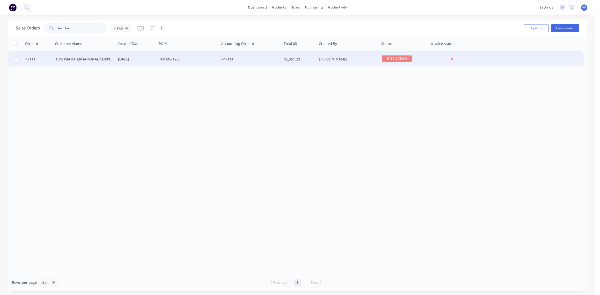
type input "toshiba"
click at [154, 60] on div "04 Sep 2025" at bounding box center [136, 59] width 37 height 5
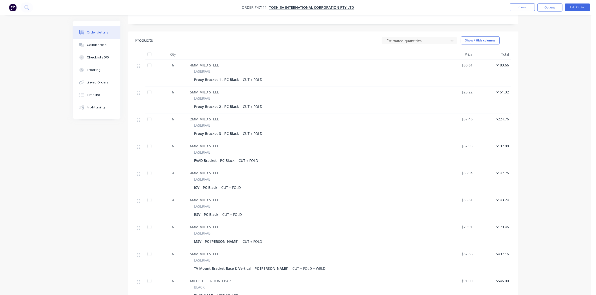
scroll to position [60, 0]
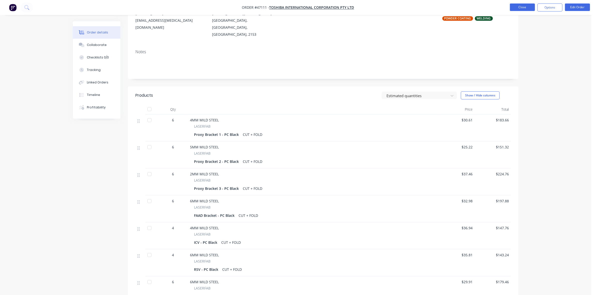
click at [526, 8] on button "Close" at bounding box center [522, 8] width 25 height 8
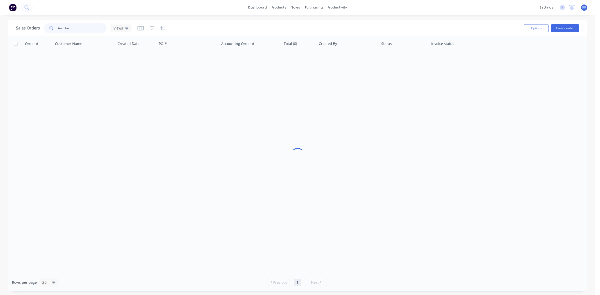
click at [53, 31] on div "toshiba" at bounding box center [75, 28] width 63 height 10
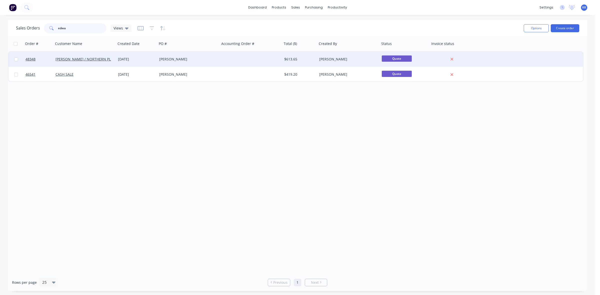
type input "edwa"
click at [143, 60] on div "[DATE]" at bounding box center [136, 59] width 37 height 5
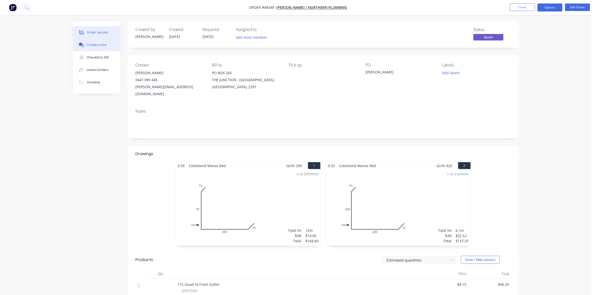
click at [86, 47] on button "Collaborate" at bounding box center [97, 45] width 48 height 13
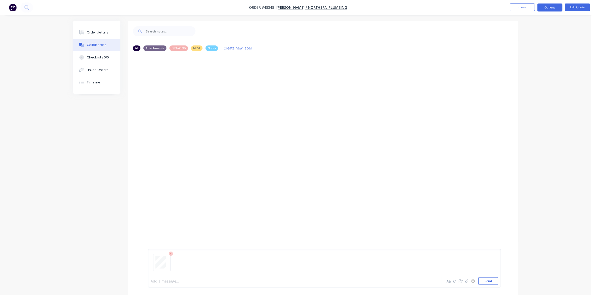
click at [167, 279] on div at bounding box center [281, 281] width 260 height 5
click at [521, 8] on button "Close" at bounding box center [522, 8] width 25 height 8
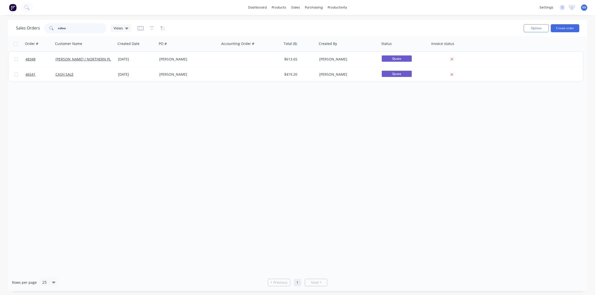
drag, startPoint x: 64, startPoint y: 29, endPoint x: 52, endPoint y: 27, distance: 12.5
click at [52, 27] on div "edwa" at bounding box center [75, 28] width 63 height 10
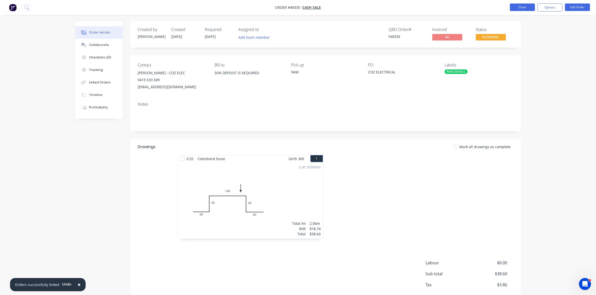
click at [527, 5] on button "Close" at bounding box center [522, 8] width 25 height 8
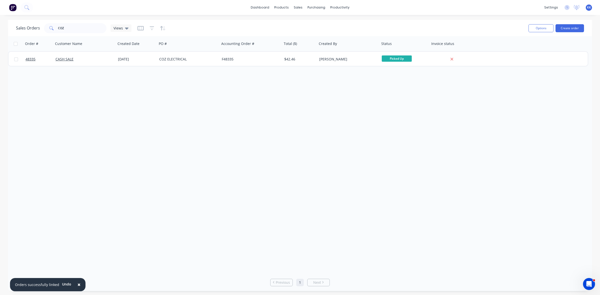
drag, startPoint x: 77, startPoint y: 284, endPoint x: 84, endPoint y: 279, distance: 8.8
click at [78, 284] on span "×" at bounding box center [79, 284] width 3 height 7
drag, startPoint x: 57, startPoint y: 26, endPoint x: 47, endPoint y: 25, distance: 10.3
click at [47, 25] on div "COZ" at bounding box center [75, 28] width 63 height 10
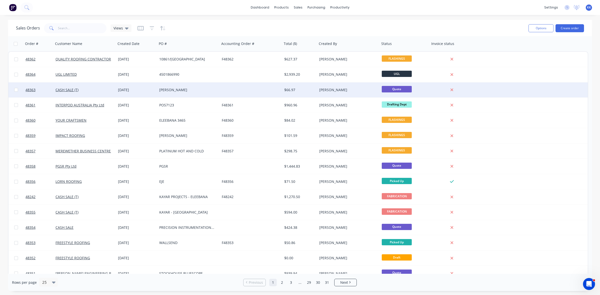
click at [239, 88] on div at bounding box center [251, 90] width 63 height 15
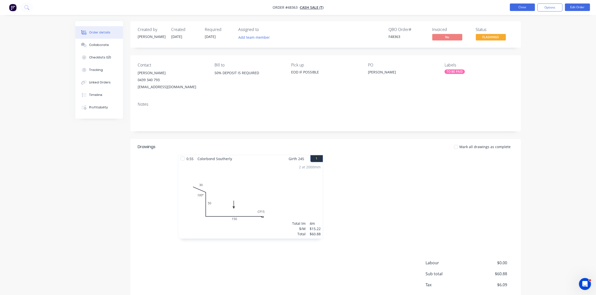
click at [514, 8] on button "Close" at bounding box center [522, 8] width 25 height 8
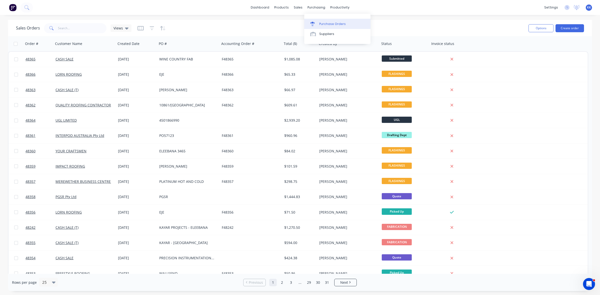
click at [322, 25] on div "Purchase Orders" at bounding box center [332, 24] width 27 height 5
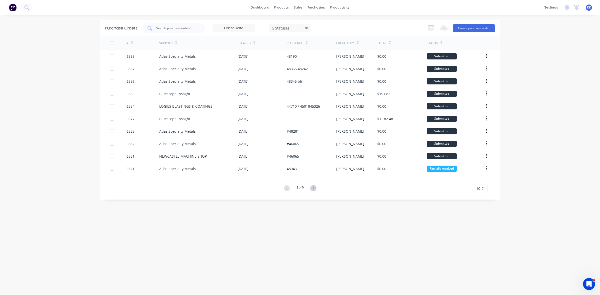
click at [173, 29] on input "text" at bounding box center [177, 28] width 42 height 5
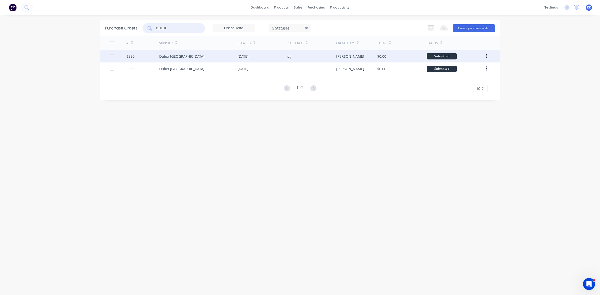
type input "DULUX"
click at [185, 53] on div "Dulux [GEOGRAPHIC_DATA]" at bounding box center [198, 56] width 78 height 13
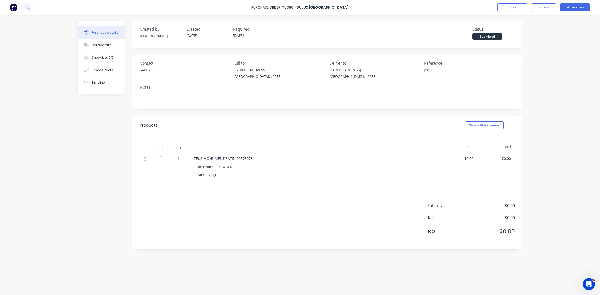
click at [161, 158] on div at bounding box center [161, 159] width 10 height 10
type textarea "x"
click at [506, 9] on button "Close" at bounding box center [513, 8] width 30 height 8
